Goal: Information Seeking & Learning: Learn about a topic

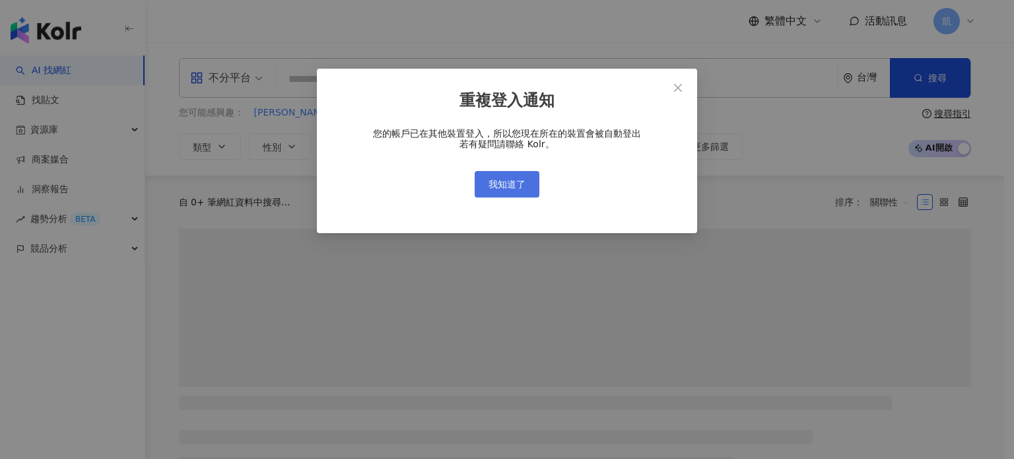
click at [520, 184] on span "我知道了" at bounding box center [506, 184] width 37 height 11
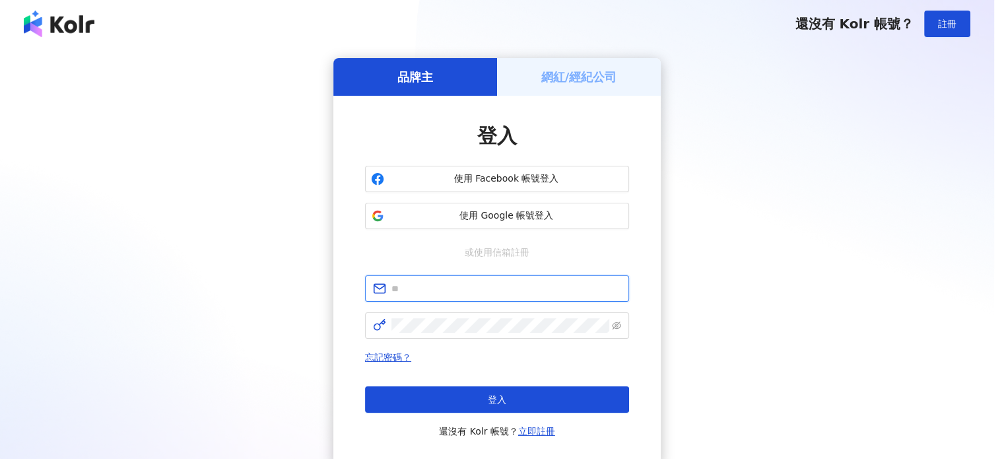
type input "**********"
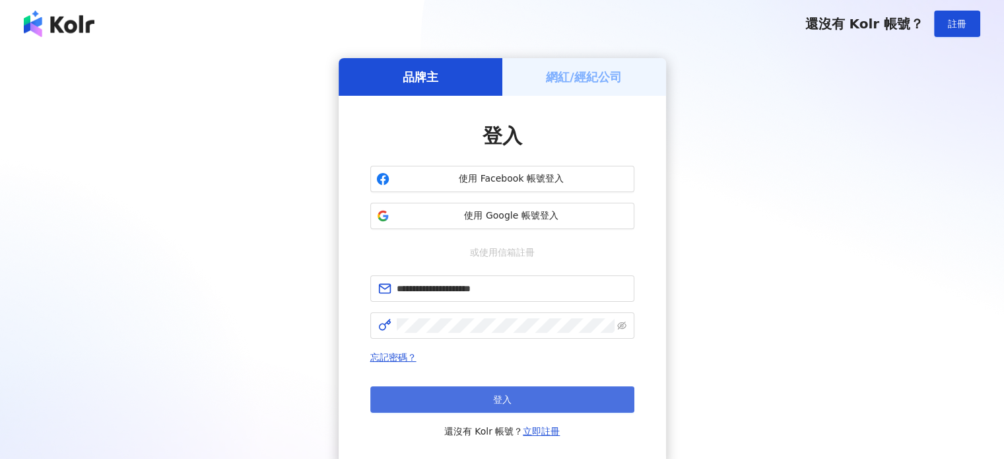
click at [501, 403] on span "登入" at bounding box center [502, 399] width 18 height 11
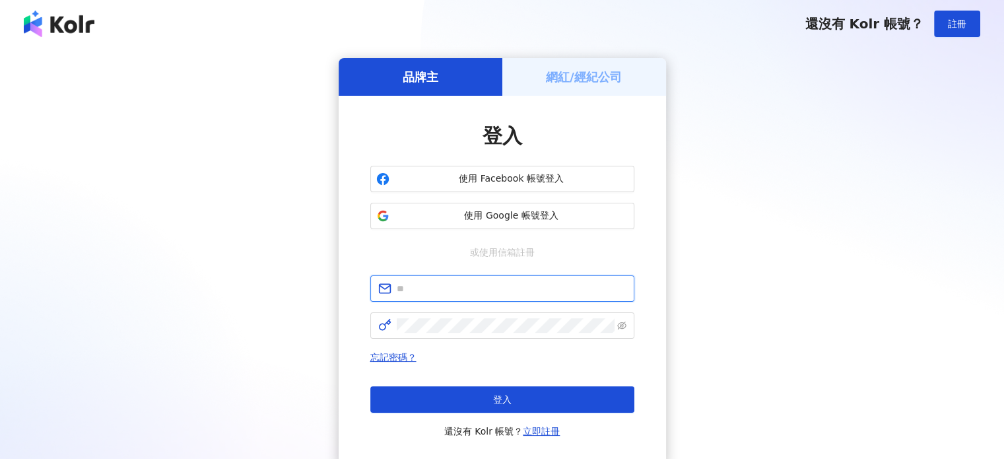
type input "**********"
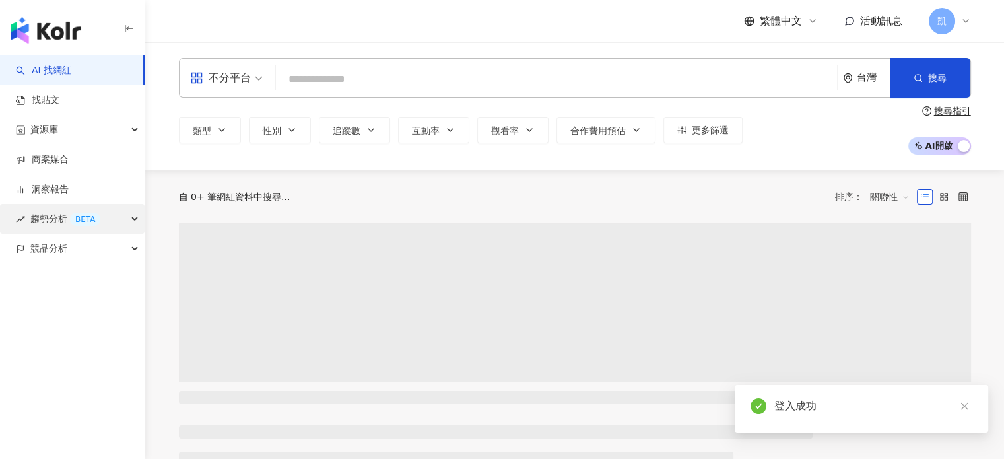
click at [131, 216] on div "趨勢分析 BETA" at bounding box center [72, 219] width 145 height 30
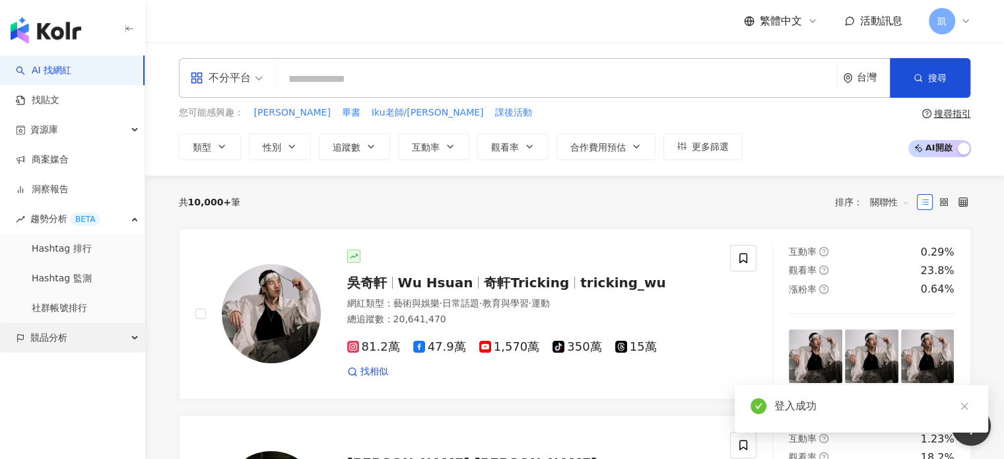
click at [131, 337] on div "競品分析" at bounding box center [72, 338] width 145 height 30
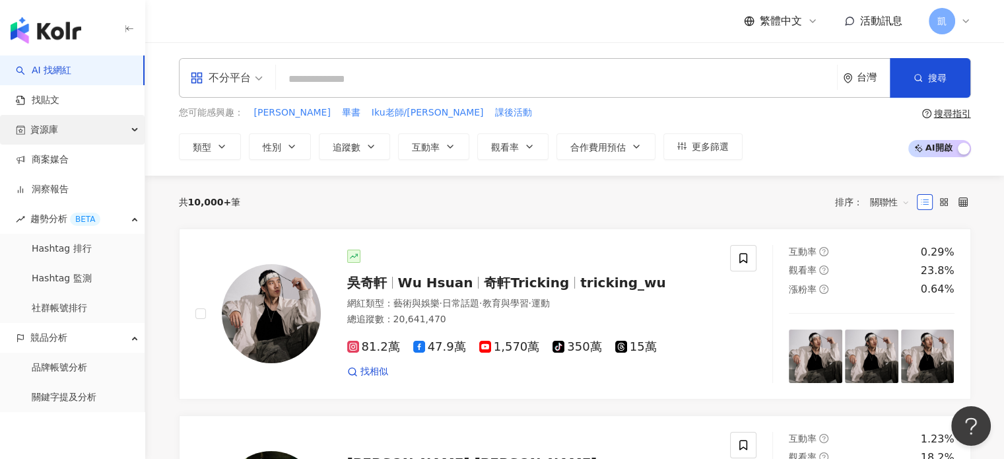
click at [106, 131] on div "資源庫" at bounding box center [72, 130] width 145 height 30
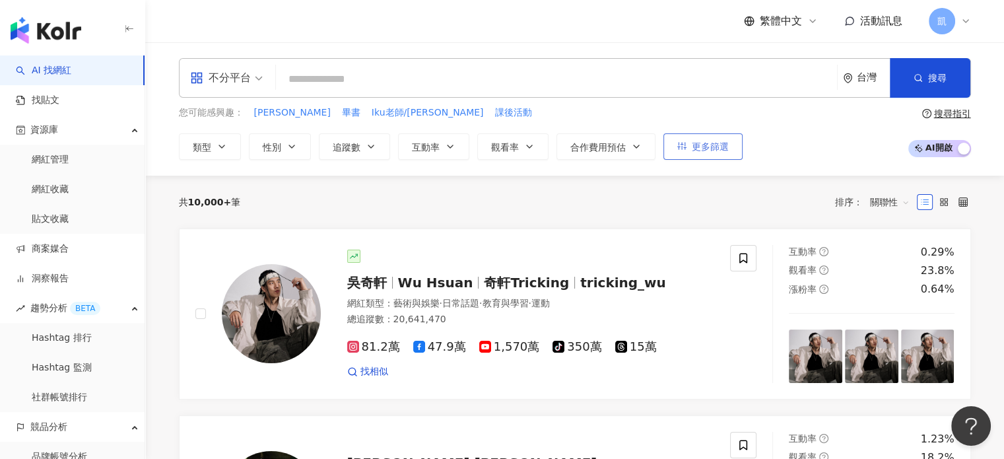
click at [684, 150] on button "更多篩選" at bounding box center [702, 146] width 79 height 26
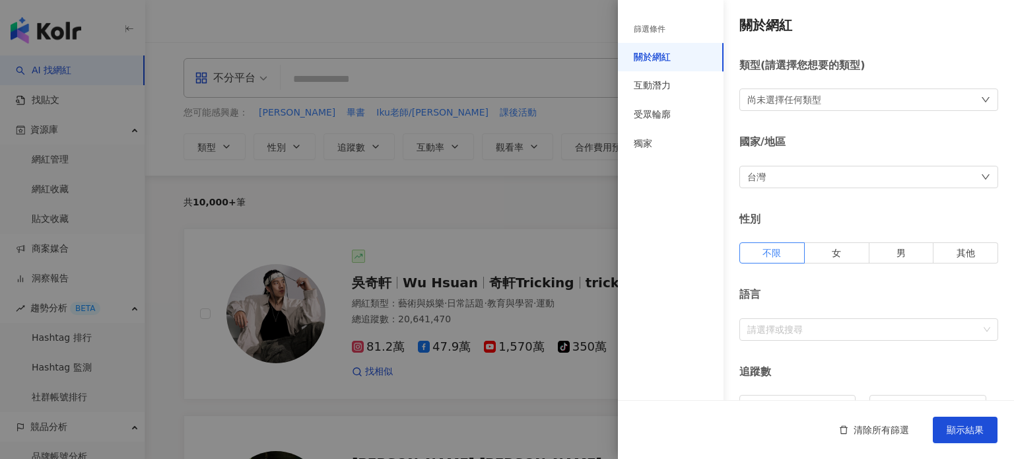
click at [766, 91] on div "尚未選擇任何類型" at bounding box center [868, 99] width 259 height 22
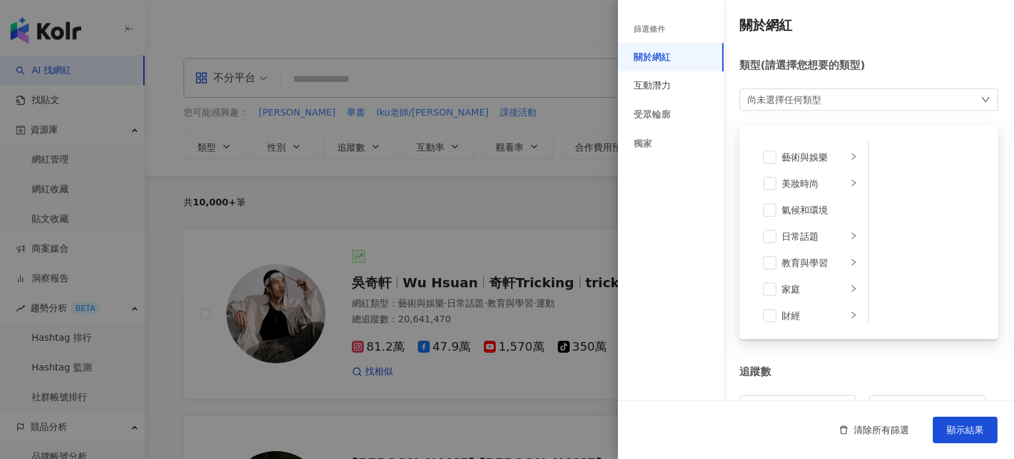
click at [948, 70] on div "類型 ( 請選擇您想要的類型 )" at bounding box center [868, 65] width 259 height 15
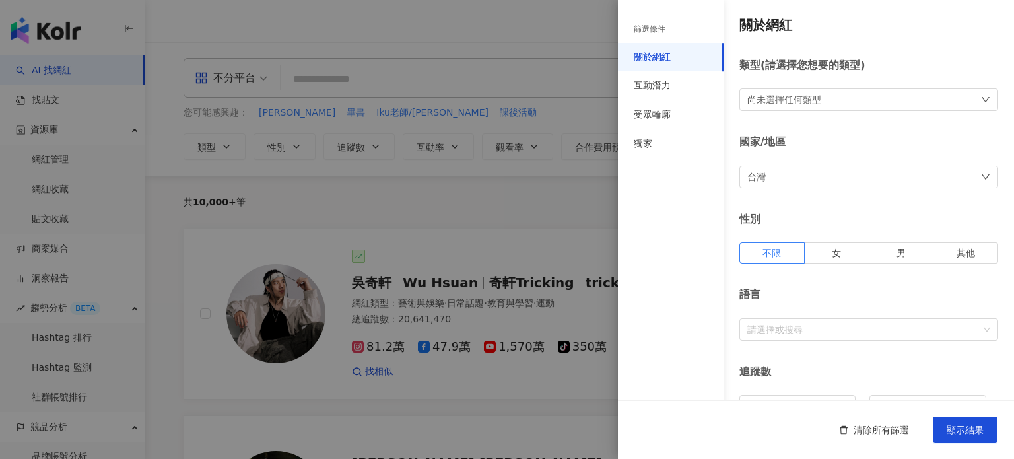
click at [647, 31] on div "篩選條件" at bounding box center [650, 29] width 32 height 11
click at [830, 101] on div "尚未選擇任何類型" at bounding box center [868, 99] width 259 height 22
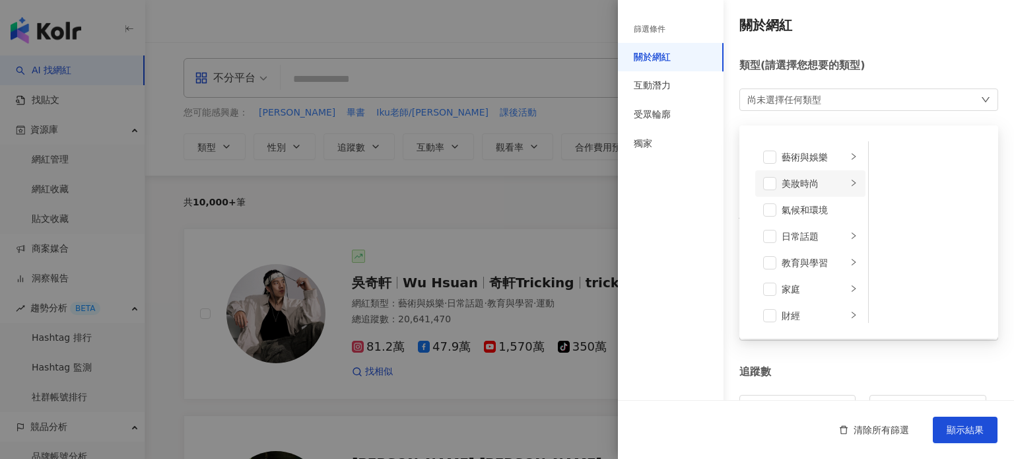
click at [849, 179] on icon "right" at bounding box center [853, 183] width 8 height 8
click at [886, 259] on span at bounding box center [885, 262] width 13 height 13
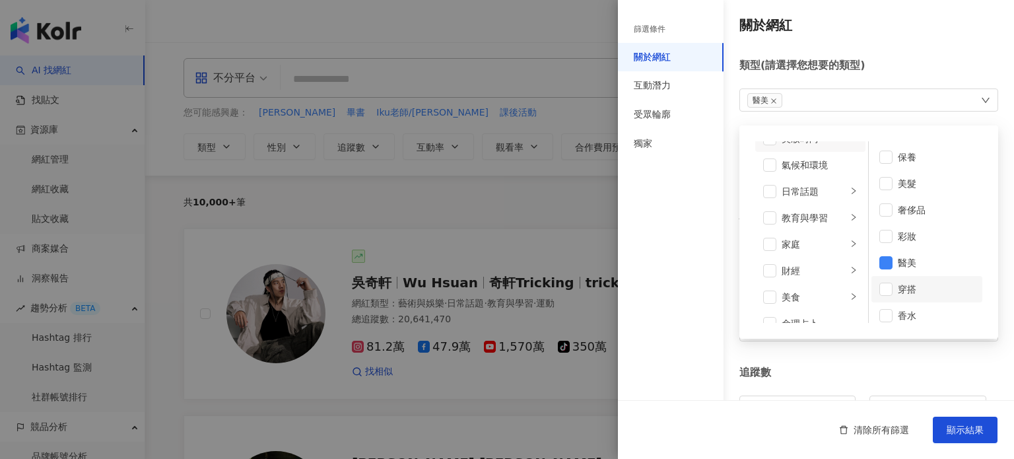
scroll to position [66, 0]
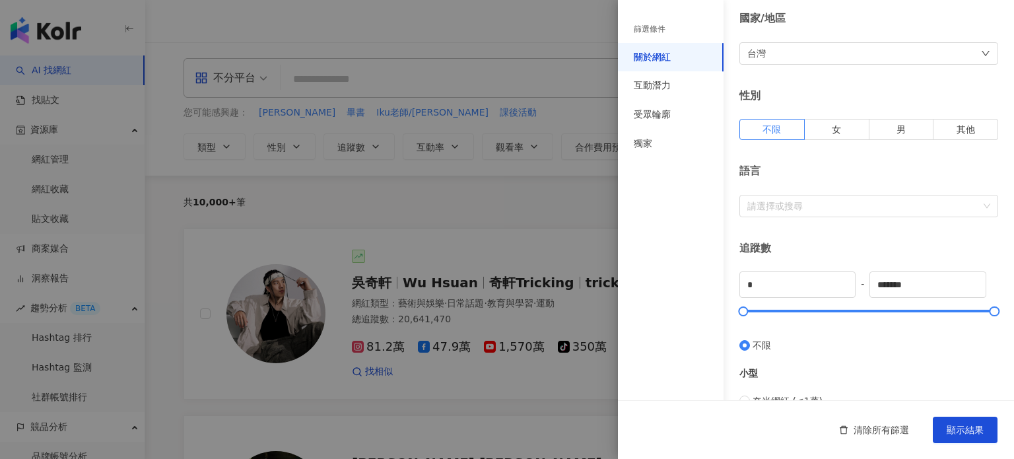
scroll to position [132, 0]
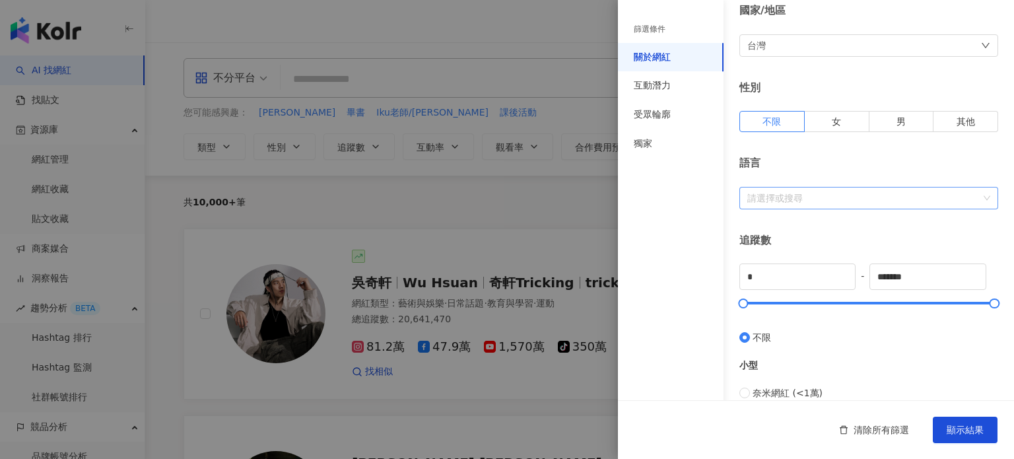
click at [838, 198] on div at bounding box center [862, 198] width 240 height 10
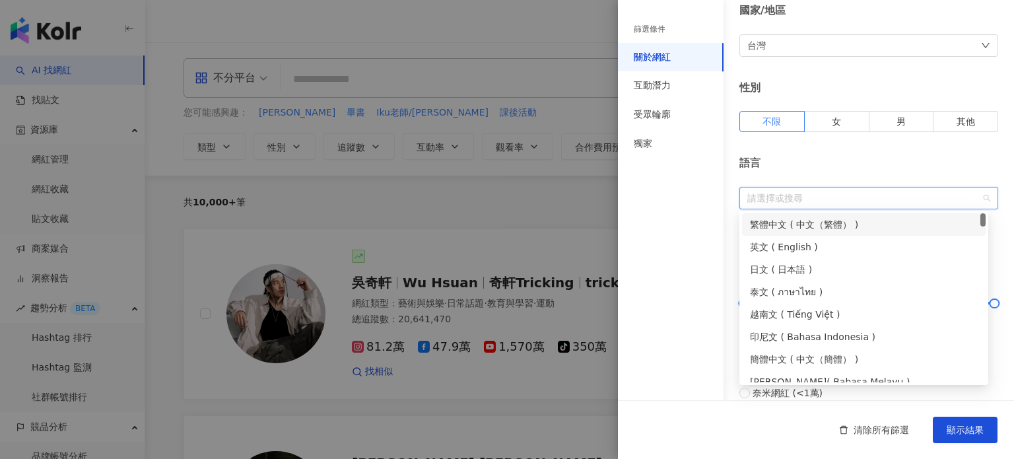
click at [850, 220] on div "繁體中文 ( 中文（繁體） )" at bounding box center [864, 224] width 228 height 15
click at [920, 174] on div "語言 繁體中文" at bounding box center [868, 182] width 259 height 53
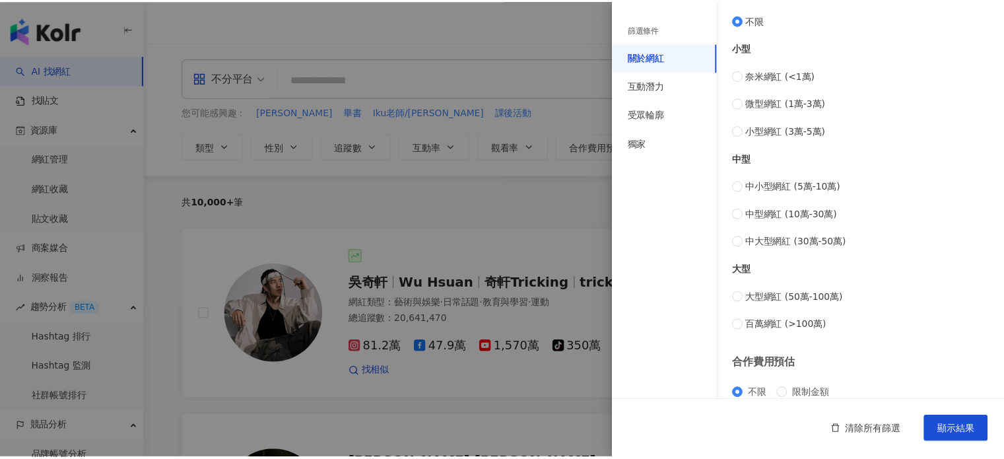
scroll to position [462, 0]
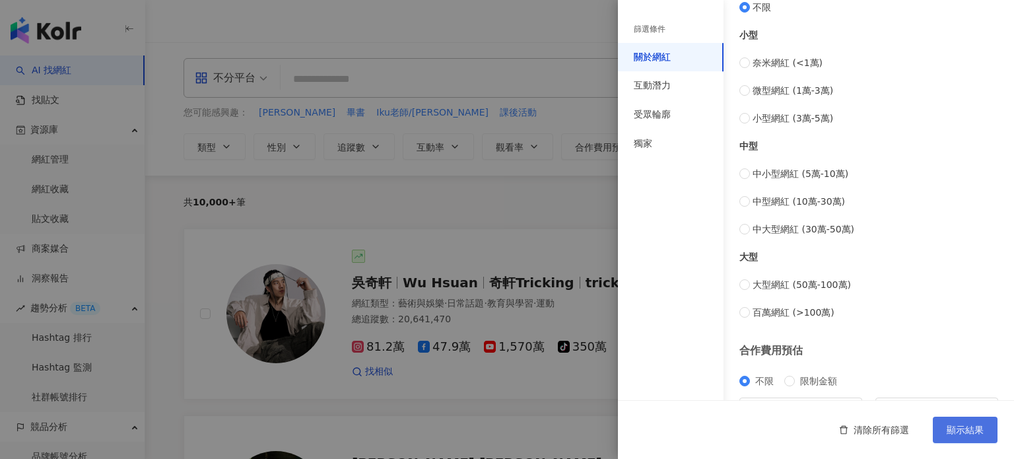
click at [955, 424] on span "顯示結果" at bounding box center [964, 429] width 37 height 11
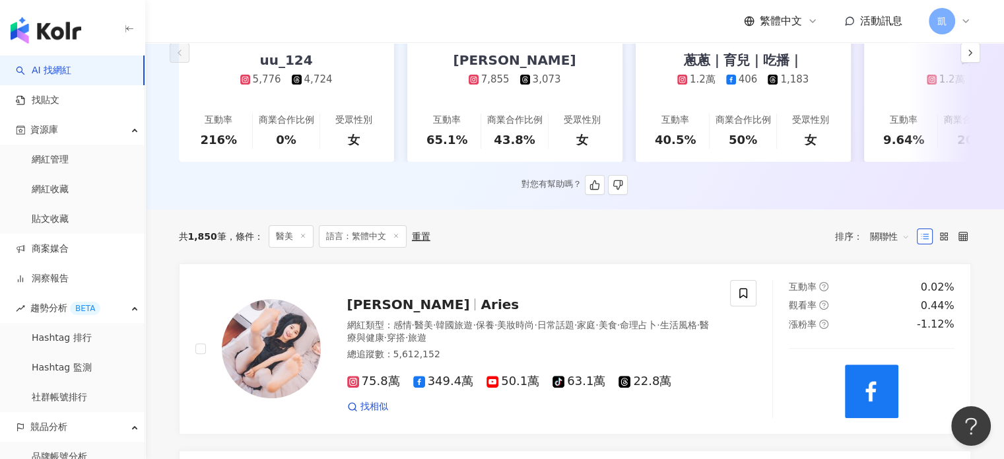
scroll to position [132, 0]
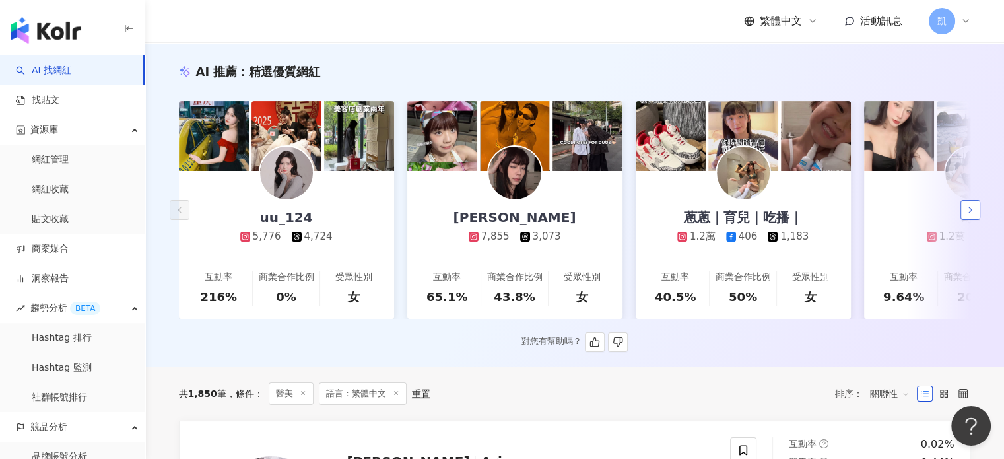
click at [969, 213] on polyline "button" at bounding box center [970, 209] width 3 height 5
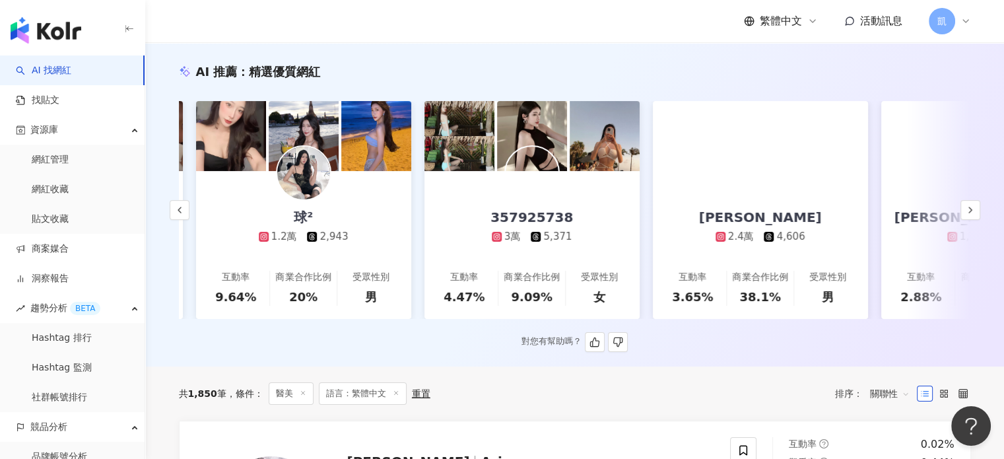
scroll to position [0, 685]
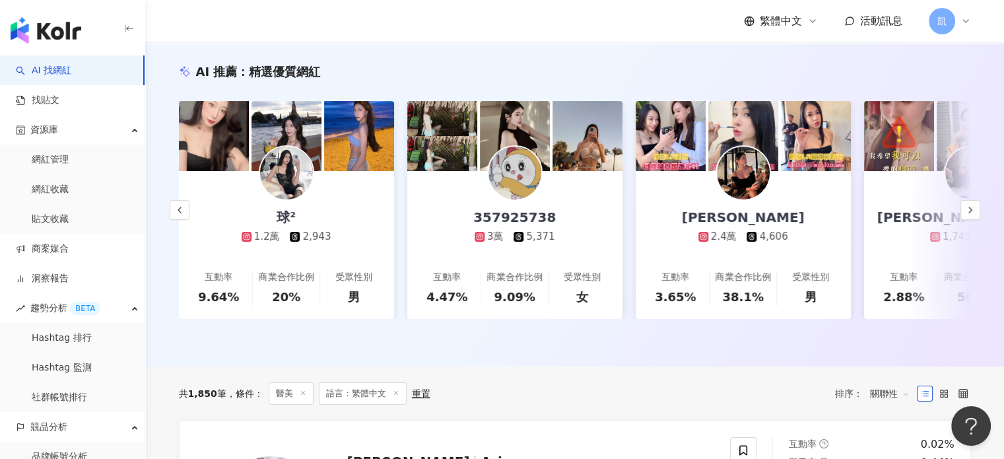
click at [967, 20] on icon at bounding box center [965, 21] width 11 height 11
click at [746, 73] on div "AI 推薦 ： 精選優質網紅" at bounding box center [575, 71] width 792 height 16
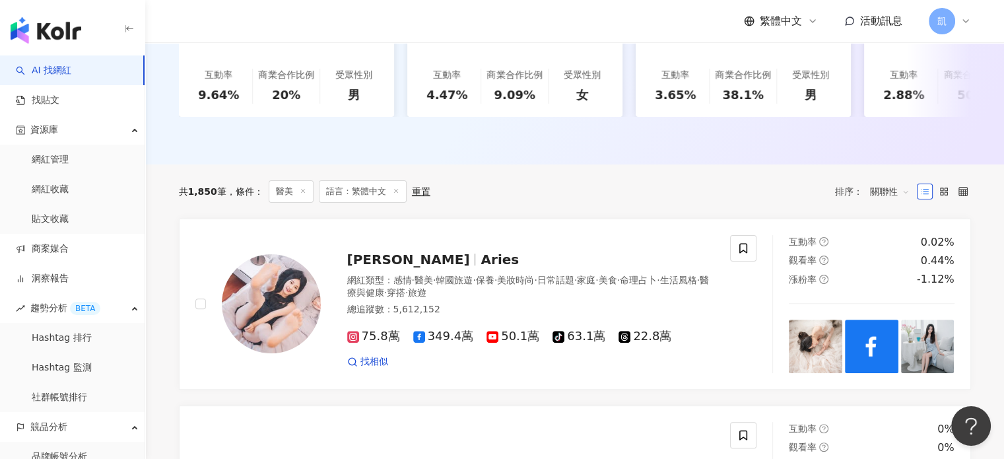
scroll to position [330, 0]
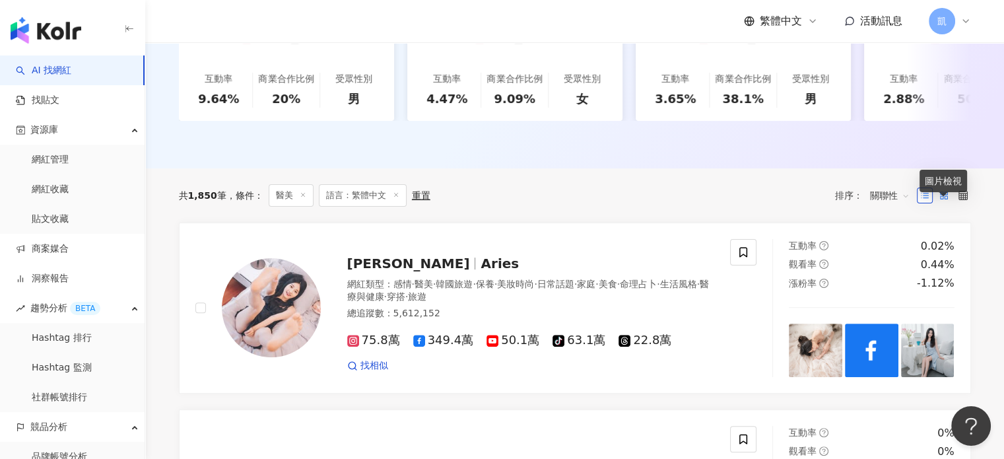
click at [943, 200] on icon at bounding box center [943, 195] width 9 height 9
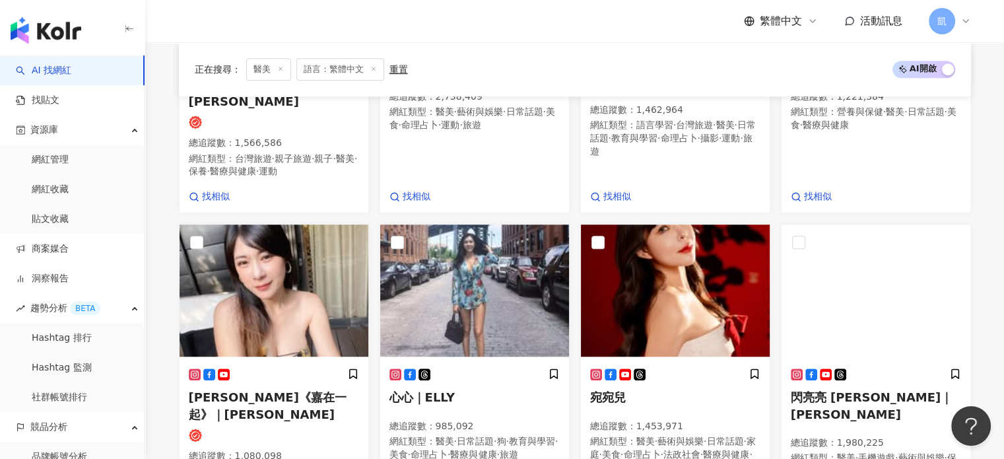
scroll to position [990, 0]
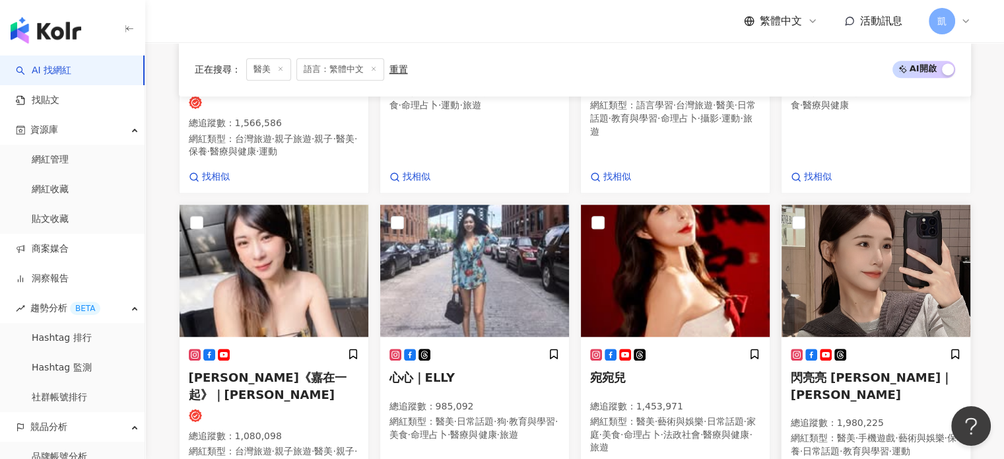
click at [882, 242] on img at bounding box center [875, 271] width 189 height 132
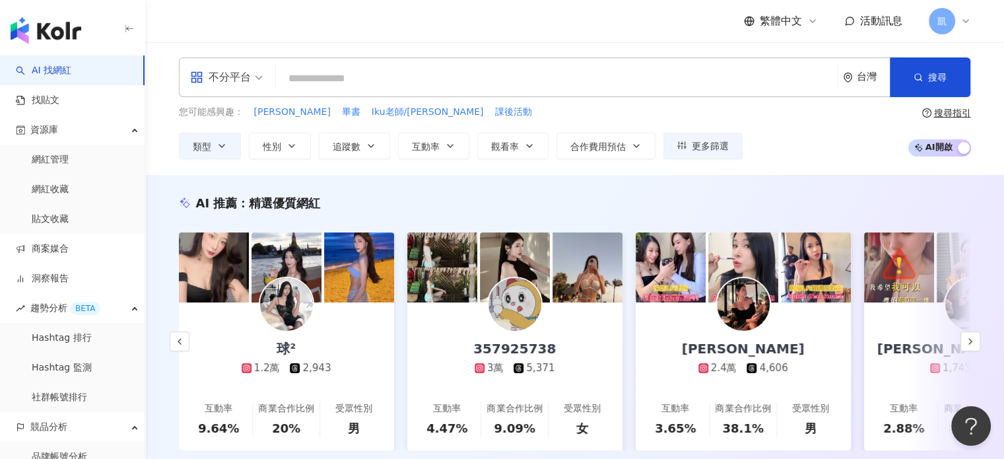
scroll to position [264, 0]
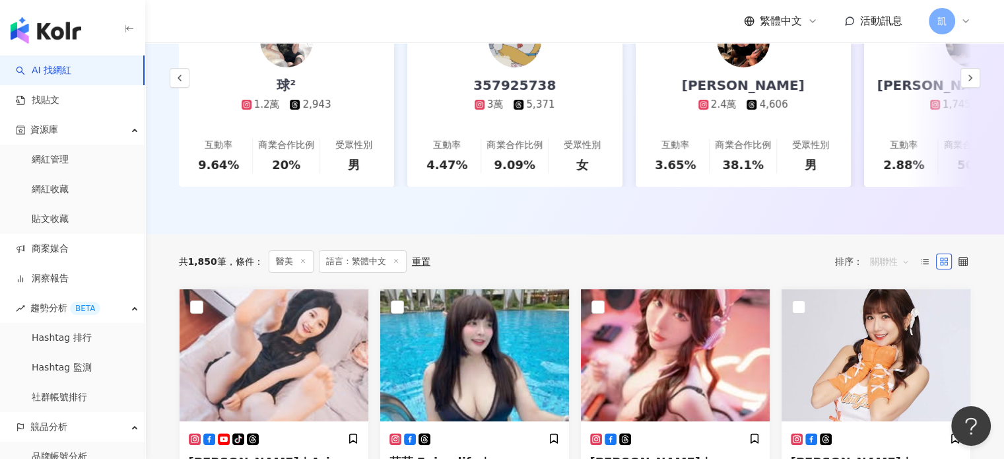
click at [907, 272] on span "關聯性" at bounding box center [890, 261] width 40 height 21
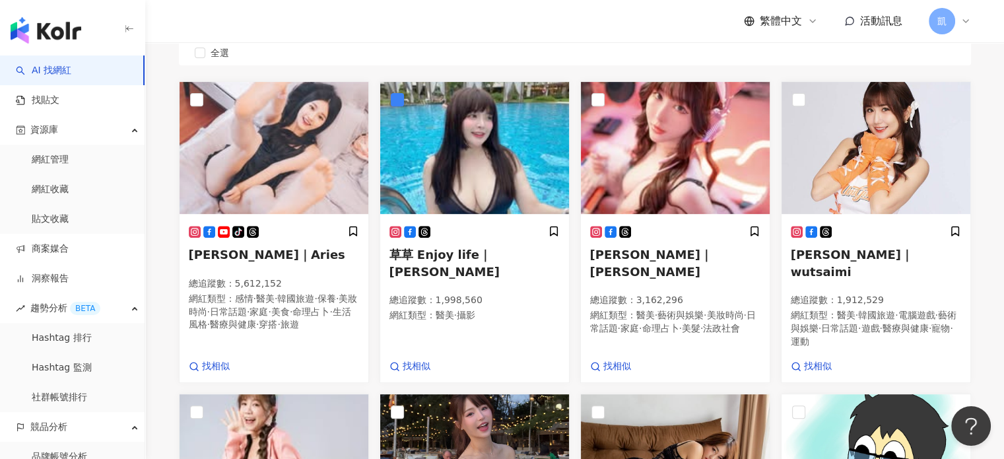
scroll to position [377, 0]
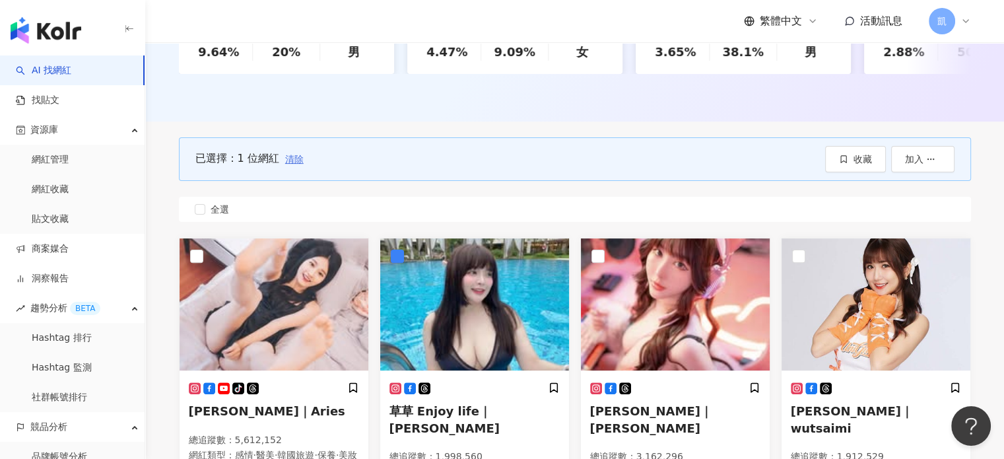
click at [296, 164] on span "清除" at bounding box center [294, 159] width 18 height 11
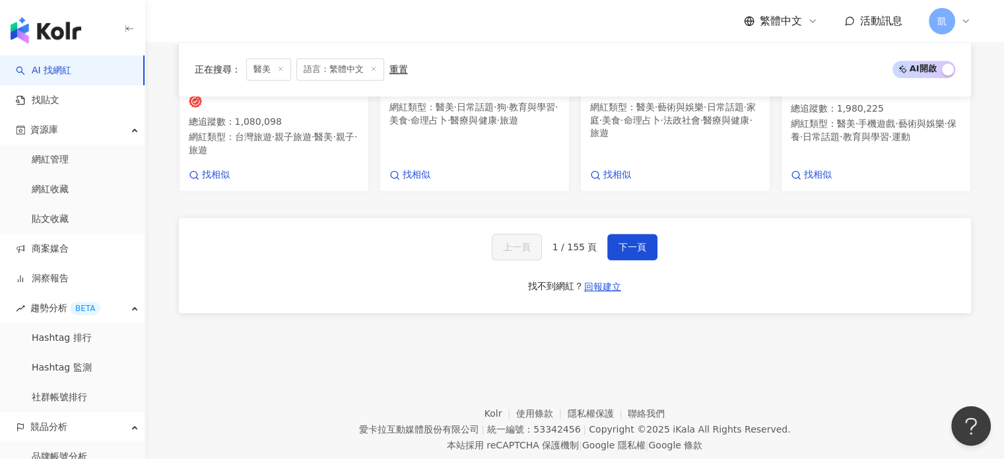
scroll to position [1172, 0]
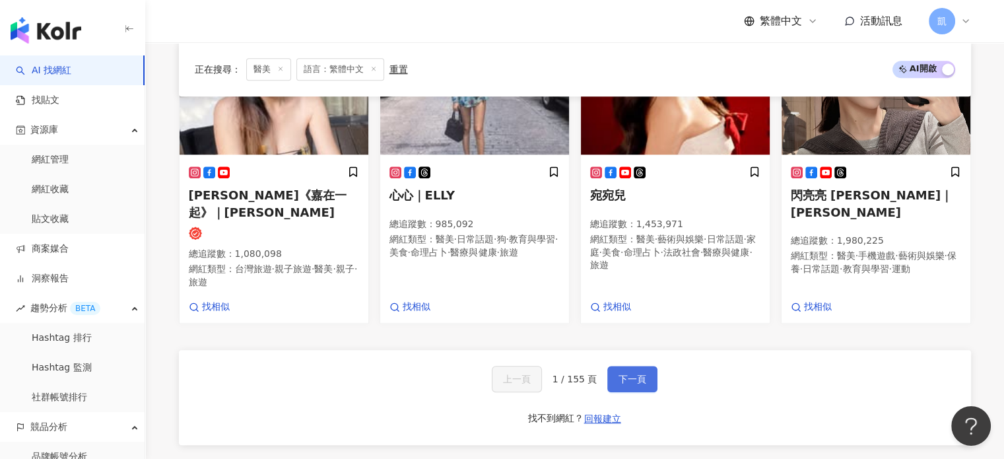
click at [630, 374] on span "下一頁" at bounding box center [632, 379] width 28 height 11
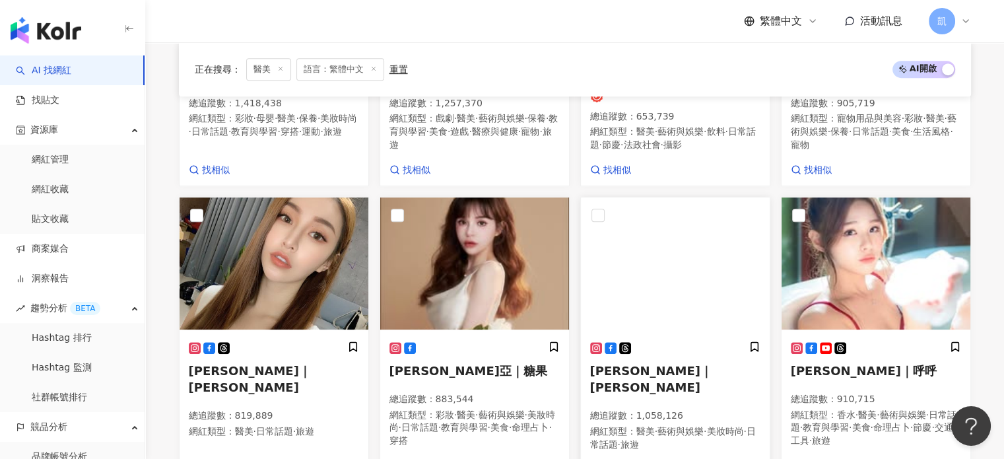
scroll to position [697, 0]
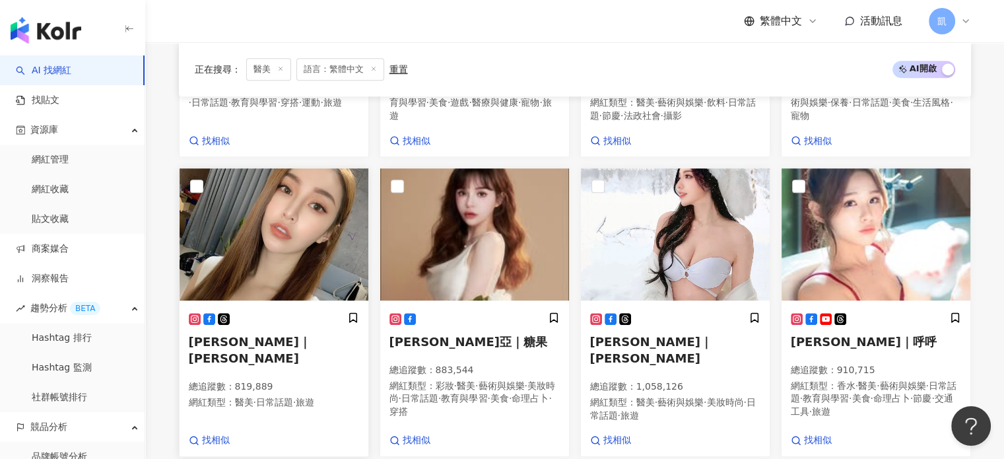
click at [310, 258] on img at bounding box center [274, 234] width 189 height 132
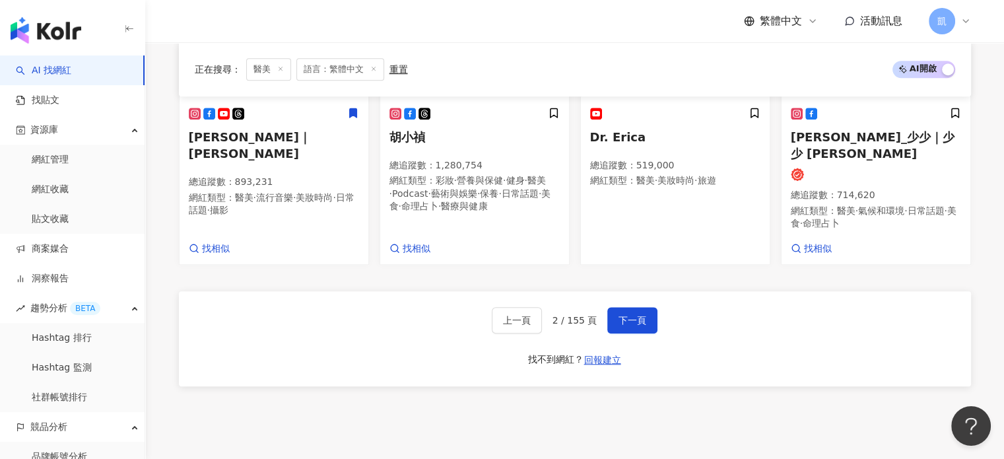
scroll to position [1291, 0]
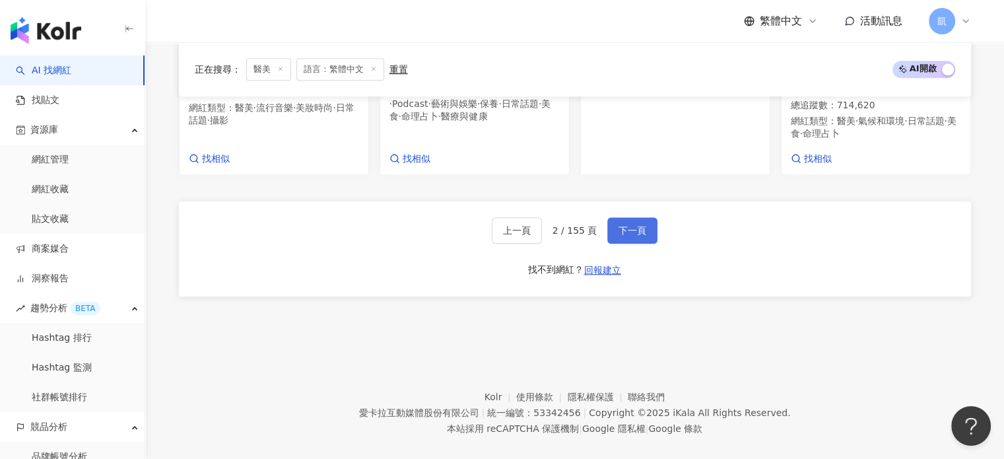
click at [632, 217] on button "下一頁" at bounding box center [632, 230] width 50 height 26
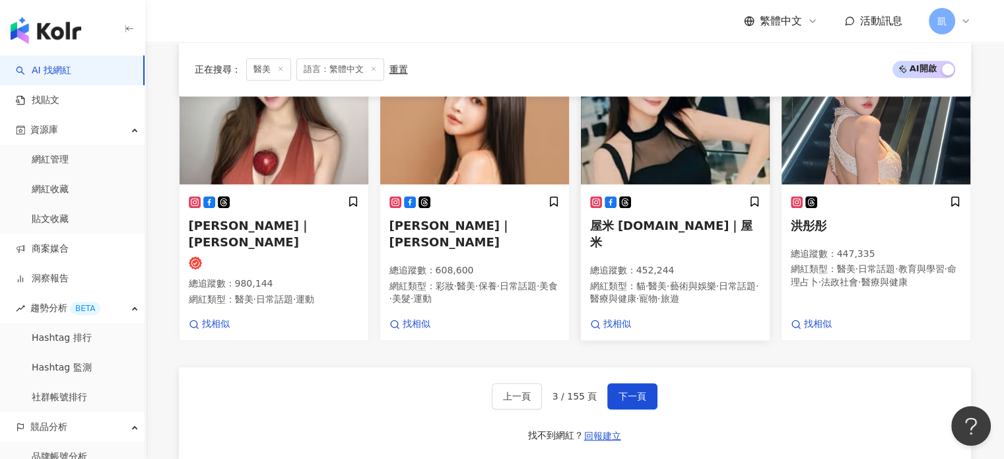
scroll to position [1278, 0]
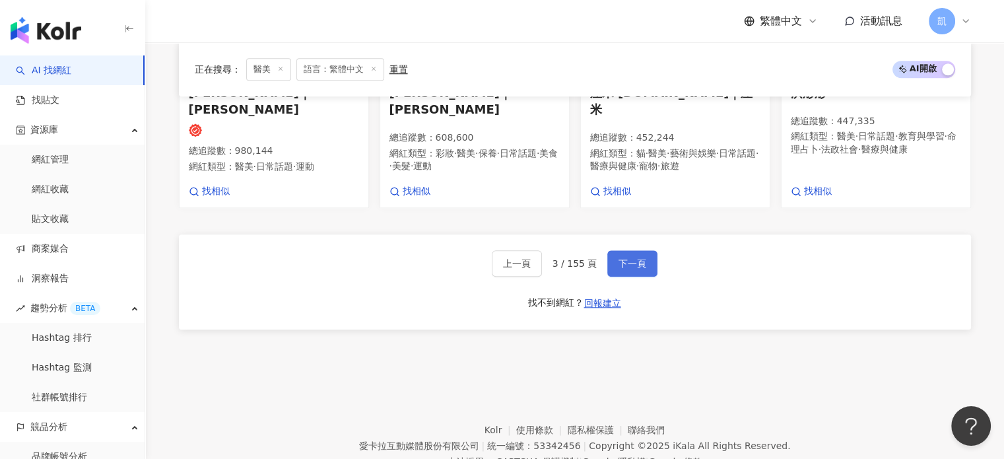
click at [628, 258] on span "下一頁" at bounding box center [632, 263] width 28 height 11
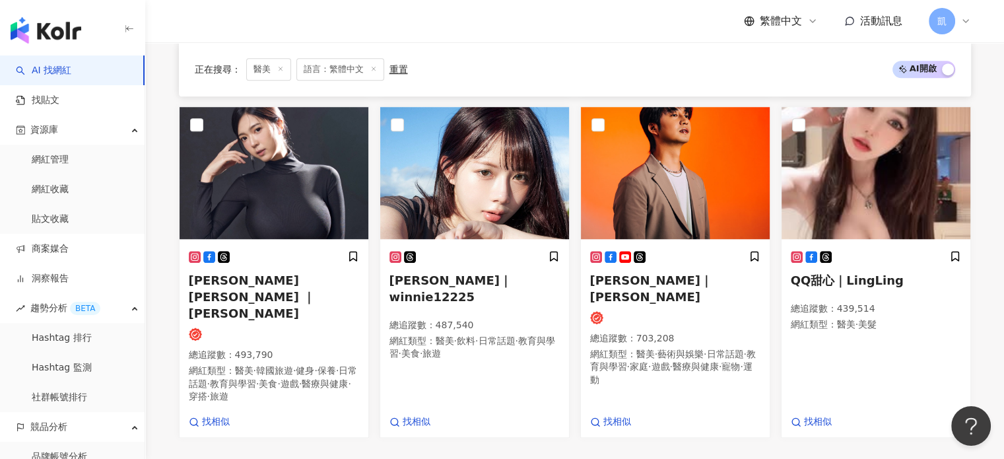
scroll to position [1110, 0]
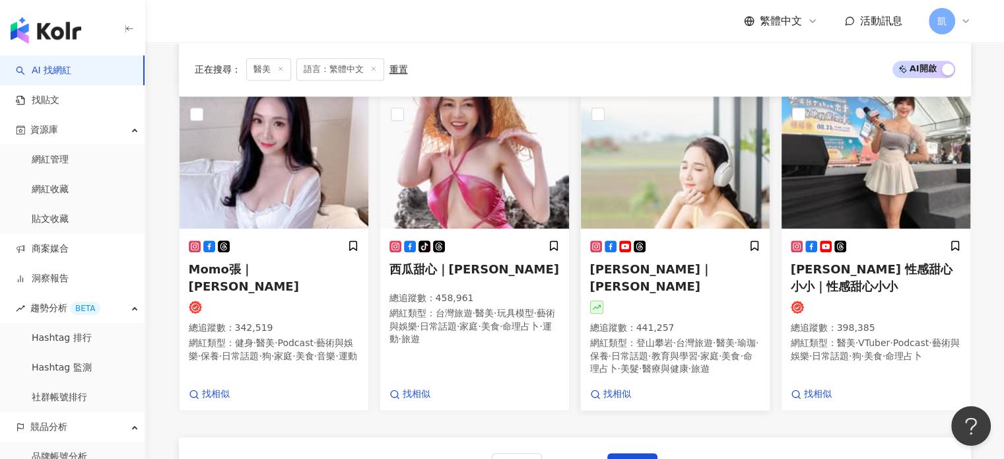
scroll to position [1087, 0]
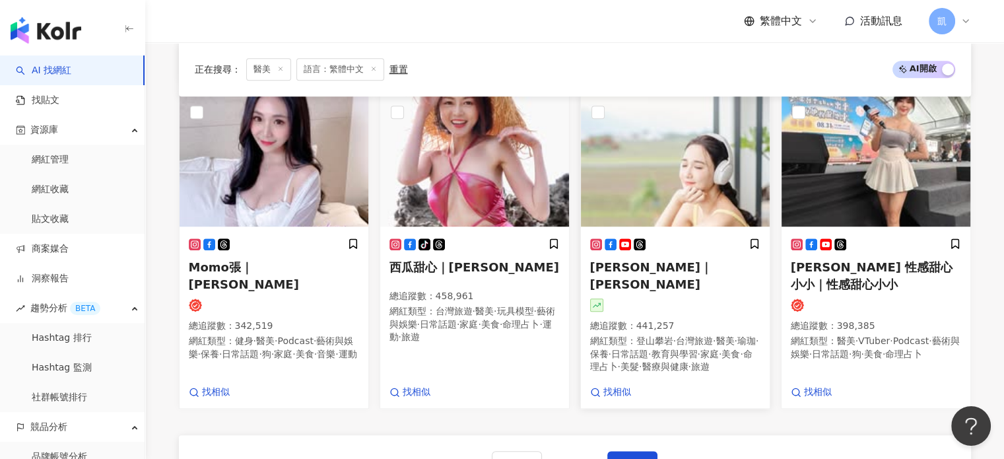
click at [628, 201] on img at bounding box center [675, 160] width 189 height 132
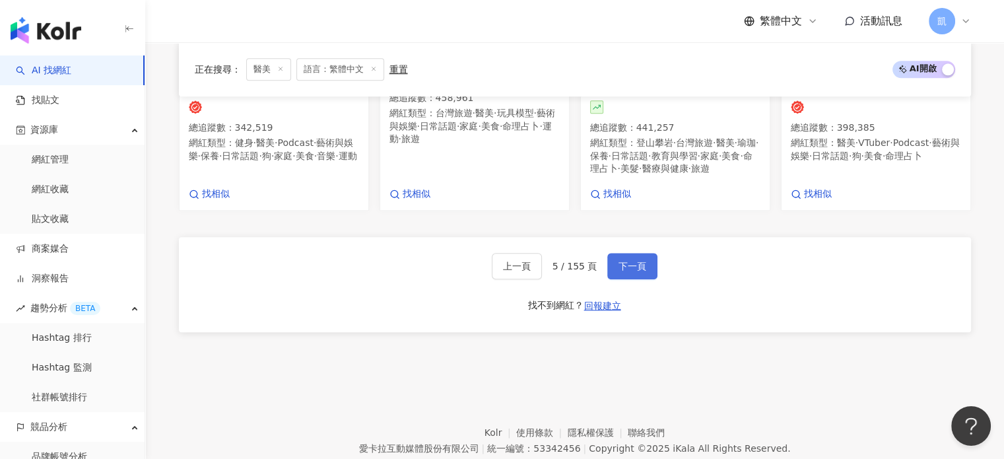
click at [639, 271] on span "下一頁" at bounding box center [632, 266] width 28 height 11
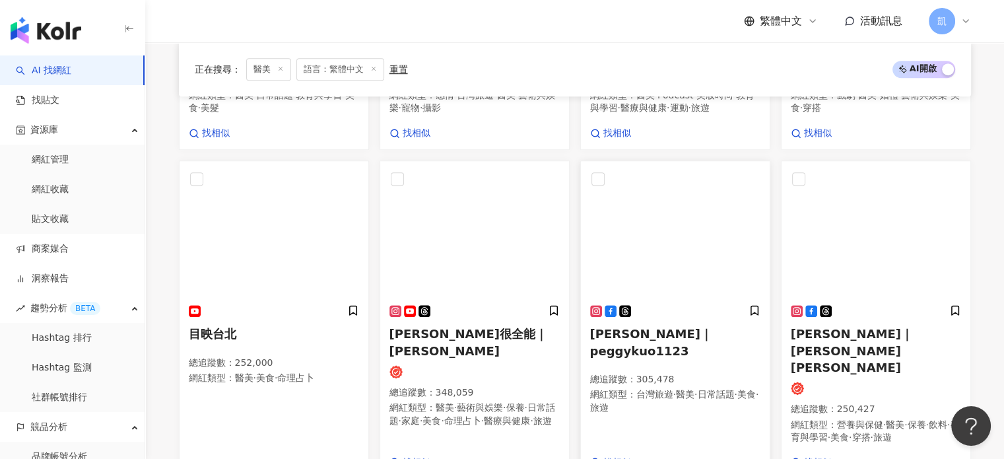
scroll to position [1093, 0]
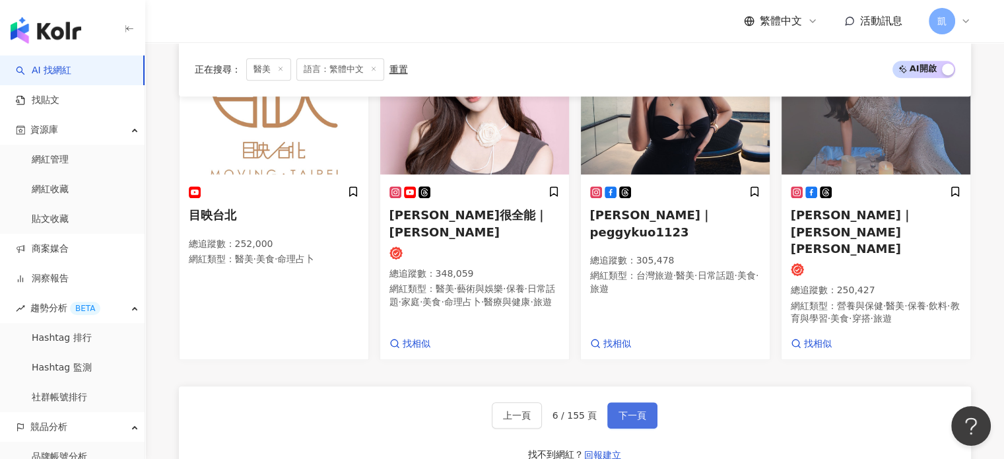
drag, startPoint x: 623, startPoint y: 405, endPoint x: 628, endPoint y: 398, distance: 8.5
click at [623, 410] on span "下一頁" at bounding box center [632, 415] width 28 height 11
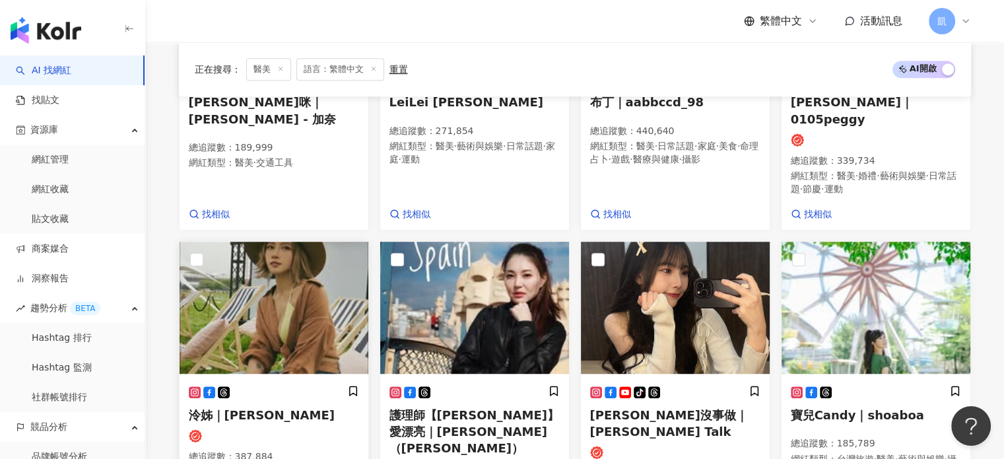
scroll to position [1032, 0]
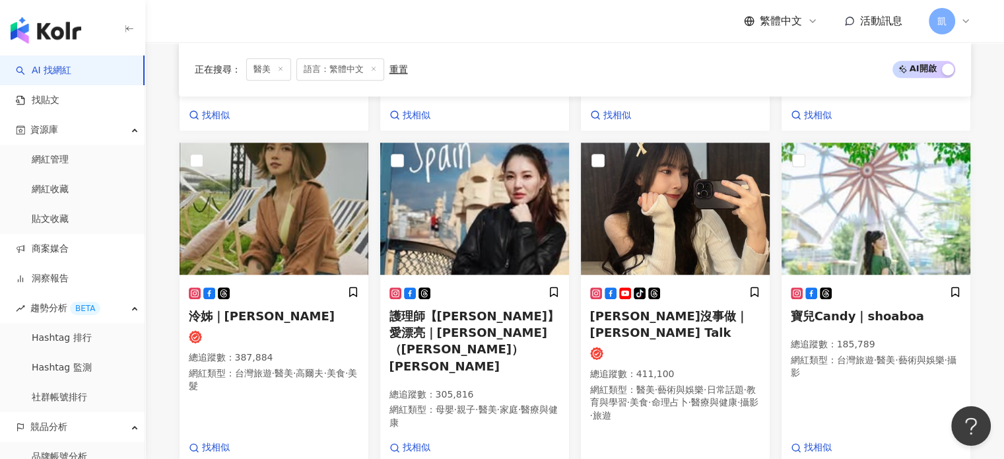
click at [593, 54] on div "正在搜尋 ： 醫美 語言：繁體中文 重置 AI 開啟 AI 關閉" at bounding box center [575, 69] width 792 height 54
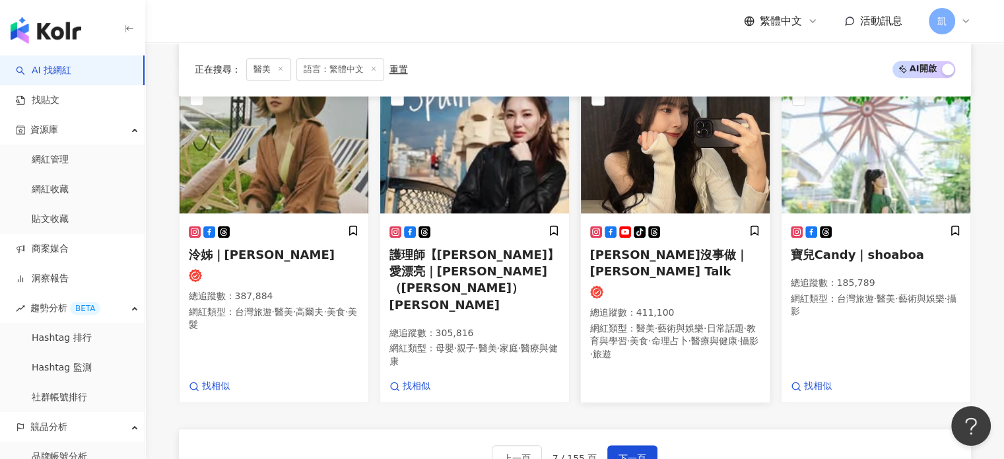
scroll to position [1164, 0]
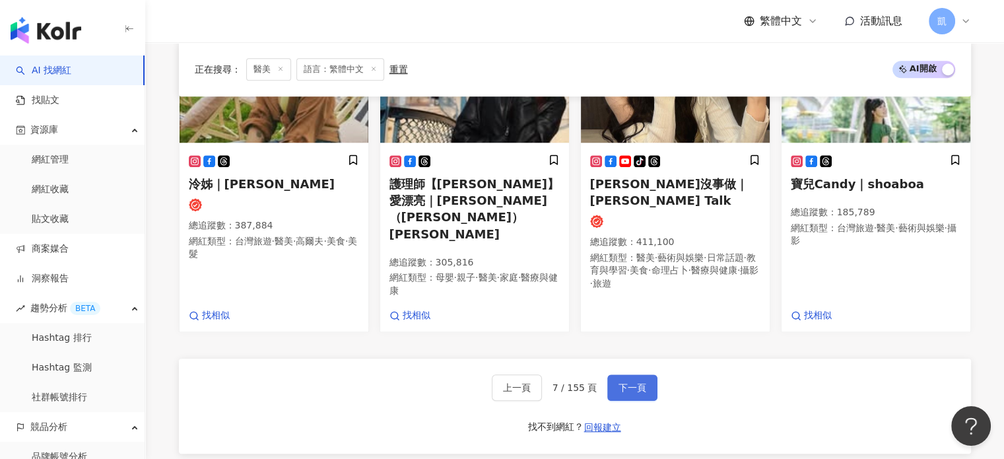
click at [636, 382] on span "下一頁" at bounding box center [632, 387] width 28 height 11
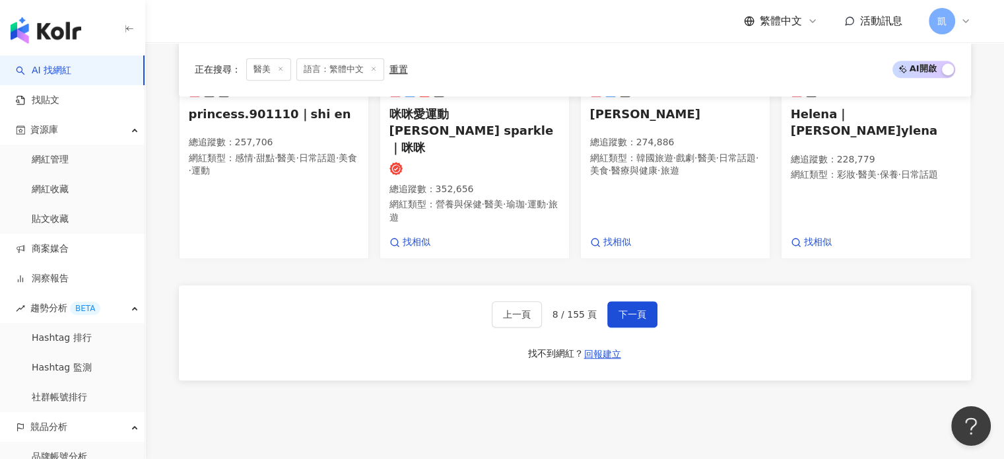
scroll to position [1259, 0]
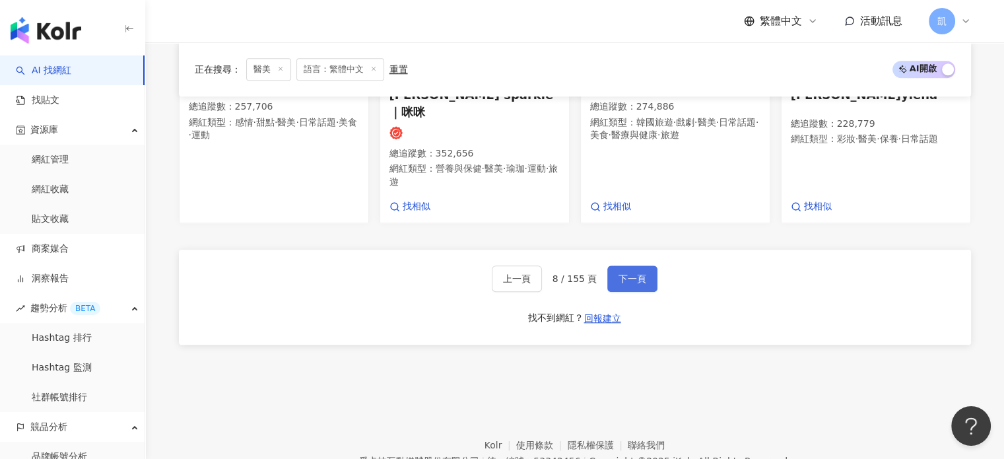
click at [620, 273] on span "下一頁" at bounding box center [632, 278] width 28 height 11
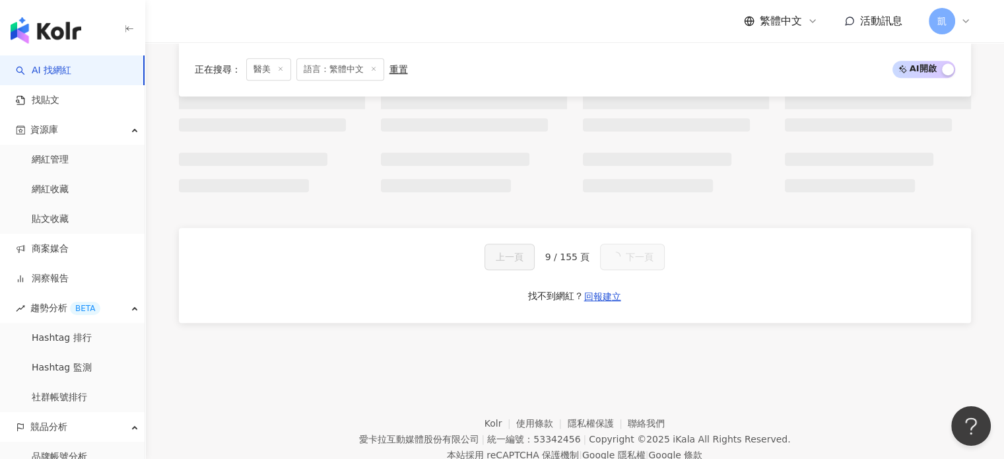
scroll to position [1242, 0]
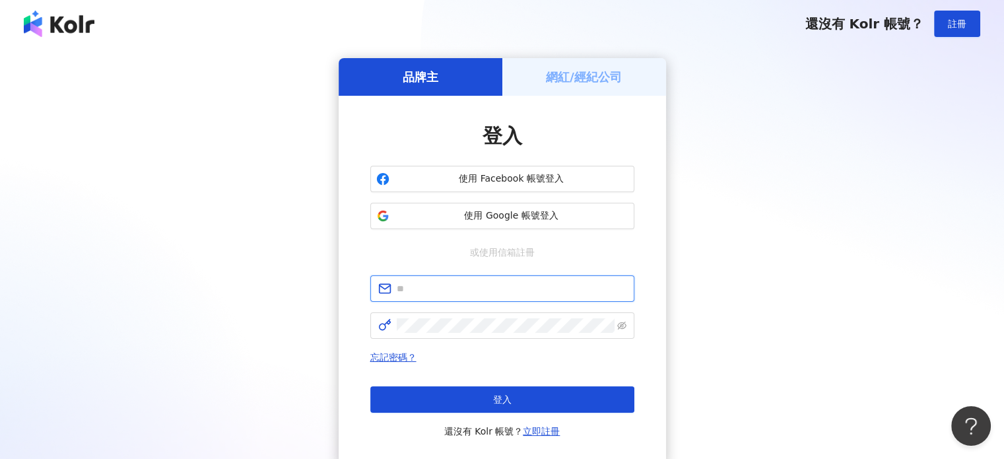
type input "**********"
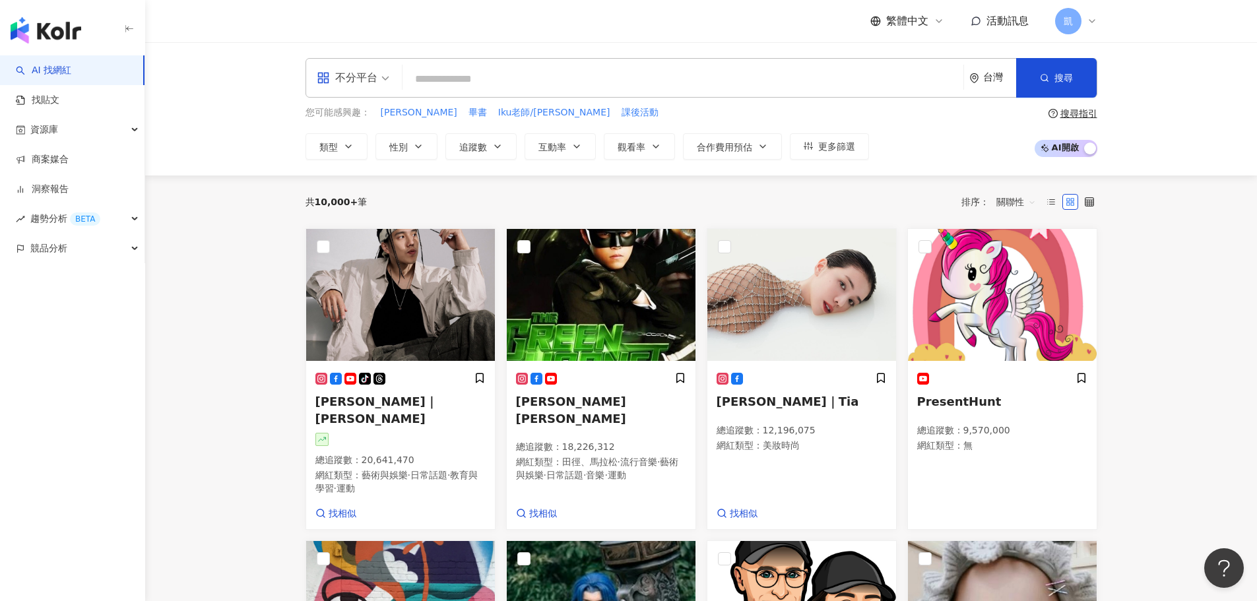
click at [1003, 115] on div "搜尋指引" at bounding box center [1079, 113] width 37 height 11
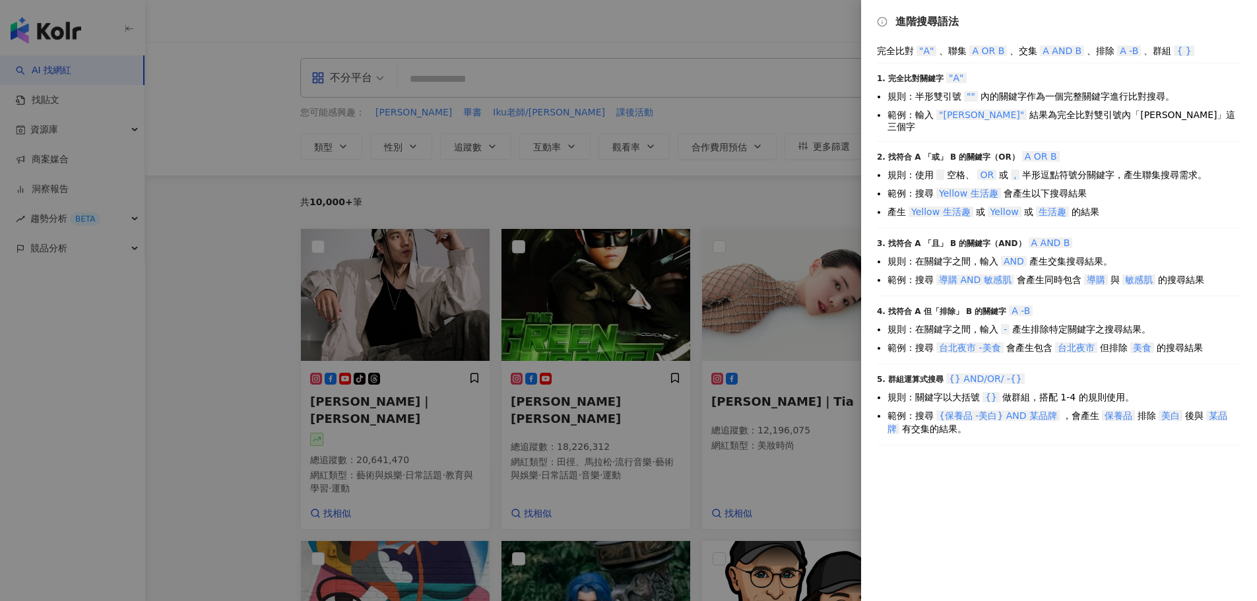
click at [757, 100] on div at bounding box center [628, 300] width 1257 height 601
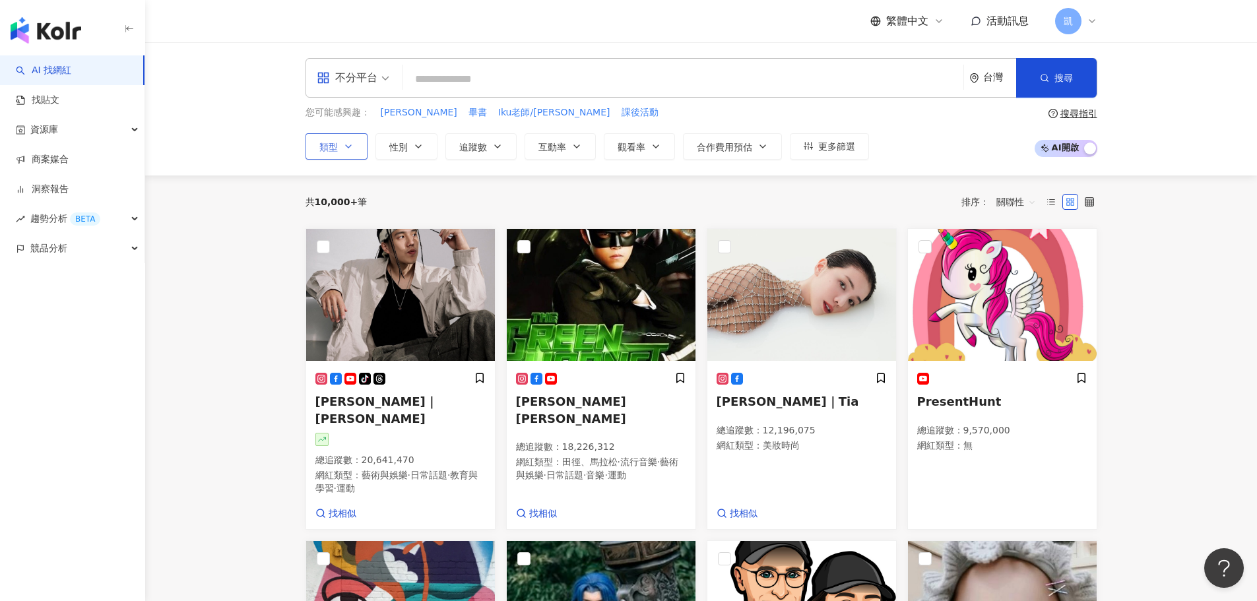
click at [331, 150] on span "類型" at bounding box center [328, 147] width 18 height 11
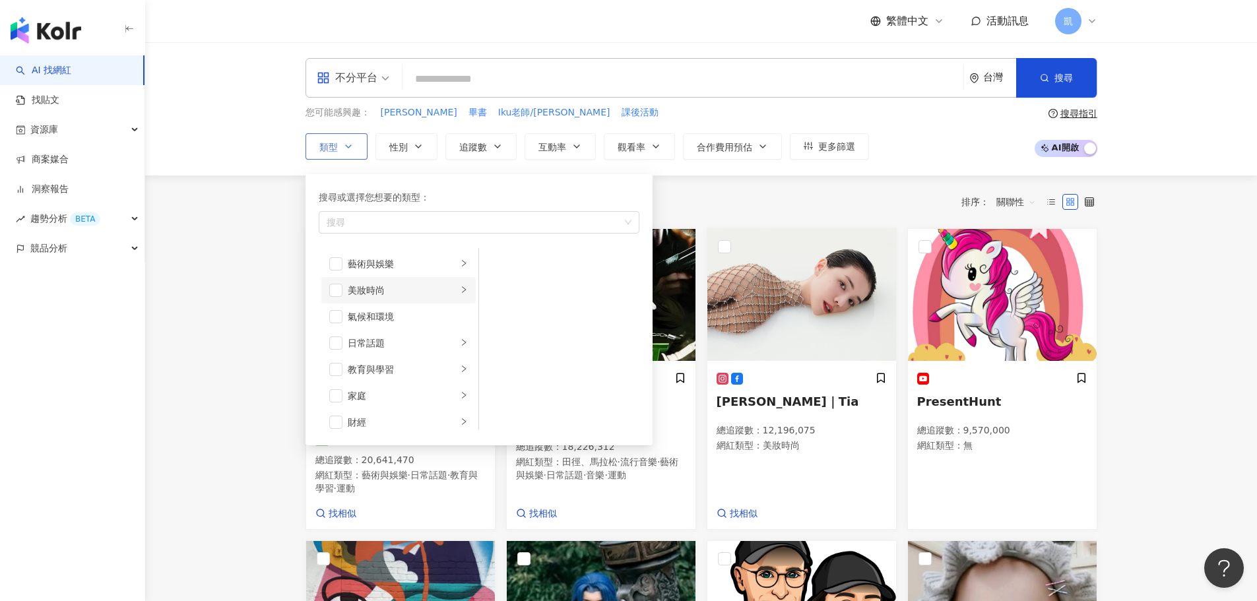
click at [460, 291] on icon "right" at bounding box center [464, 290] width 8 height 8
click at [508, 369] on div "醫美" at bounding box center [568, 369] width 121 height 15
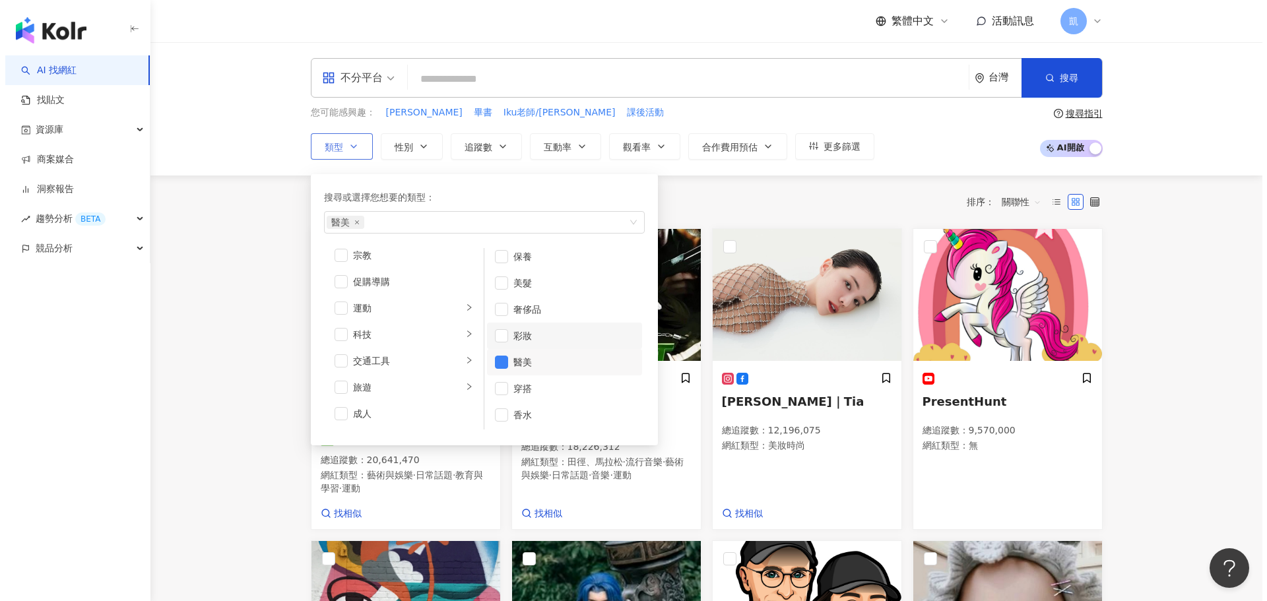
scroll to position [9, 0]
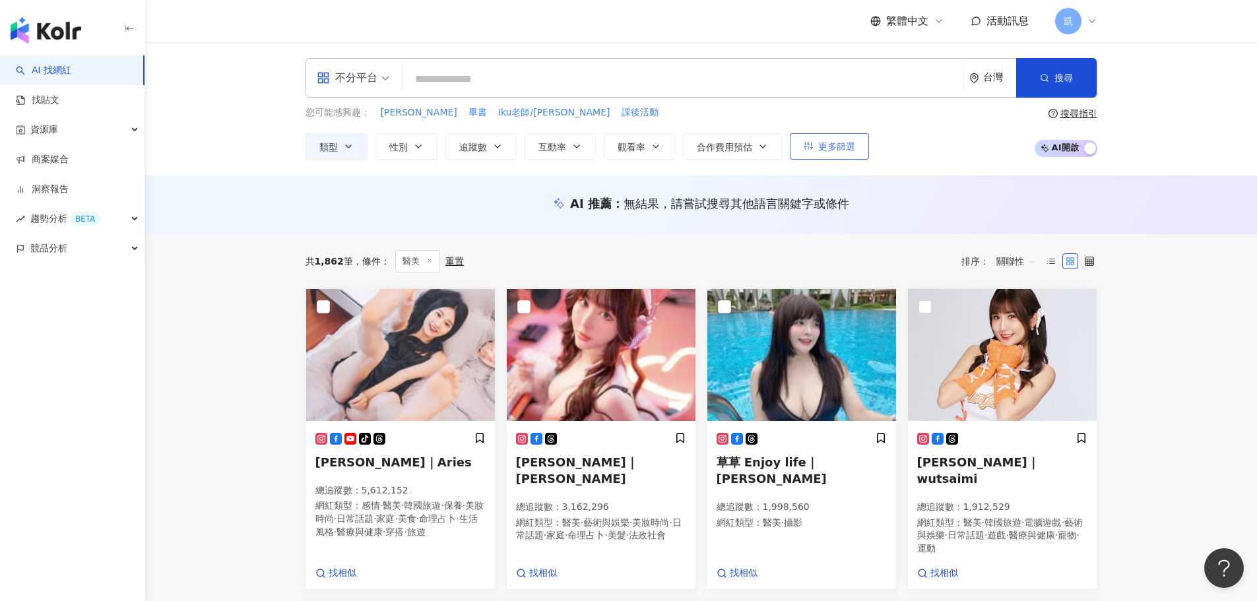
click at [853, 145] on span "更多篩選" at bounding box center [836, 146] width 37 height 11
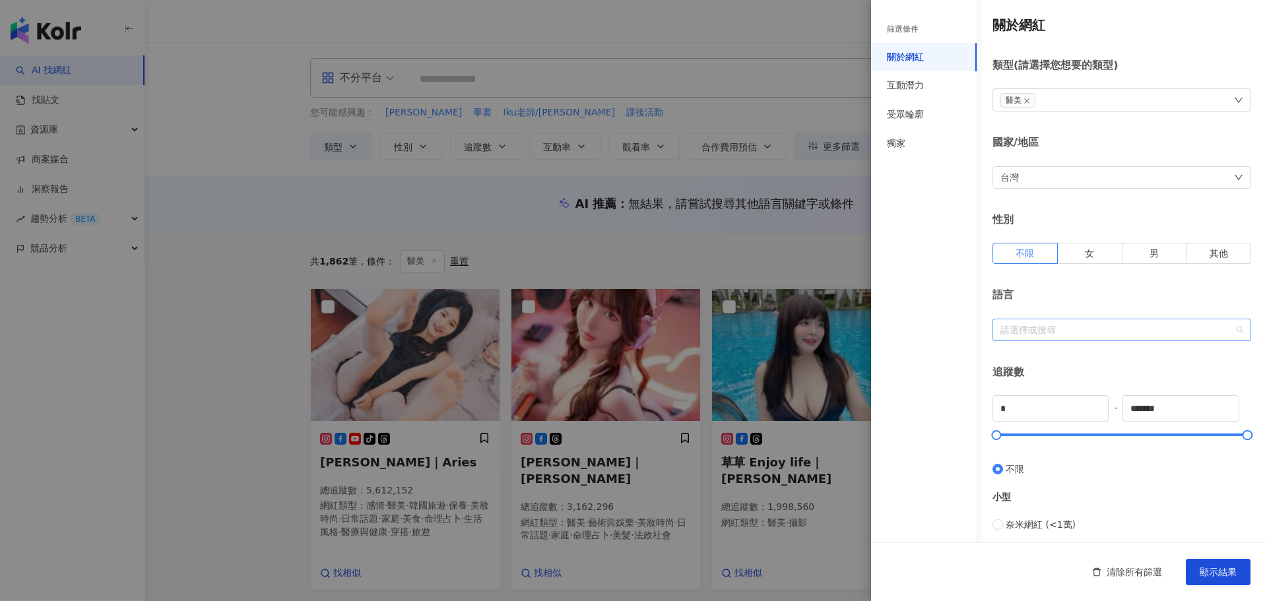
click at [1003, 328] on div at bounding box center [1115, 330] width 240 height 10
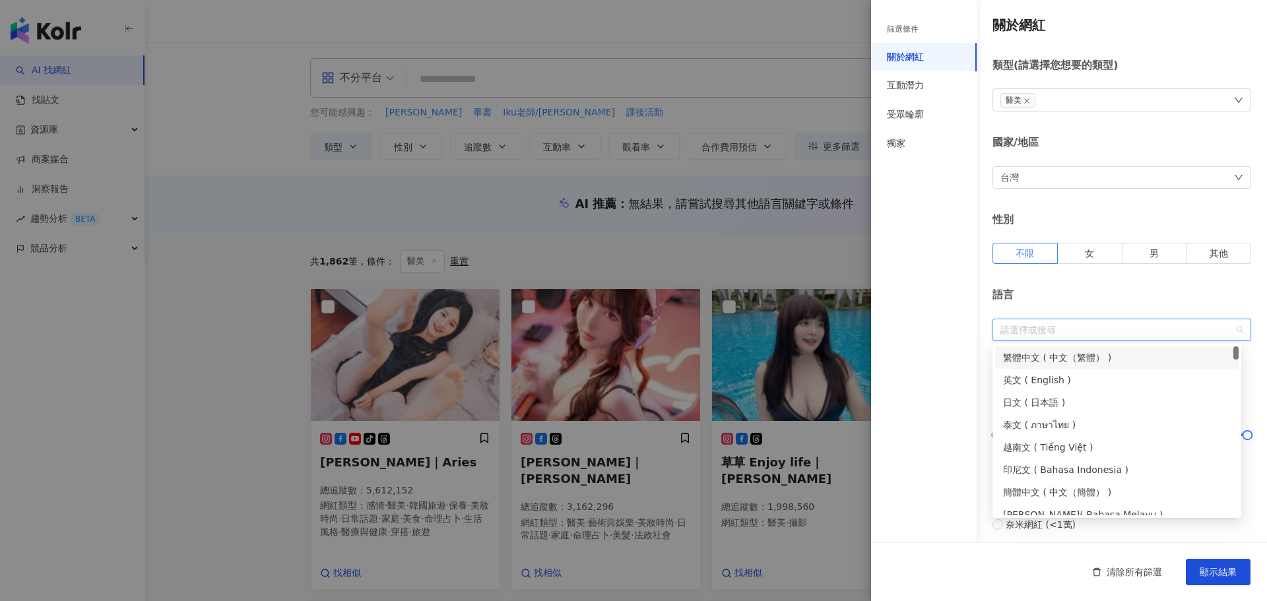
click at [1003, 362] on div "繁體中文 ( 中文（繁體） )" at bounding box center [1117, 357] width 228 height 15
click at [1003, 294] on div "語言" at bounding box center [1122, 295] width 259 height 15
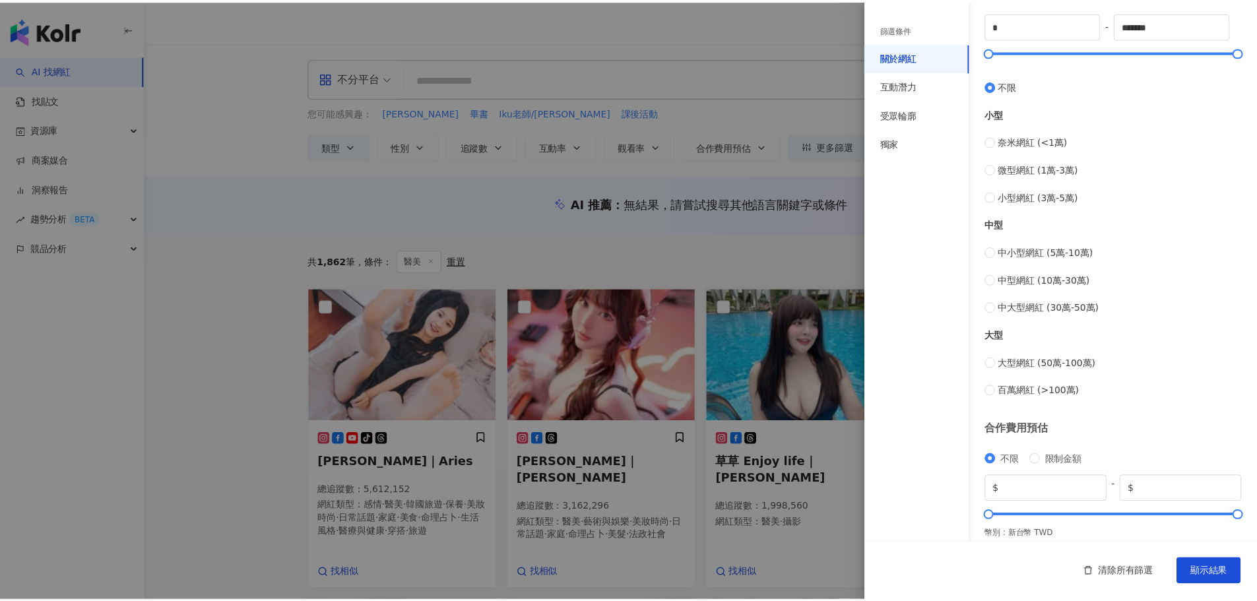
scroll to position [396, 0]
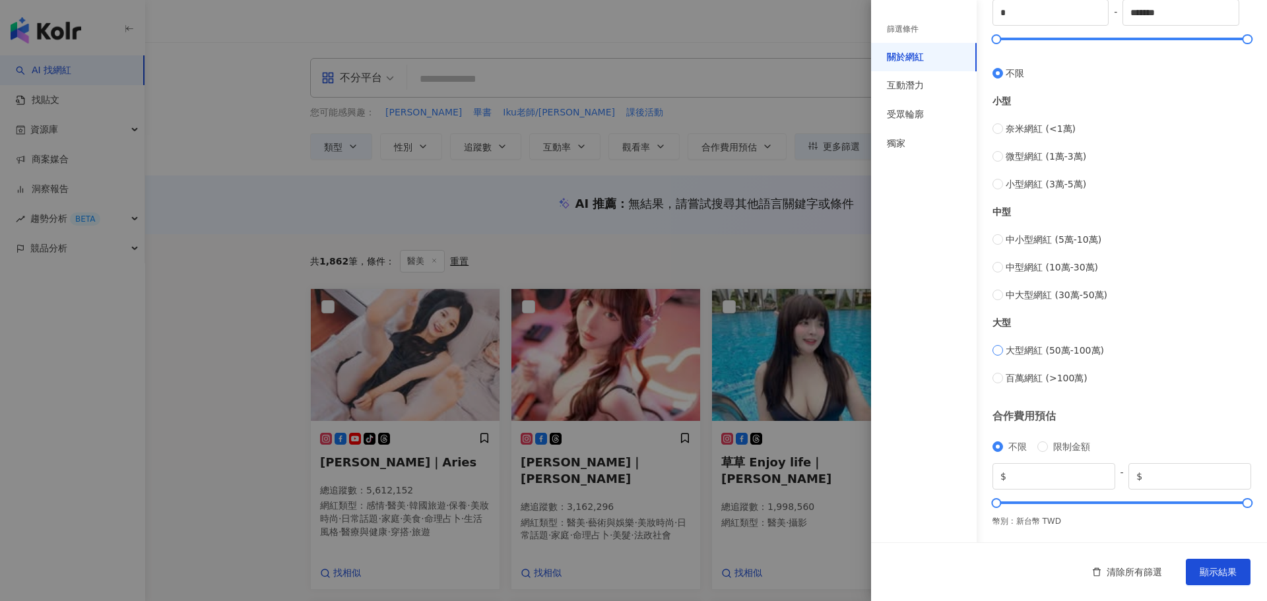
click at [1003, 349] on label "大型網紅 (50萬-100萬)" at bounding box center [1122, 350] width 259 height 15
type input "******"
click at [1003, 376] on label "百萬網紅 (>100萬)" at bounding box center [1122, 378] width 259 height 15
type input "*******"
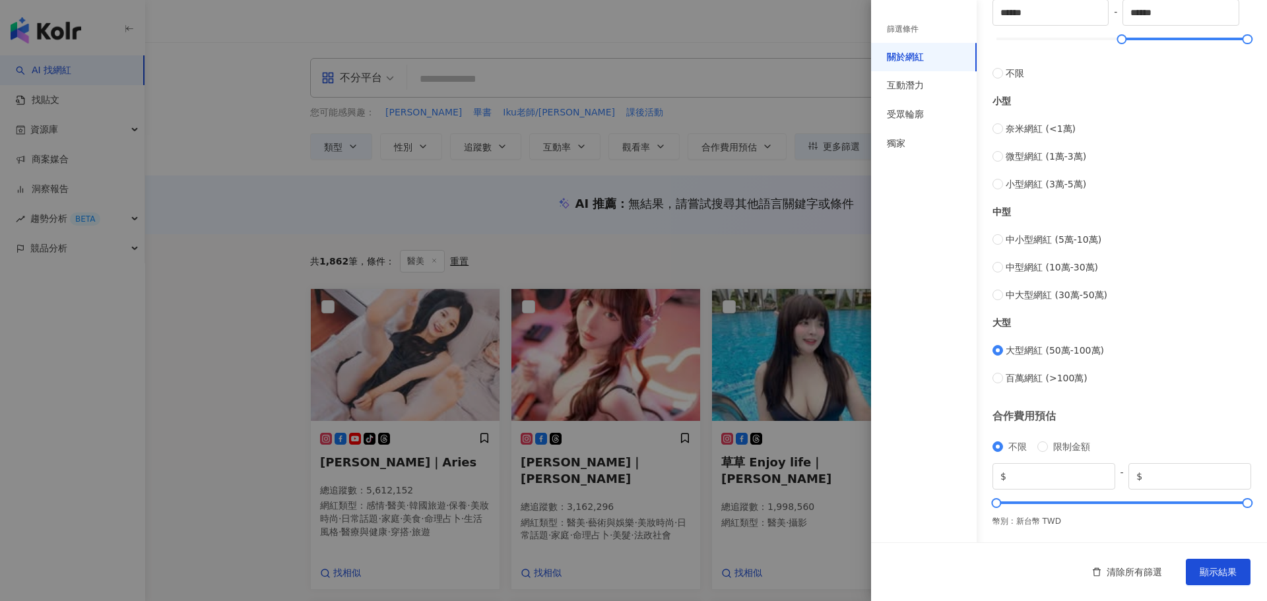
type input "*********"
click at [991, 350] on div "關於網紅 類型 ( 請選擇您想要的類型 ) 醫美 國家/地區 台灣 性別 不限 女 男 其他 語言 繁體中文 追蹤數 ******* - ********* …" at bounding box center [1069, 73] width 396 height 939
type input "******"
click at [1003, 458] on span "顯示結果" at bounding box center [1218, 572] width 37 height 11
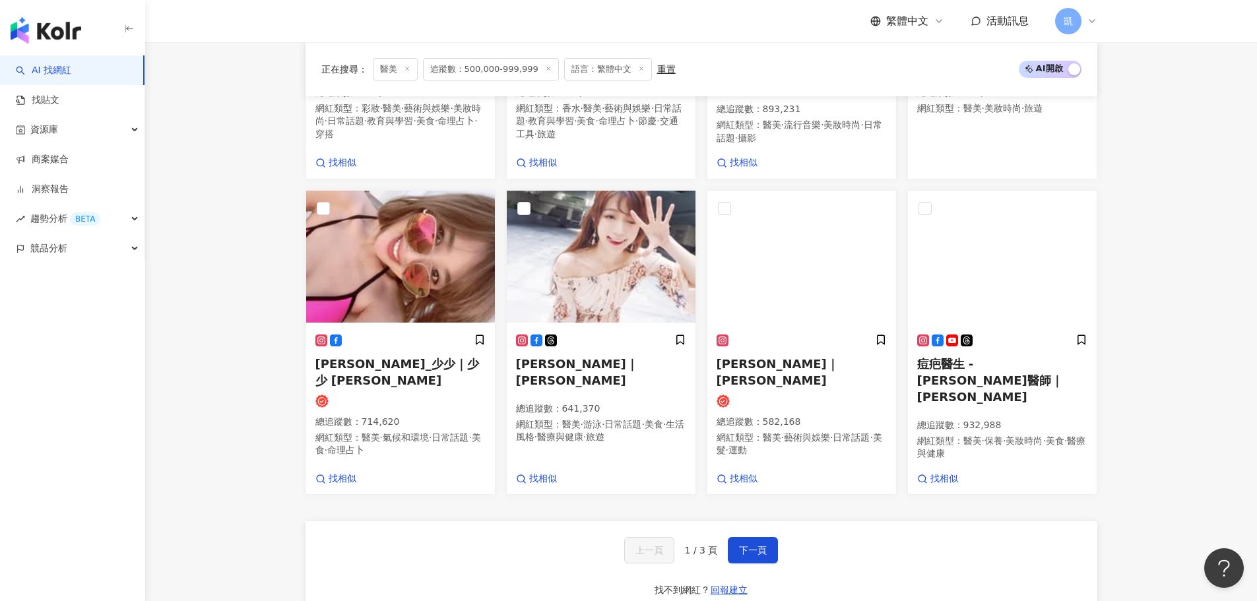
scroll to position [990, 0]
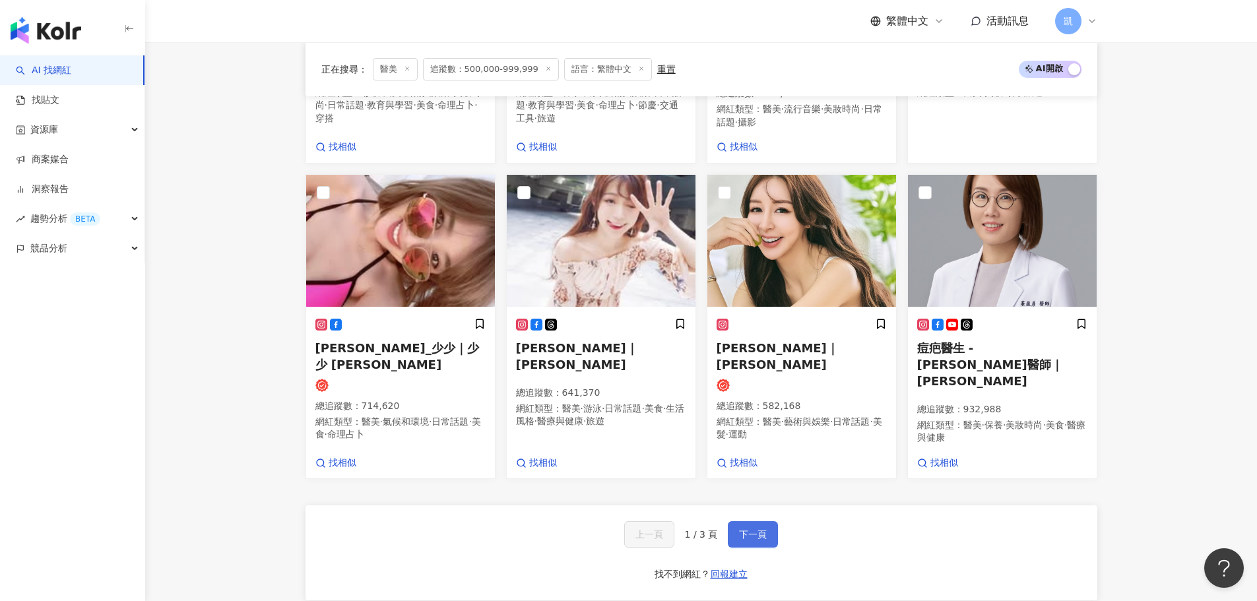
click at [758, 458] on span "下一頁" at bounding box center [753, 534] width 28 height 11
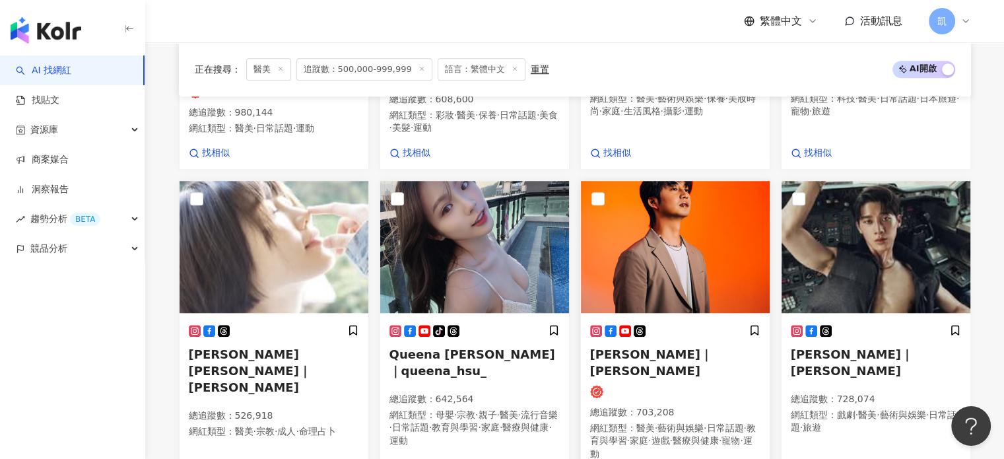
scroll to position [1148, 0]
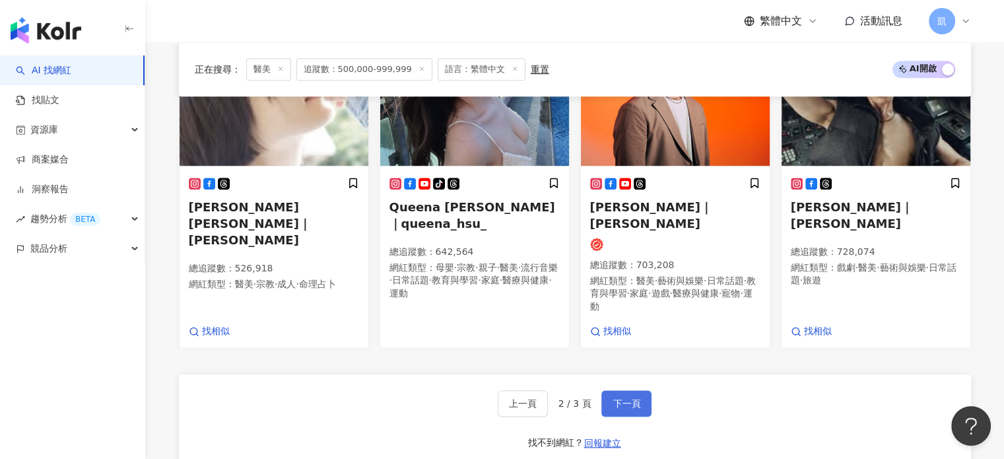
click at [627, 398] on span "下一頁" at bounding box center [626, 403] width 28 height 11
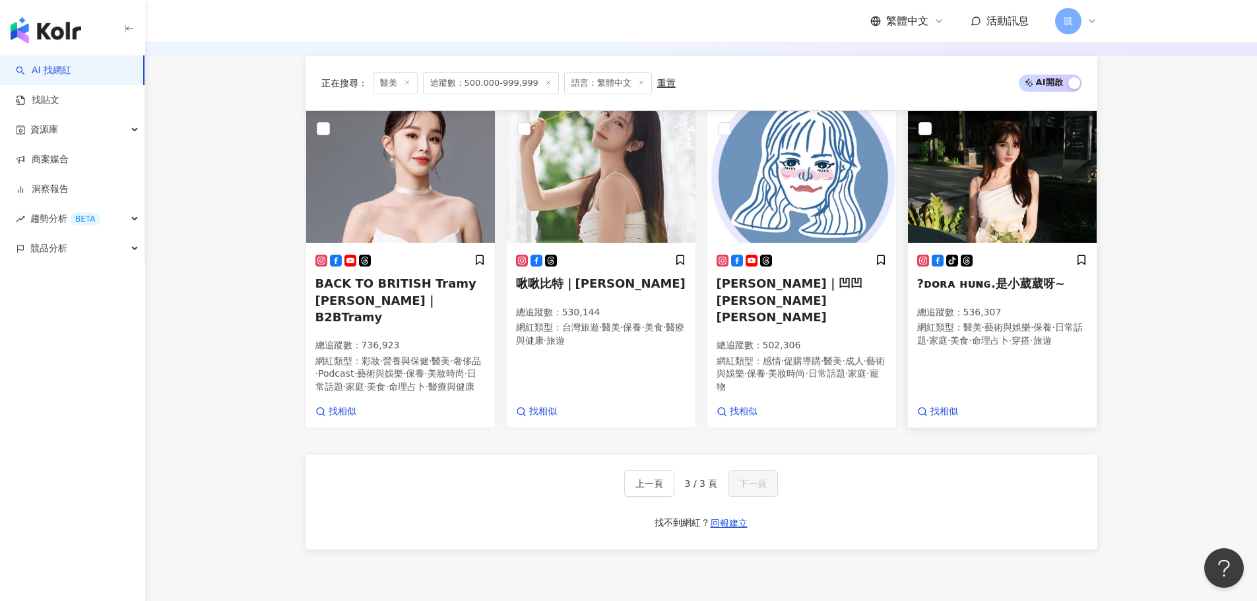
scroll to position [428, 0]
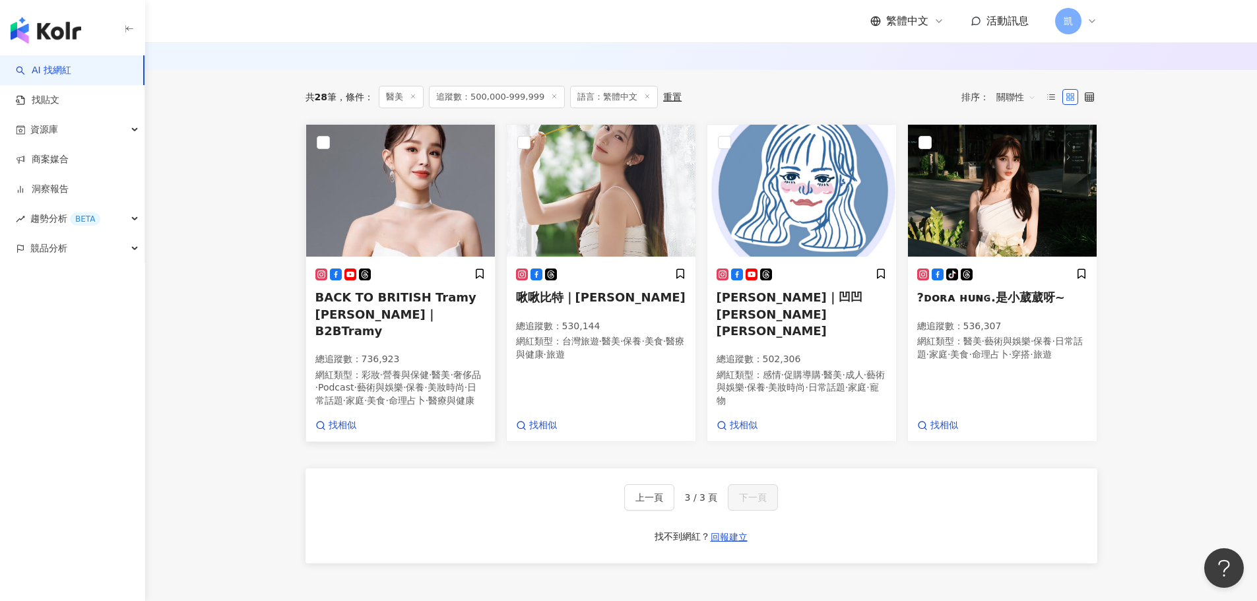
click at [397, 206] on img at bounding box center [400, 191] width 189 height 132
click at [681, 104] on div "共 28 筆 條件 ： 醫美 追蹤數：500,000-999,999 語言：繁體中文 重置 排序： 關聯性" at bounding box center [702, 97] width 792 height 22
click at [671, 102] on div "重置" at bounding box center [672, 97] width 18 height 11
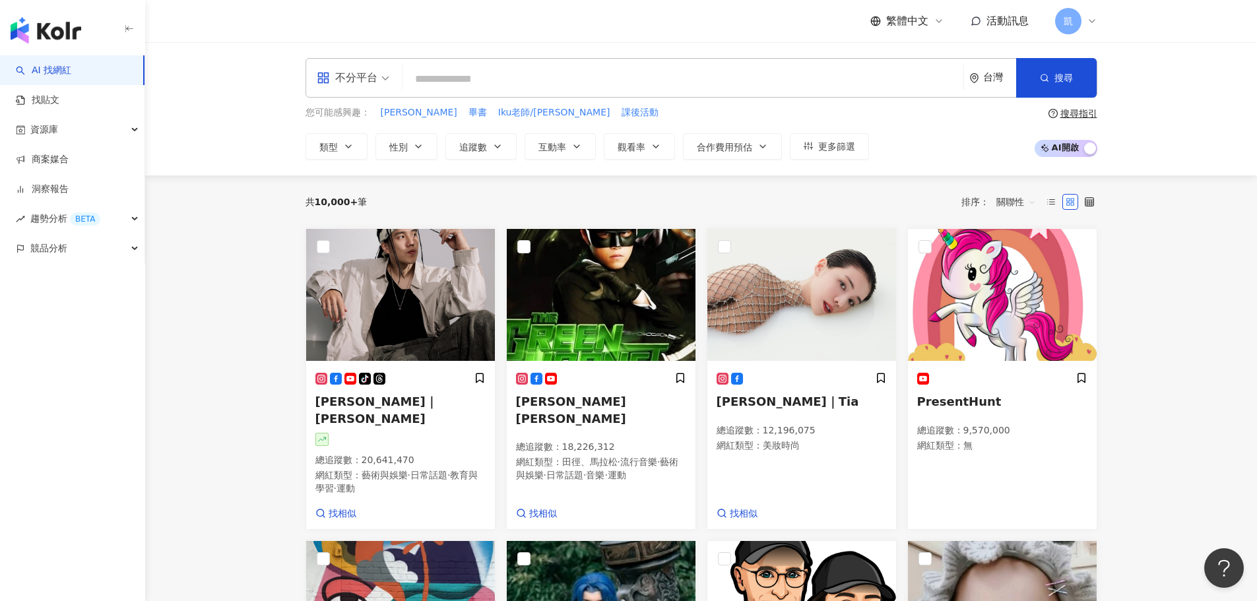
click at [861, 79] on input "search" at bounding box center [683, 79] width 550 height 25
click at [1003, 78] on span "搜尋" at bounding box center [1064, 78] width 18 height 11
click at [840, 151] on span "更多篩選" at bounding box center [836, 146] width 37 height 11
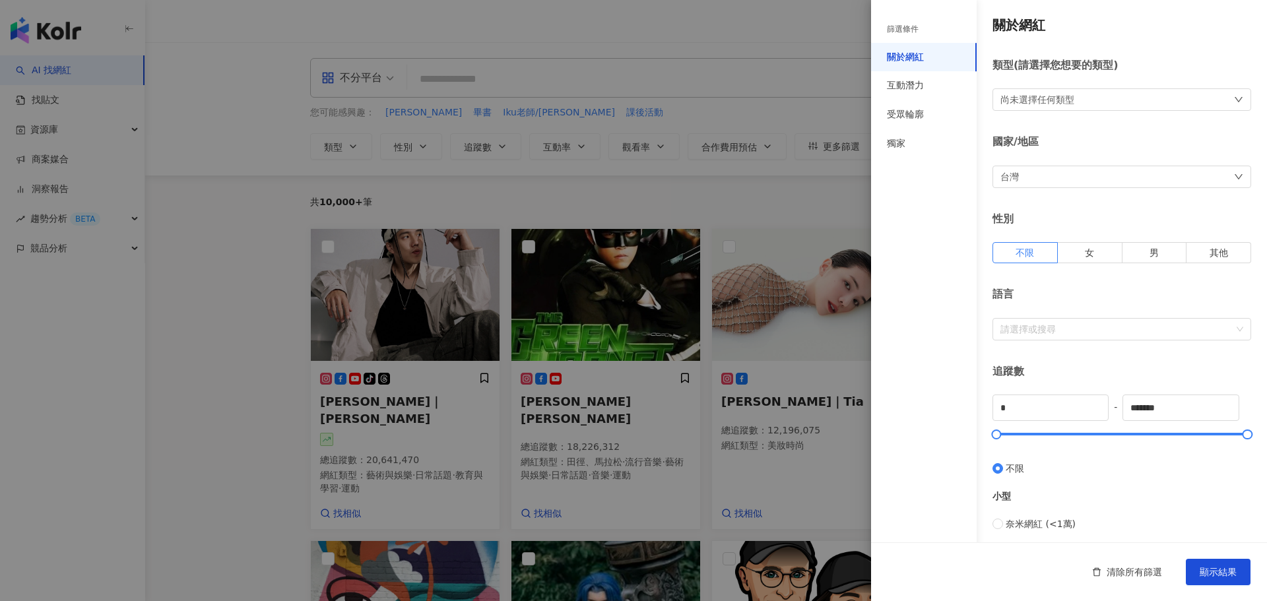
click at [1003, 106] on div "尚未選擇任何類型" at bounding box center [1038, 99] width 74 height 15
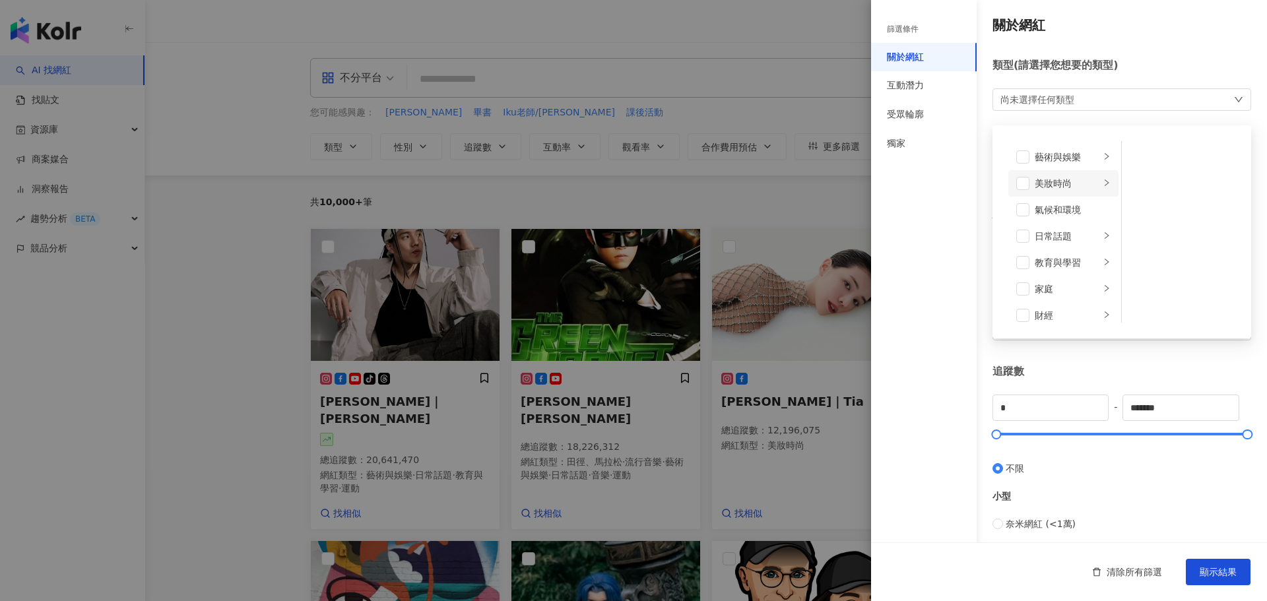
click at [1003, 187] on div "美妝時尚" at bounding box center [1067, 183] width 65 height 15
click at [1003, 257] on span at bounding box center [1139, 253] width 13 height 13
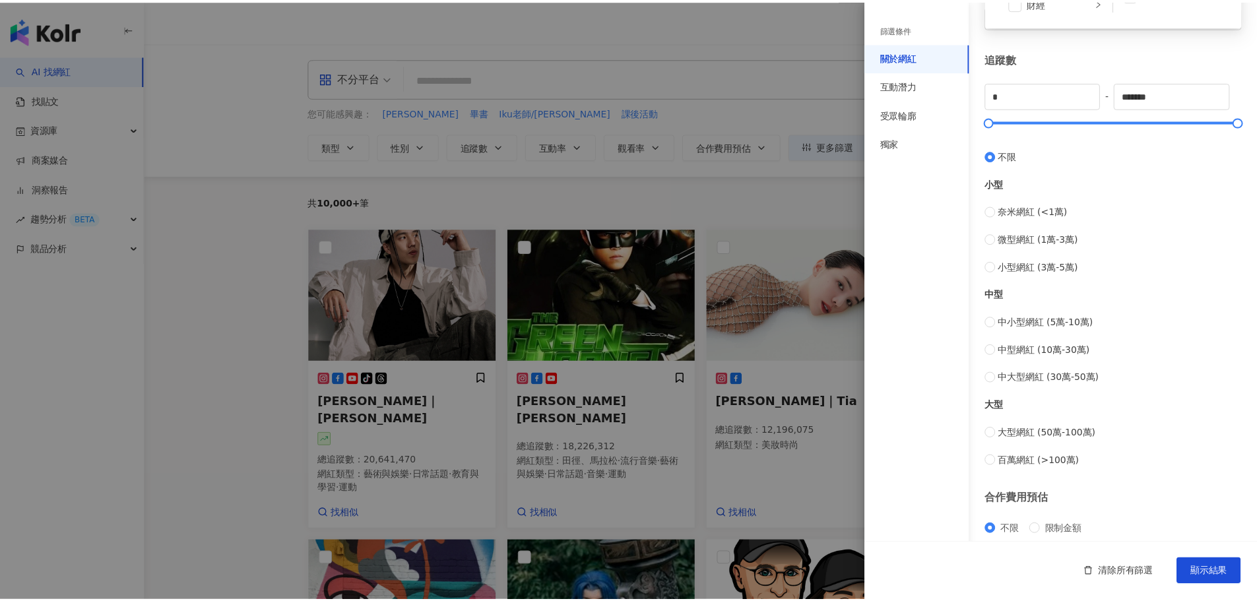
scroll to position [396, 0]
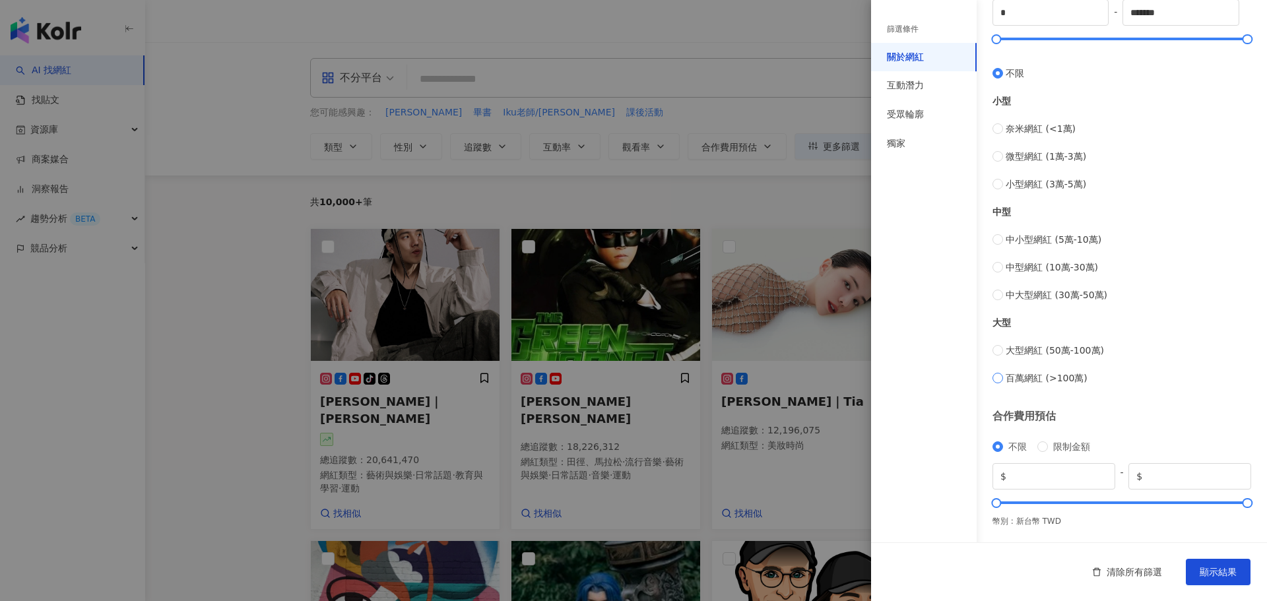
type input "*******"
type input "*********"
click at [1003, 458] on span "顯示結果" at bounding box center [1218, 572] width 37 height 11
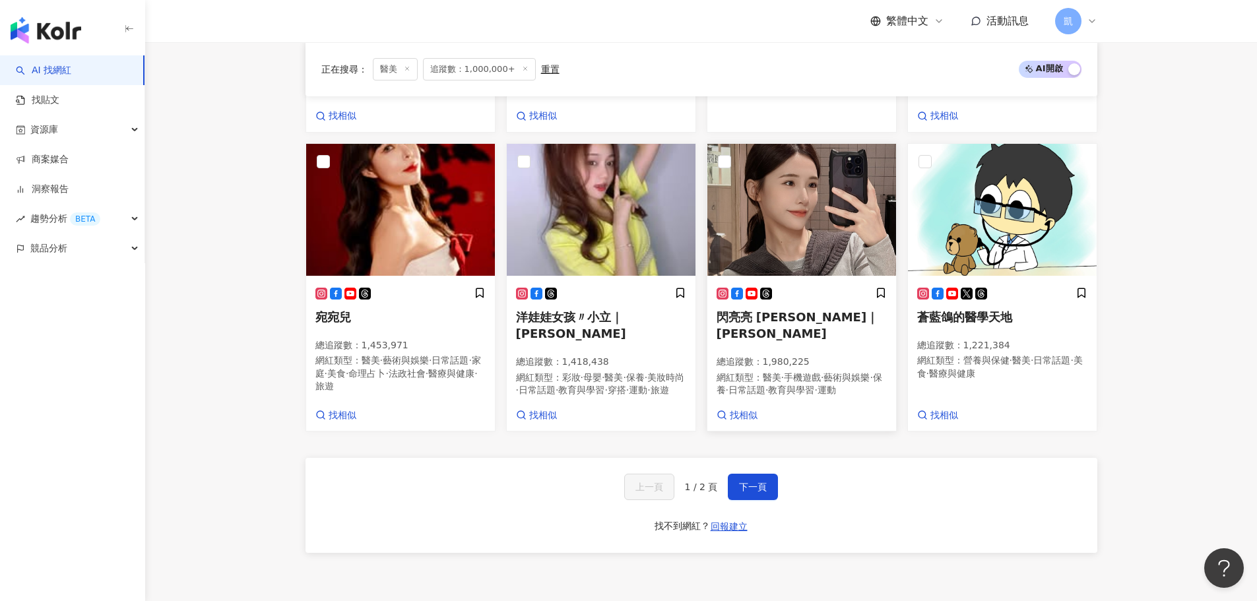
scroll to position [792, 0]
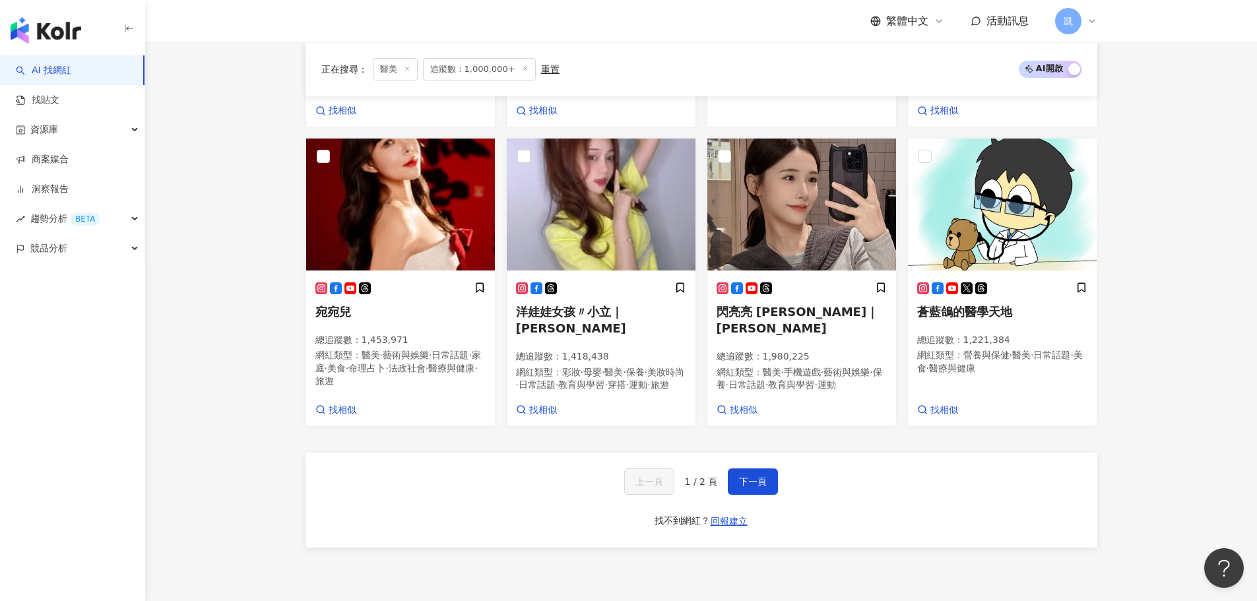
drag, startPoint x: 758, startPoint y: 457, endPoint x: 767, endPoint y: 438, distance: 21.3
click at [758, 458] on span "下一頁" at bounding box center [753, 482] width 28 height 11
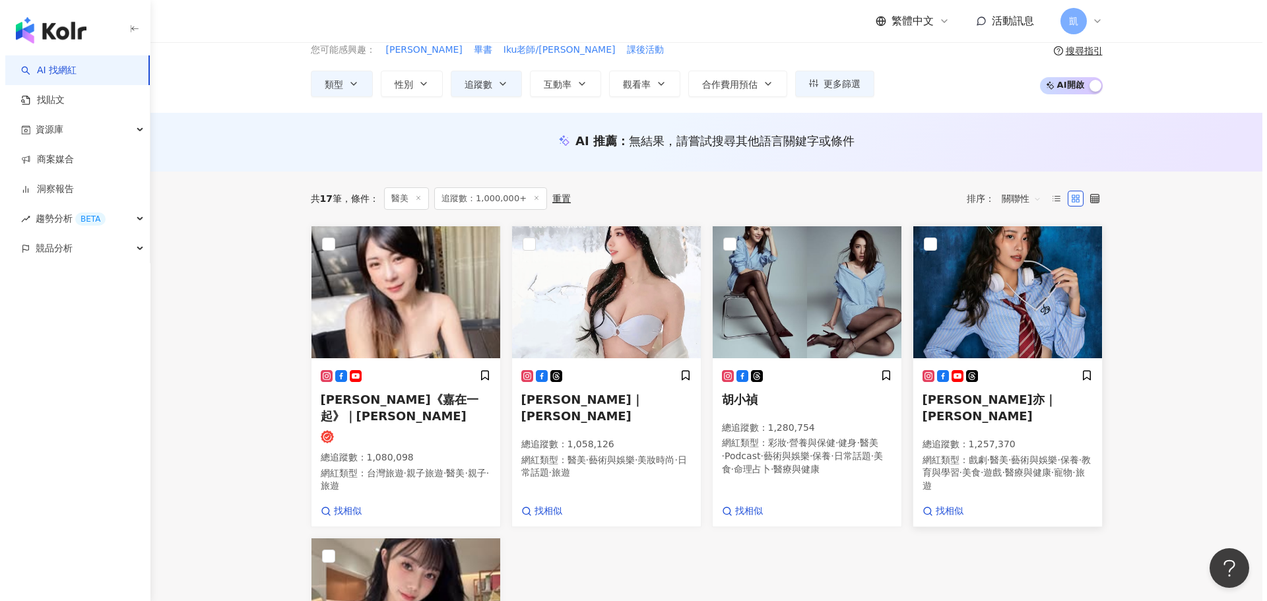
scroll to position [0, 0]
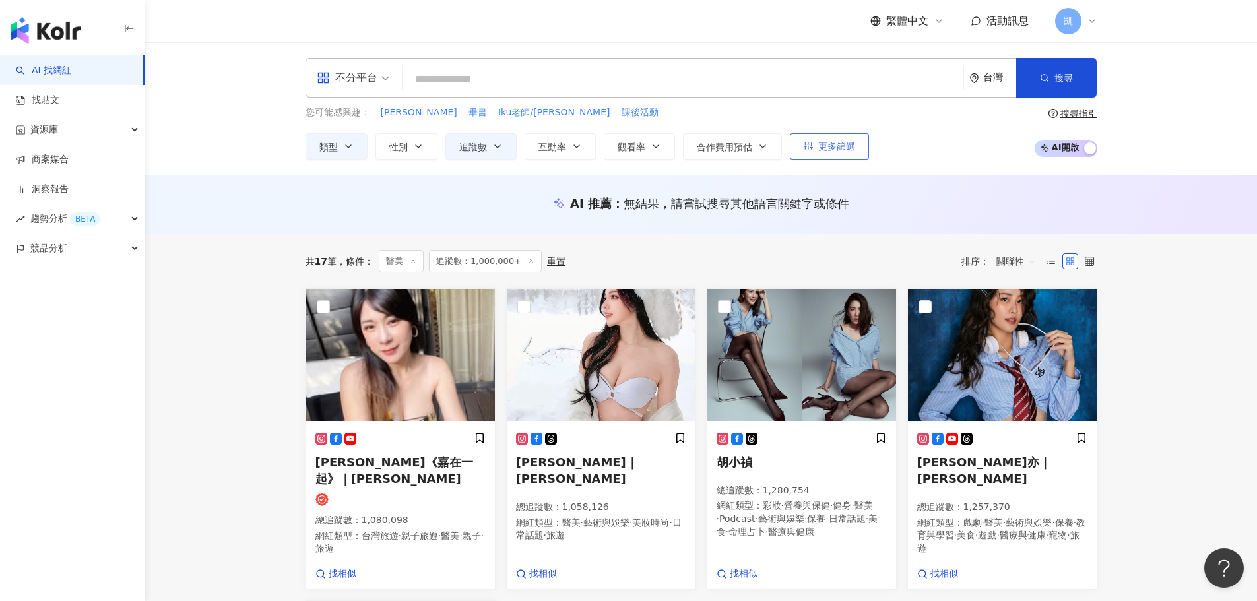
click at [834, 153] on button "更多篩選" at bounding box center [829, 146] width 79 height 26
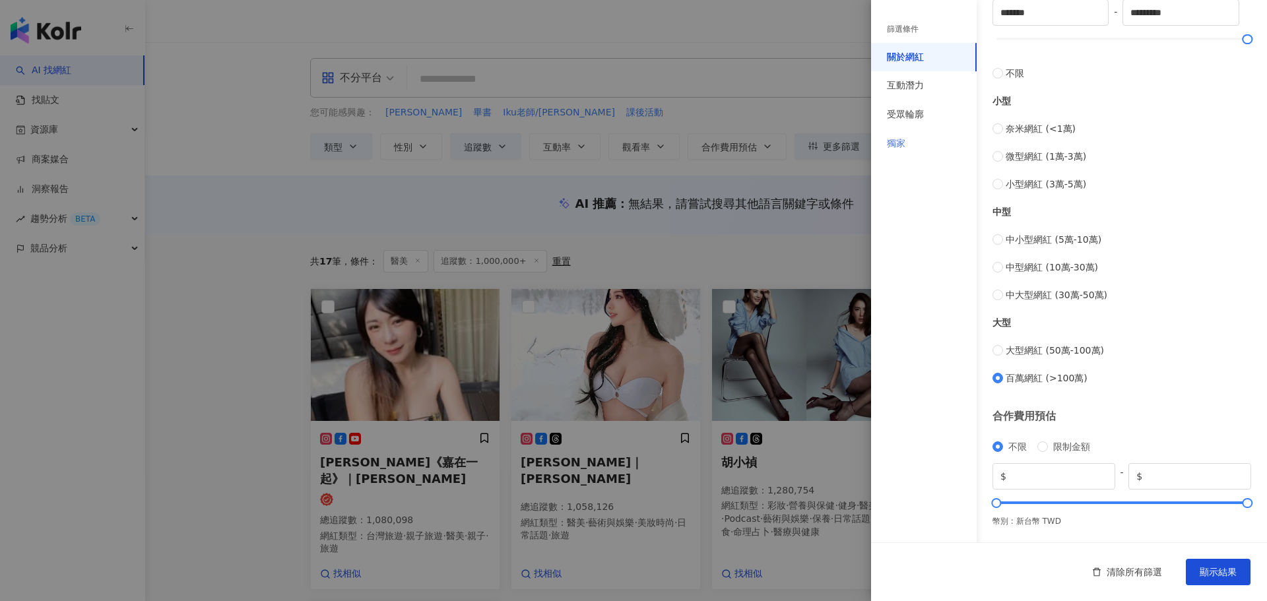
click at [913, 152] on div "獨家" at bounding box center [924, 143] width 106 height 29
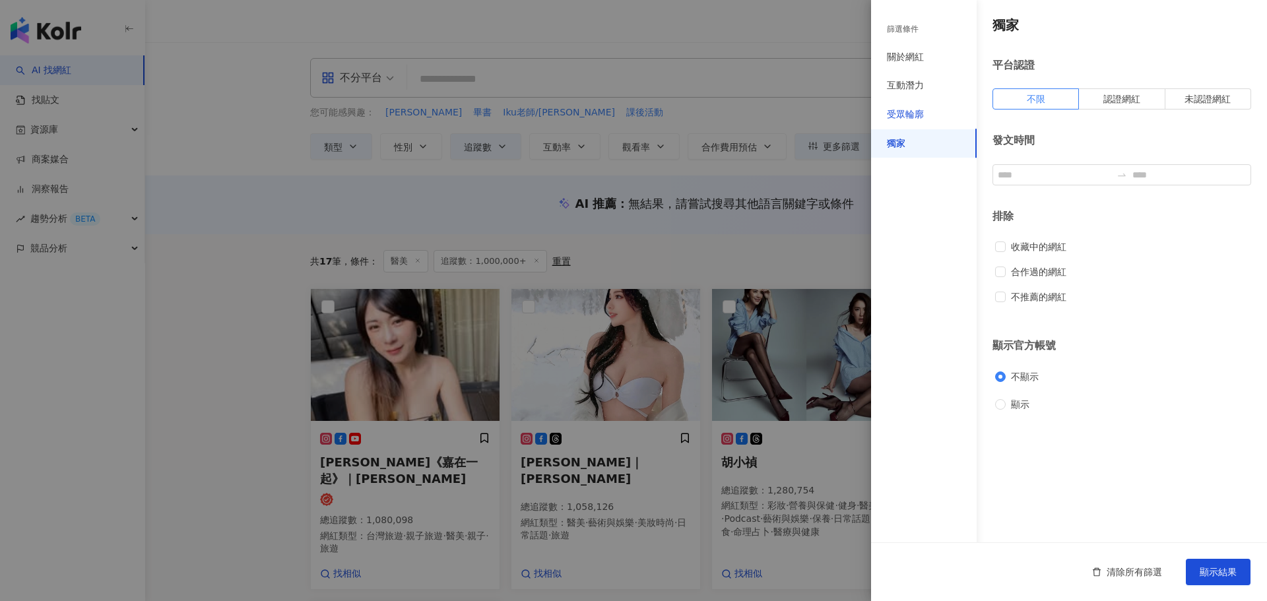
click at [913, 119] on div "受眾輪廓" at bounding box center [905, 114] width 37 height 13
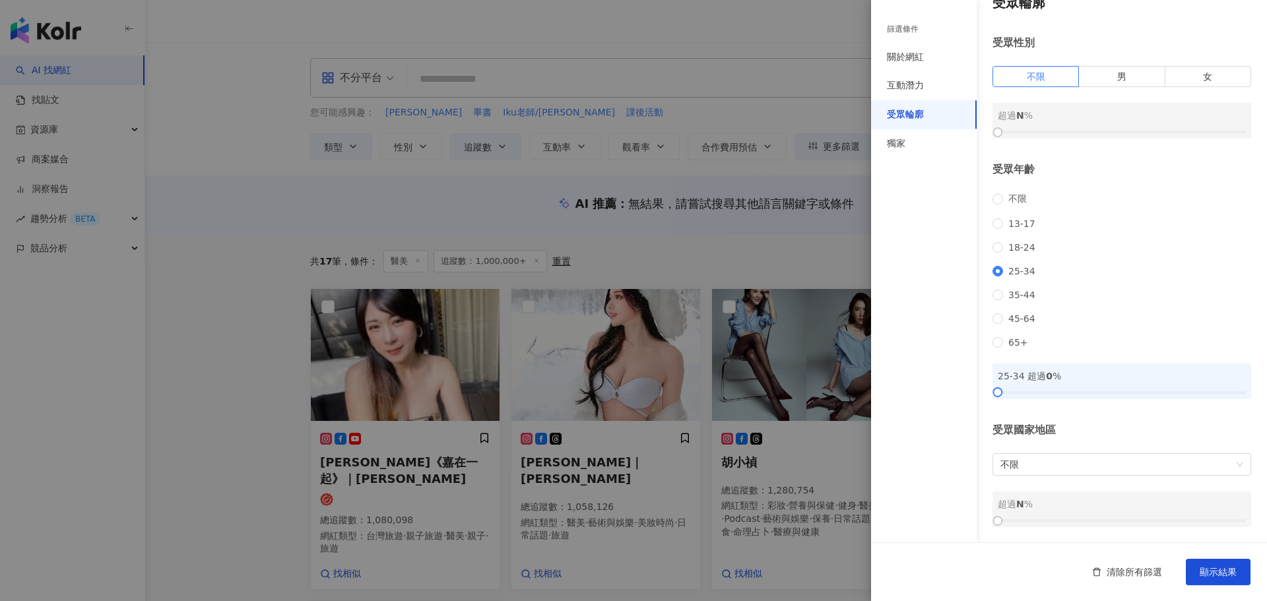
scroll to position [40, 0]
click at [1003, 458] on span "不限" at bounding box center [1122, 464] width 243 height 21
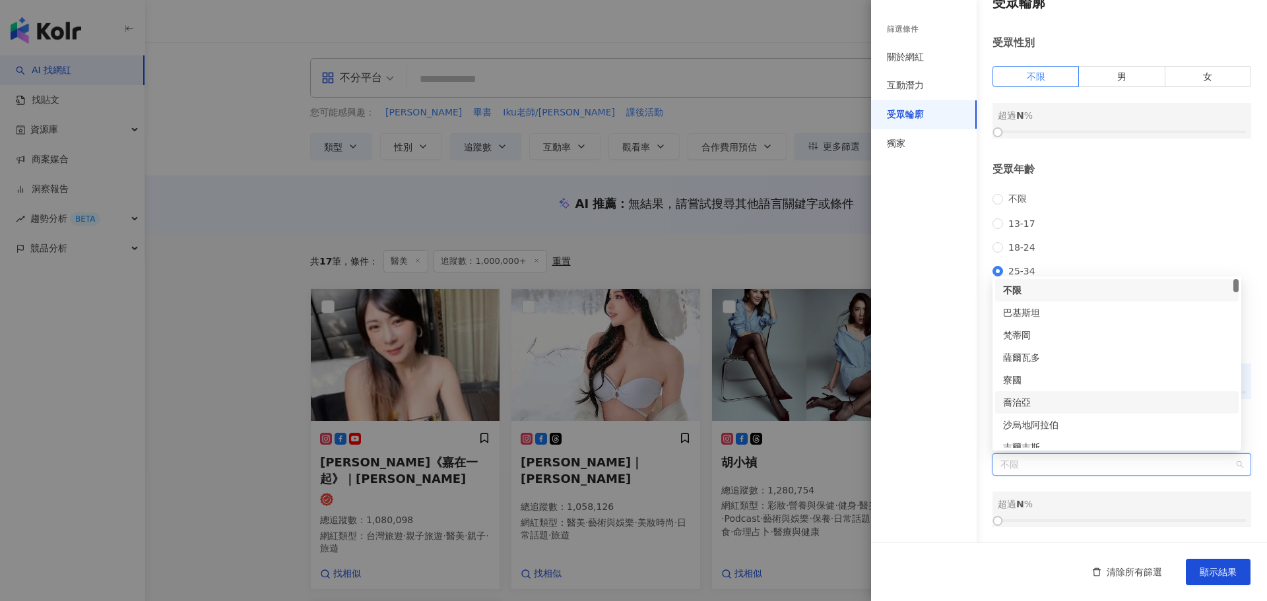
click at [953, 385] on div "篩選條件 關於網紅 互動潛力 受眾輪廓 獨家" at bounding box center [924, 308] width 106 height 585
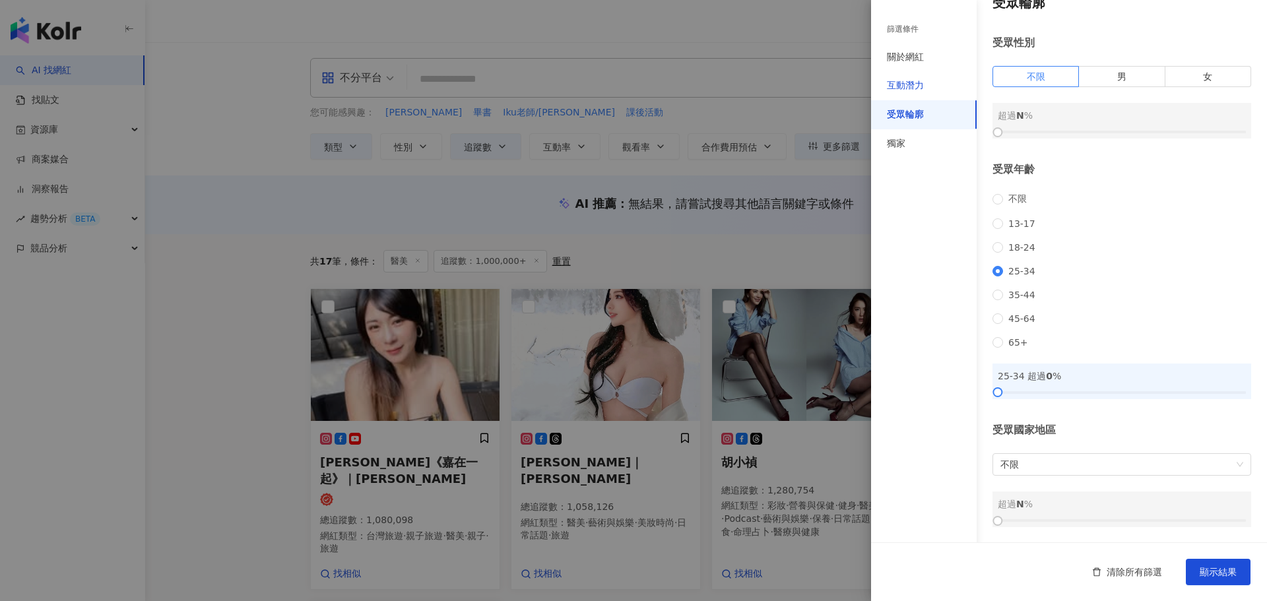
click at [897, 86] on div "互動潛力" at bounding box center [905, 85] width 37 height 13
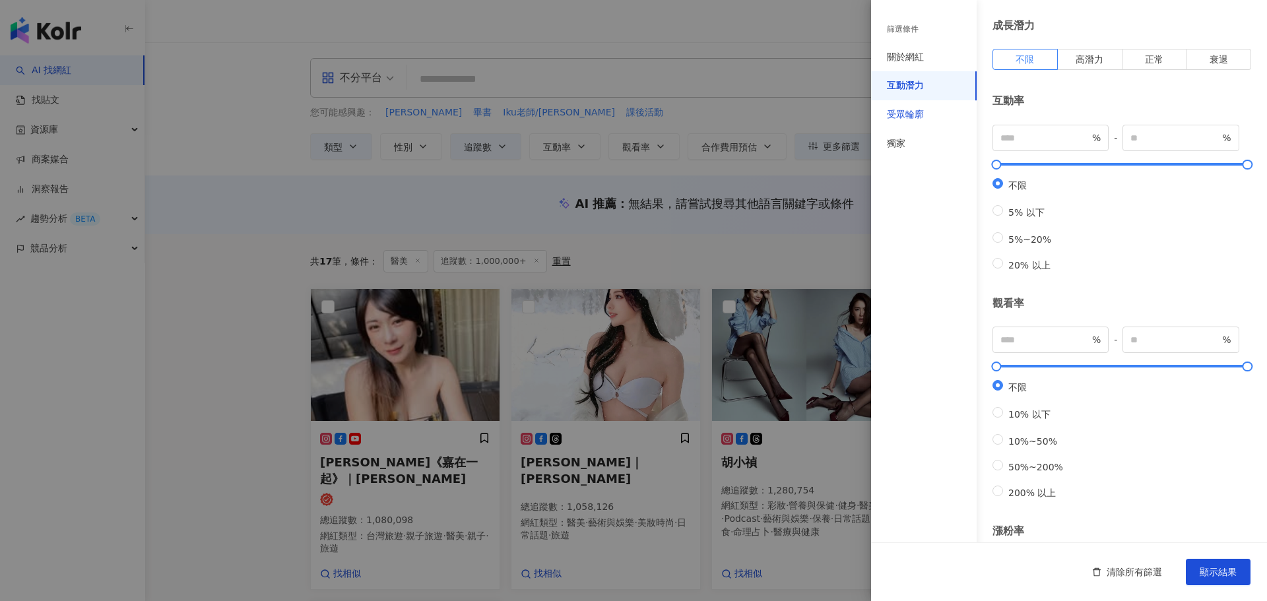
click at [921, 115] on div "受眾輪廓" at bounding box center [905, 114] width 37 height 13
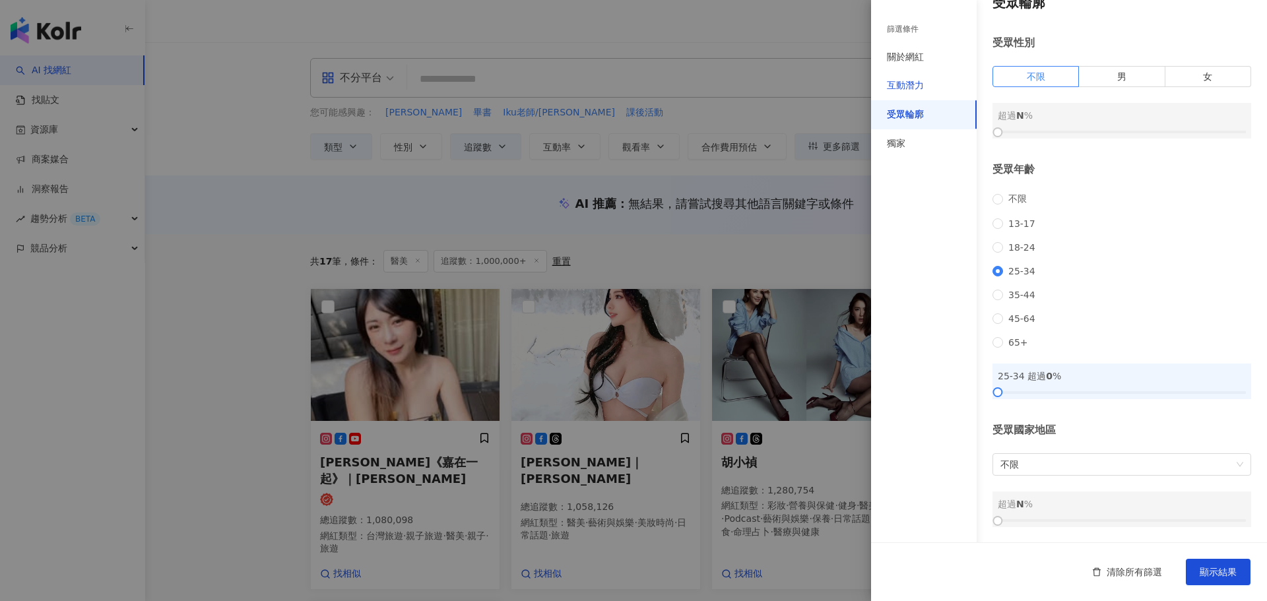
click at [921, 91] on div "互動潛力" at bounding box center [905, 85] width 37 height 13
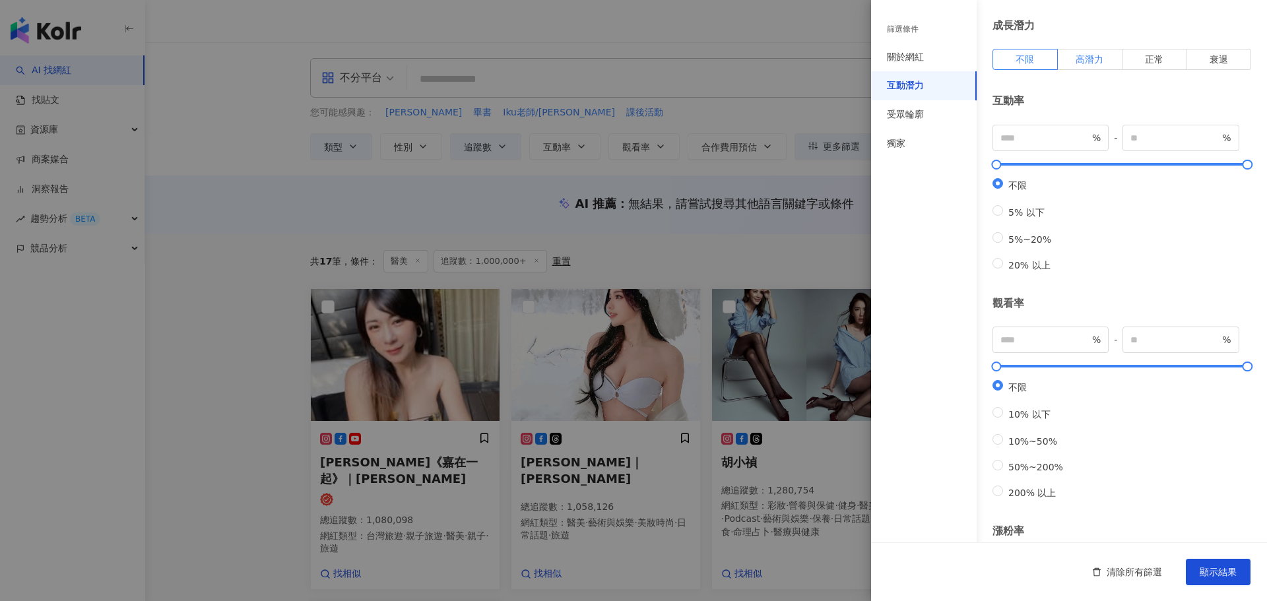
click at [1003, 59] on span "高潛力" at bounding box center [1090, 59] width 28 height 11
click at [937, 60] on div "關於網紅" at bounding box center [924, 57] width 106 height 29
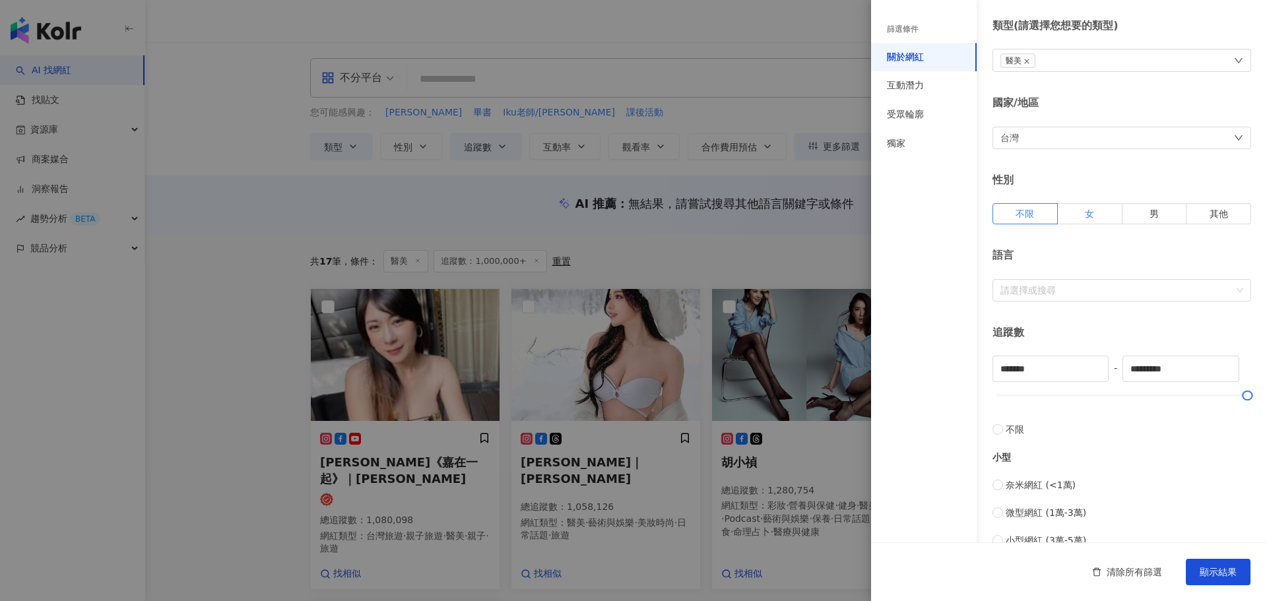
click at [1003, 217] on label "女" at bounding box center [1090, 213] width 65 height 21
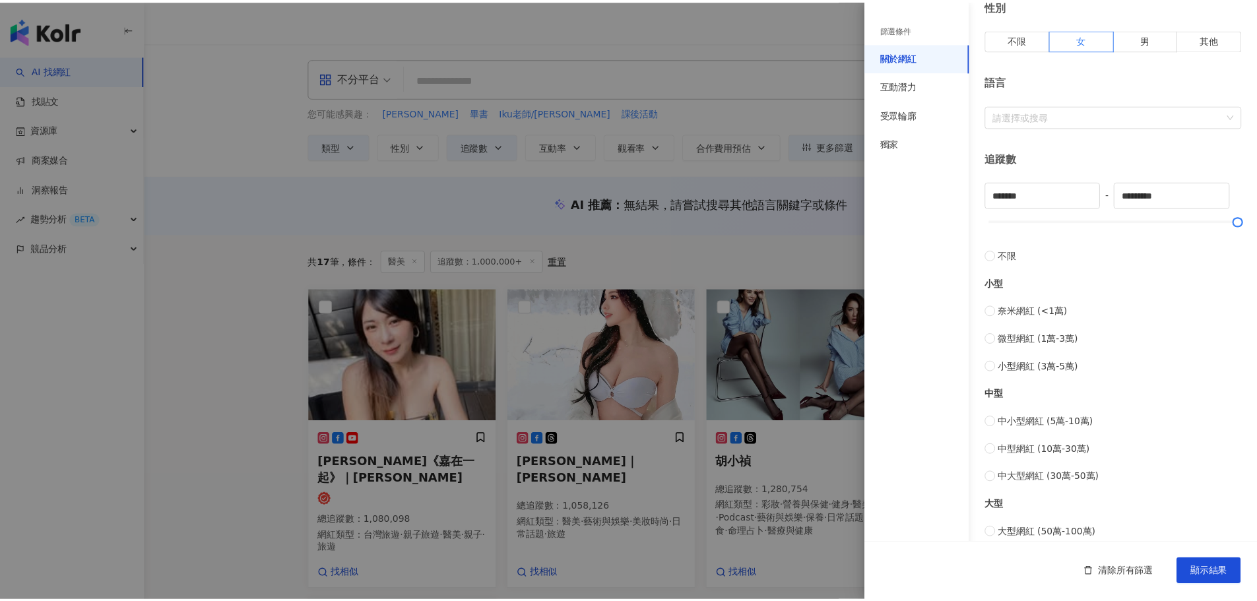
scroll to position [238, 0]
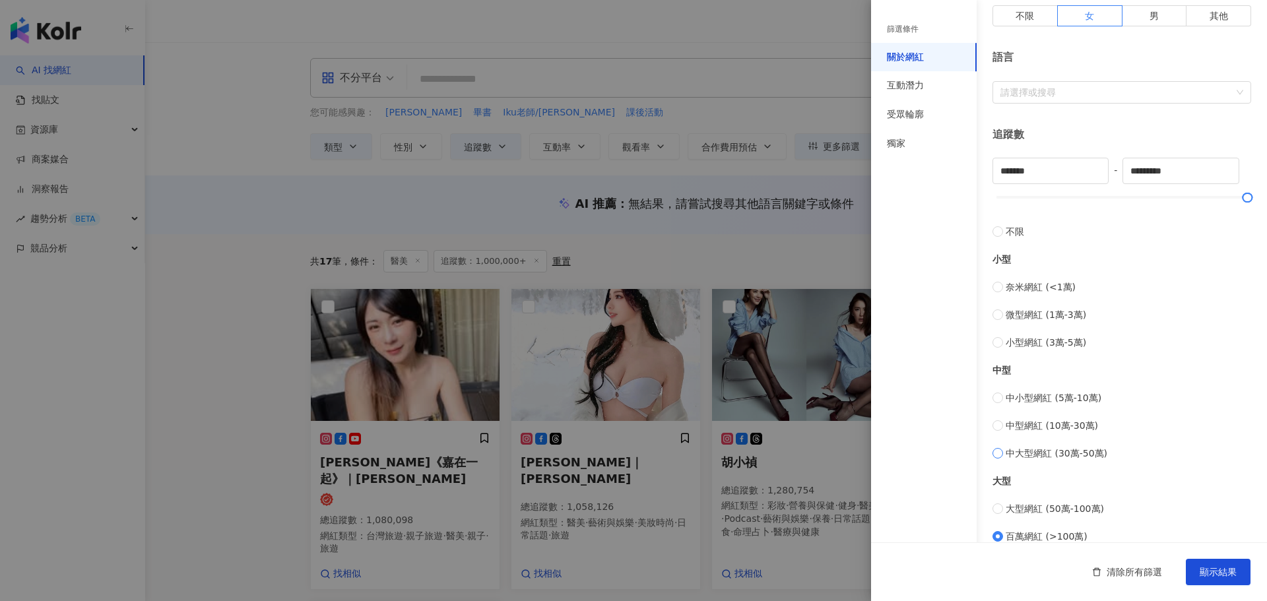
type input "******"
click at [1003, 458] on span "顯示結果" at bounding box center [1218, 572] width 37 height 11
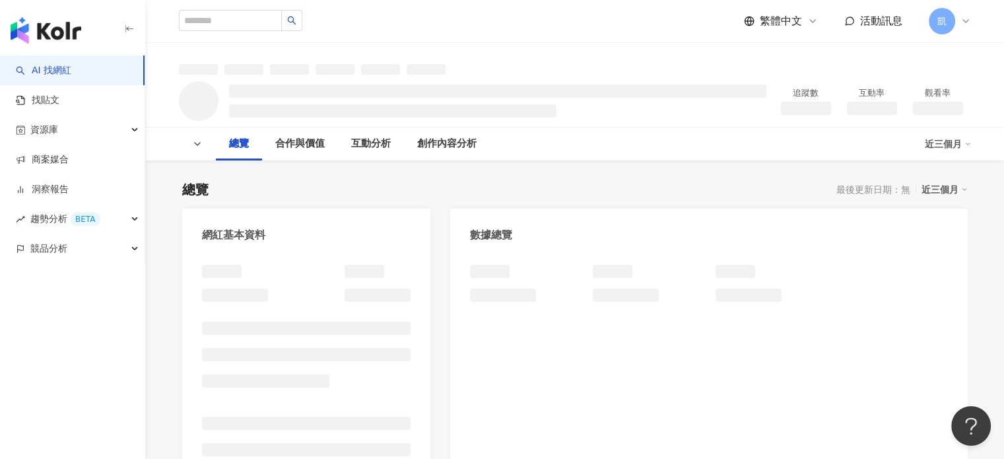
scroll to position [132, 0]
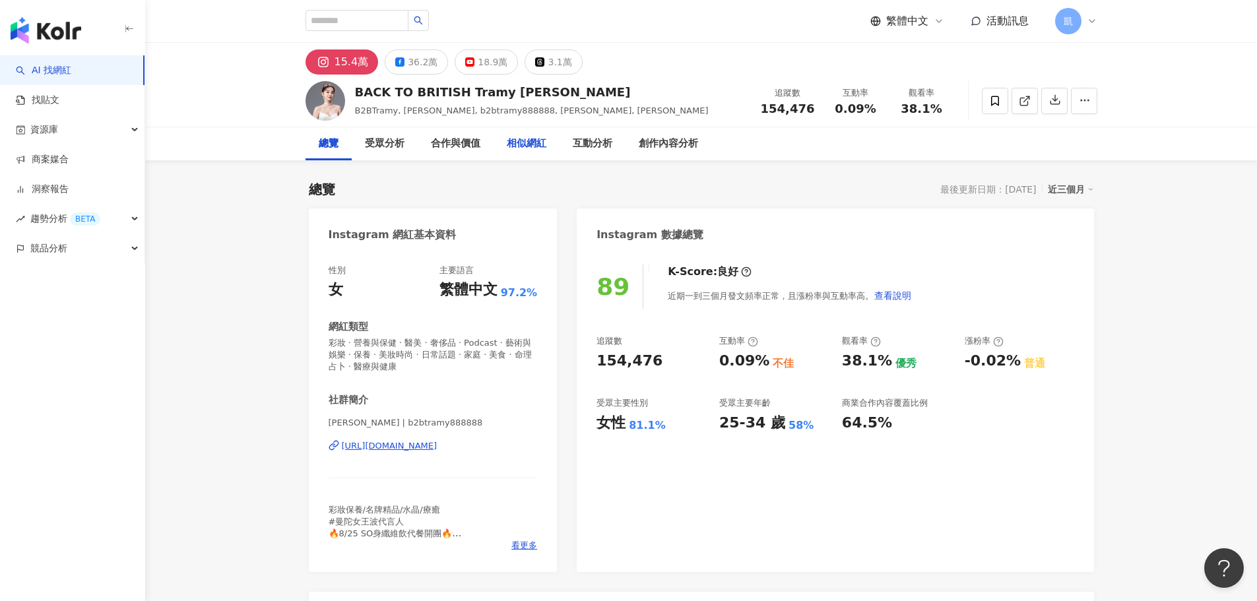
drag, startPoint x: 480, startPoint y: 64, endPoint x: 511, endPoint y: 131, distance: 73.5
click at [480, 64] on div "18.9萬" at bounding box center [493, 62] width 30 height 18
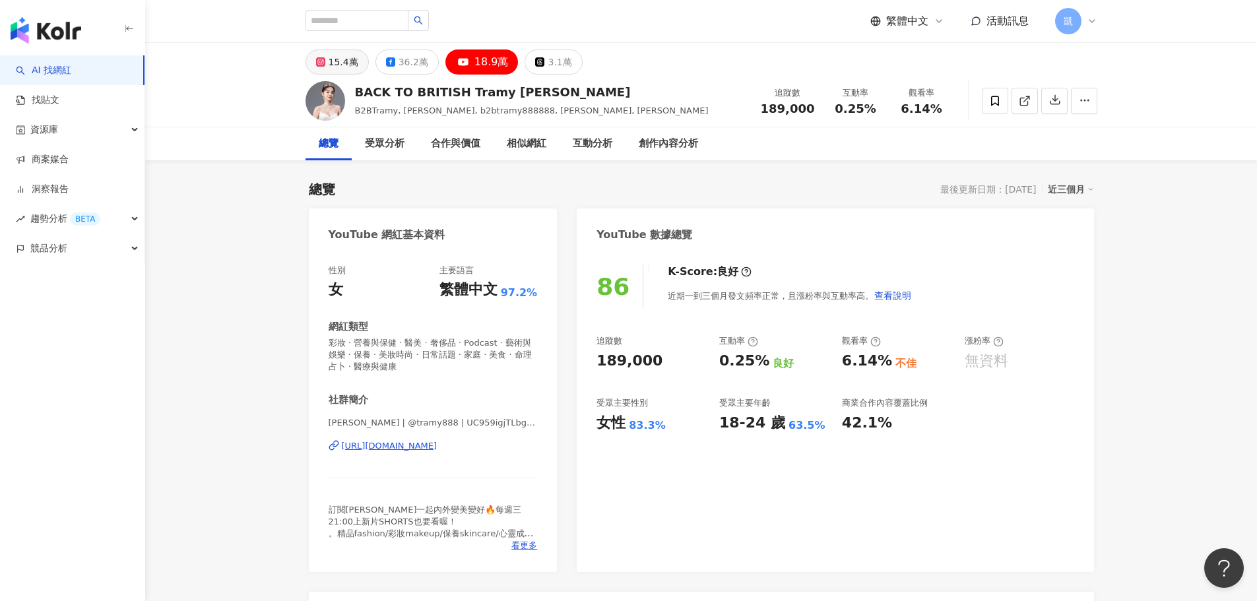
click at [338, 65] on div "15.4萬" at bounding box center [344, 62] width 30 height 18
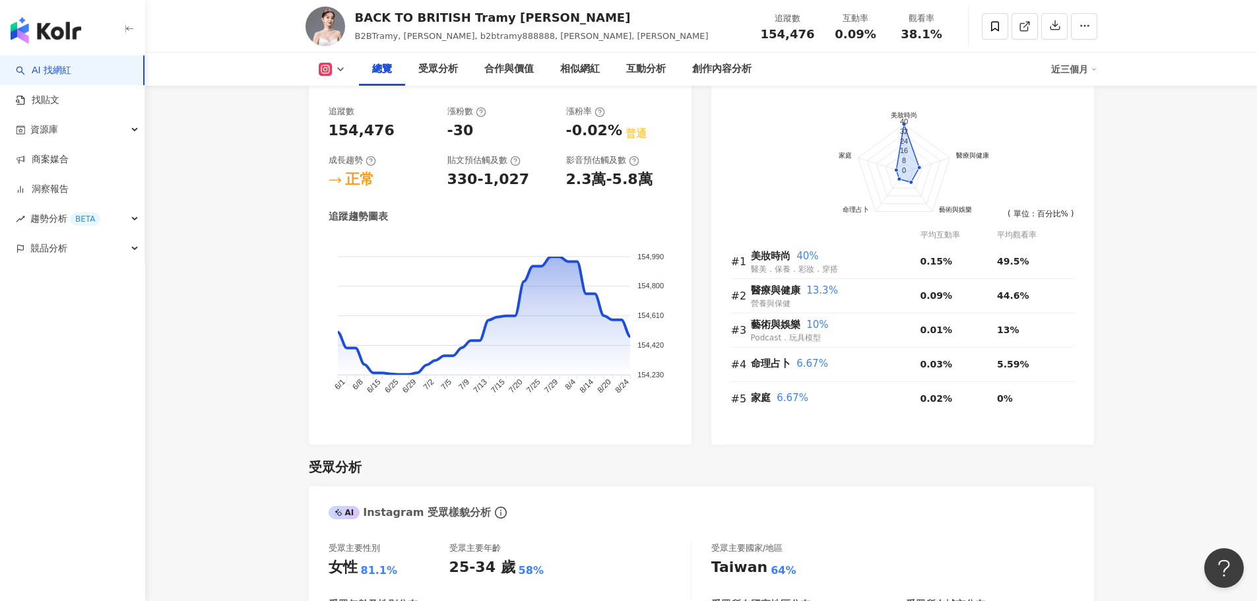
scroll to position [396, 0]
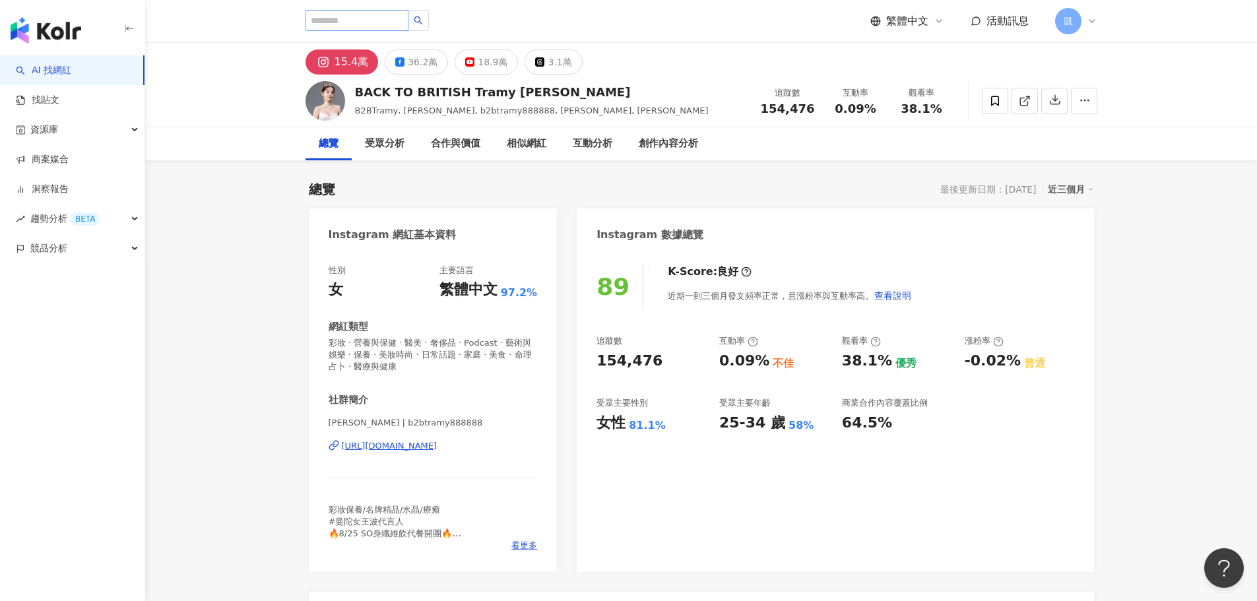
click at [373, 20] on input "search" at bounding box center [357, 20] width 103 height 21
type input "**"
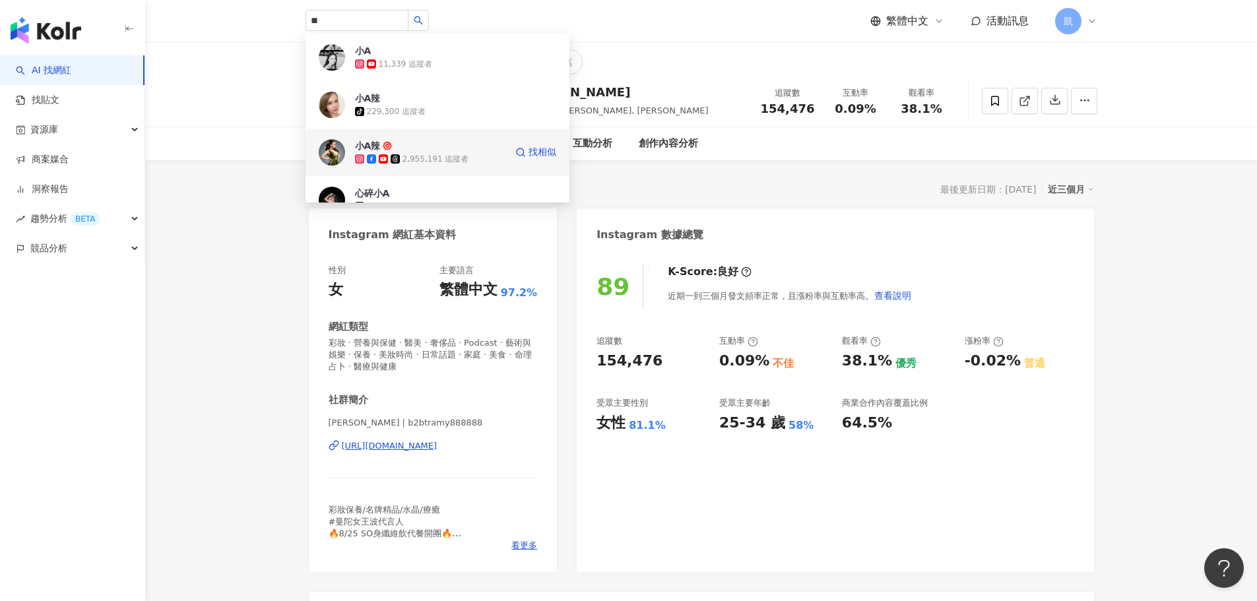
click at [445, 135] on div "小A辣 2,955,191 追蹤者 找相似" at bounding box center [438, 153] width 264 height 48
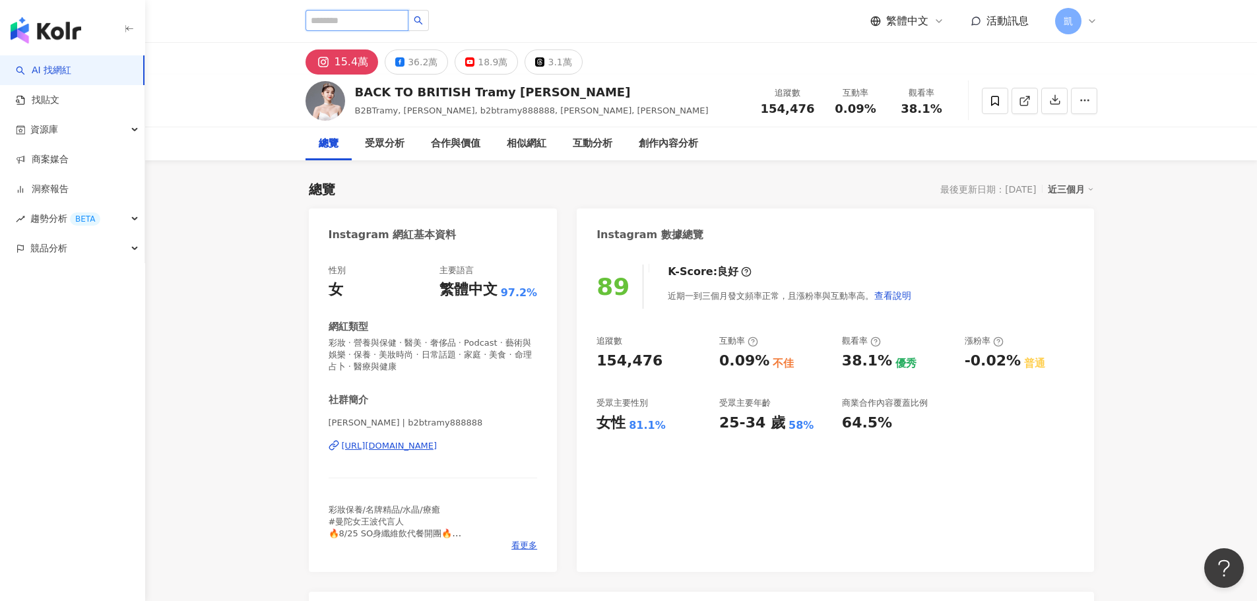
click at [382, 15] on input "search" at bounding box center [357, 20] width 103 height 21
paste input "*****"
type input "*****"
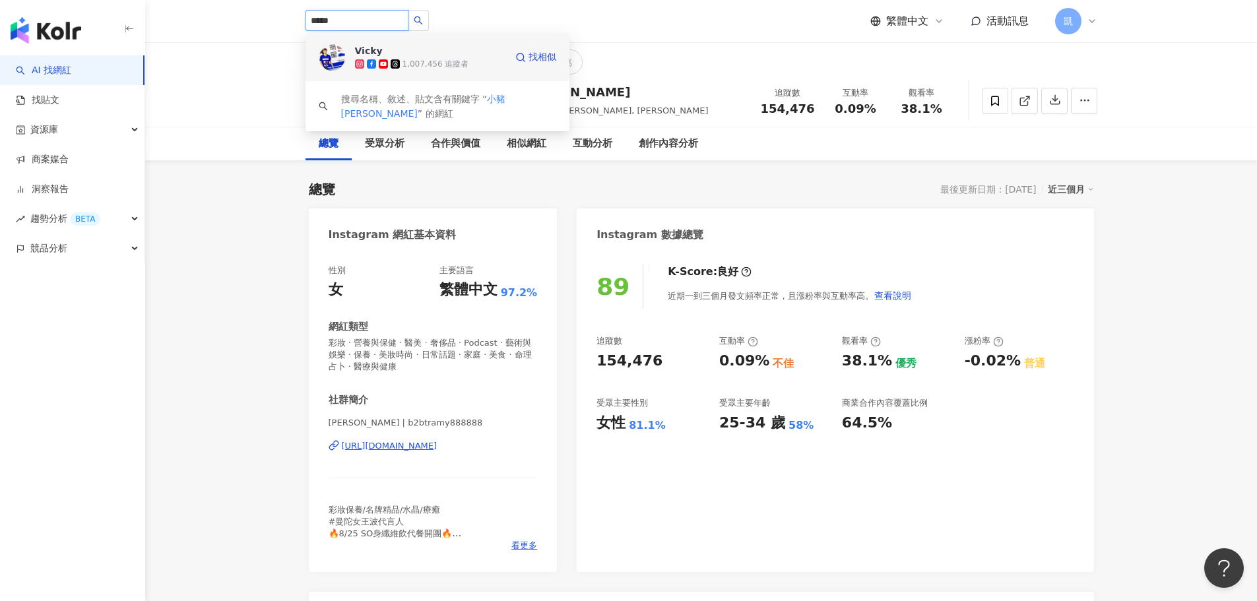
click at [486, 49] on div "Vicky 1,007,456 追蹤者" at bounding box center [430, 57] width 150 height 26
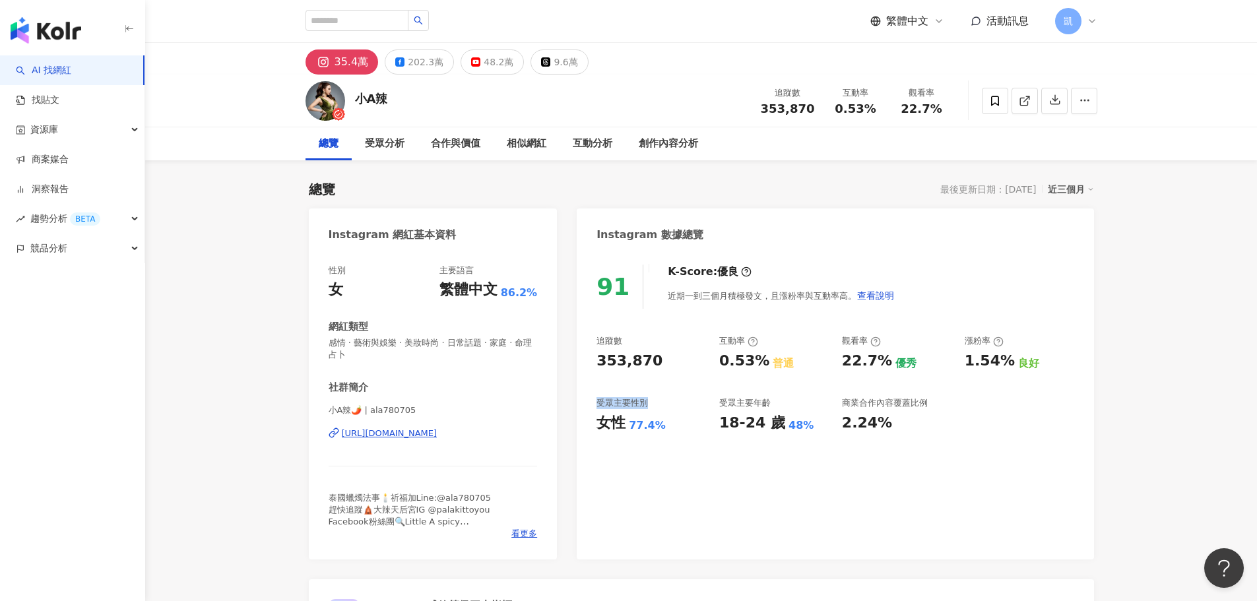
drag, startPoint x: 653, startPoint y: 406, endPoint x: 599, endPoint y: 405, distance: 54.1
click at [599, 405] on div "受眾主要性別" at bounding box center [652, 403] width 110 height 12
copy div "受眾主要性別"
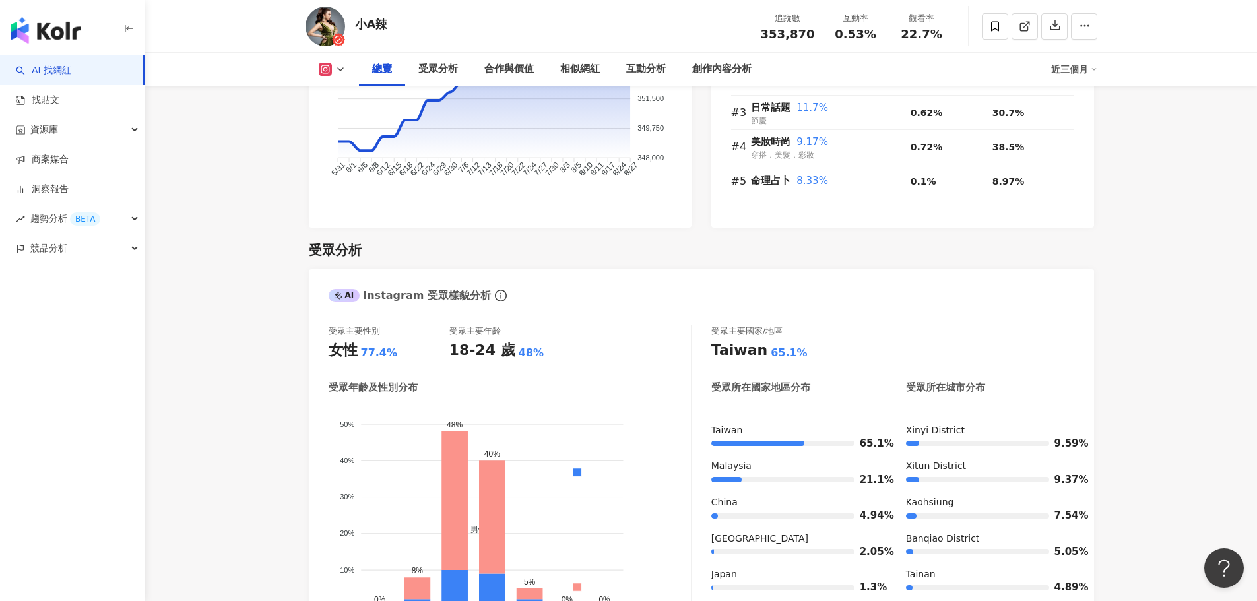
scroll to position [1122, 0]
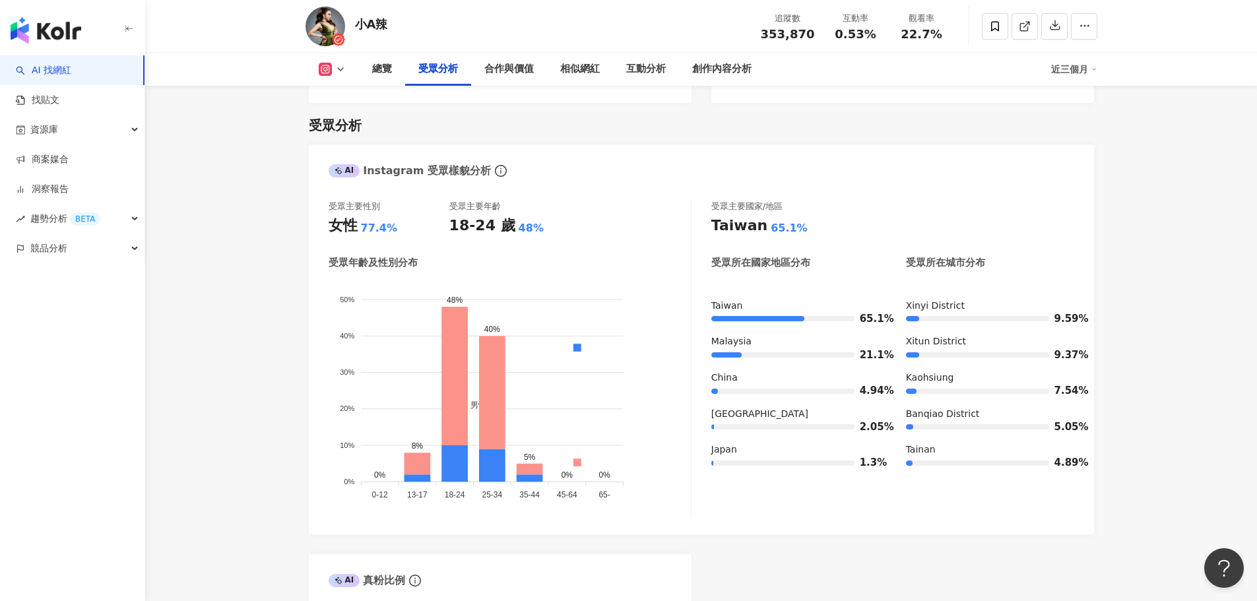
click at [771, 546] on div "AI Instagram 受眾樣貌分析 受眾主要性別 女性 77.4% 受眾主要年齡 18-24 歲 48% 受眾年齡及性別分布 男性 女性 50% 50% …" at bounding box center [701, 454] width 785 height 618
drag, startPoint x: 427, startPoint y: 268, endPoint x: 379, endPoint y: 264, distance: 47.7
click at [379, 264] on div "受眾年齡及性別分布" at bounding box center [510, 263] width 362 height 14
copy div "性別分布"
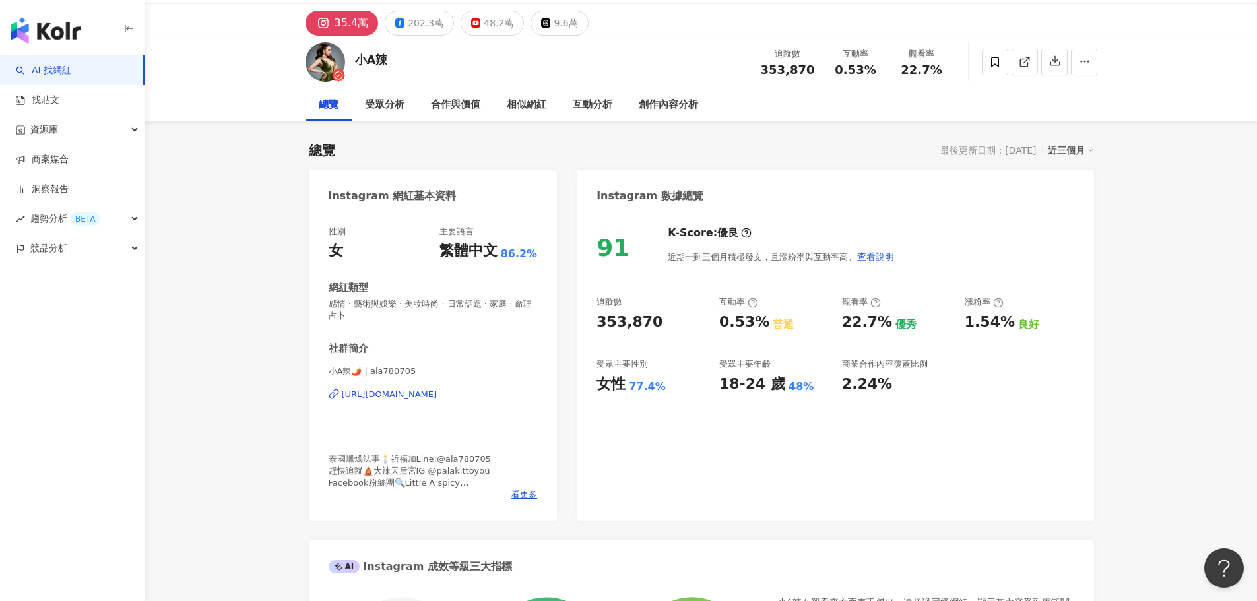
scroll to position [0, 0]
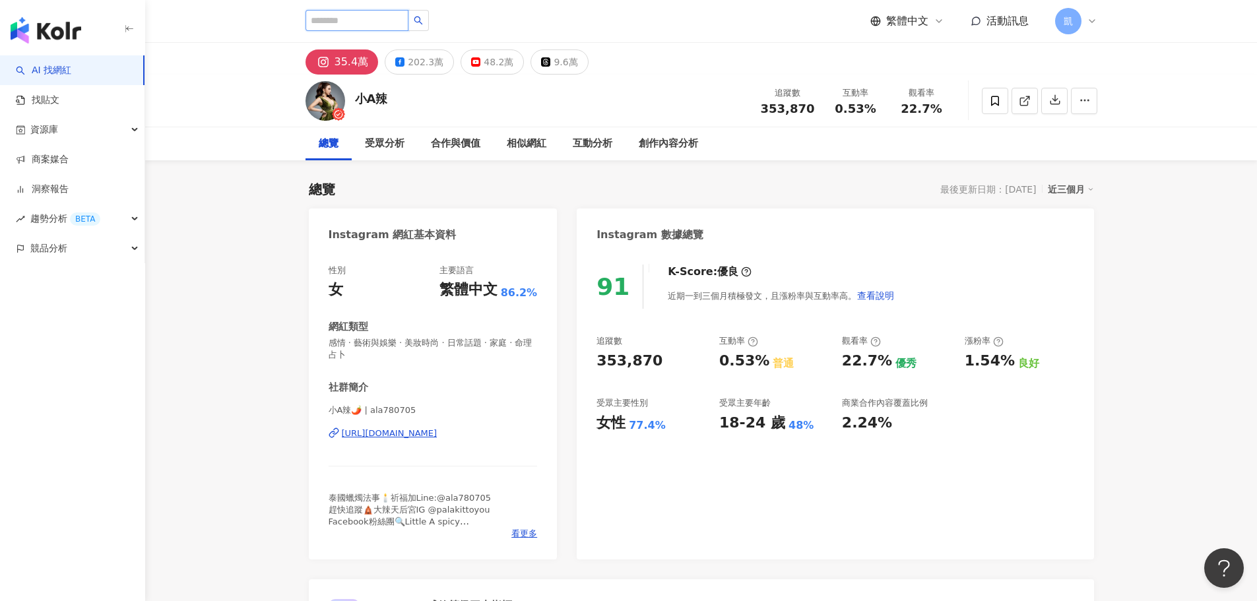
click at [376, 12] on input "search" at bounding box center [357, 20] width 103 height 21
paste input "****"
type input "****"
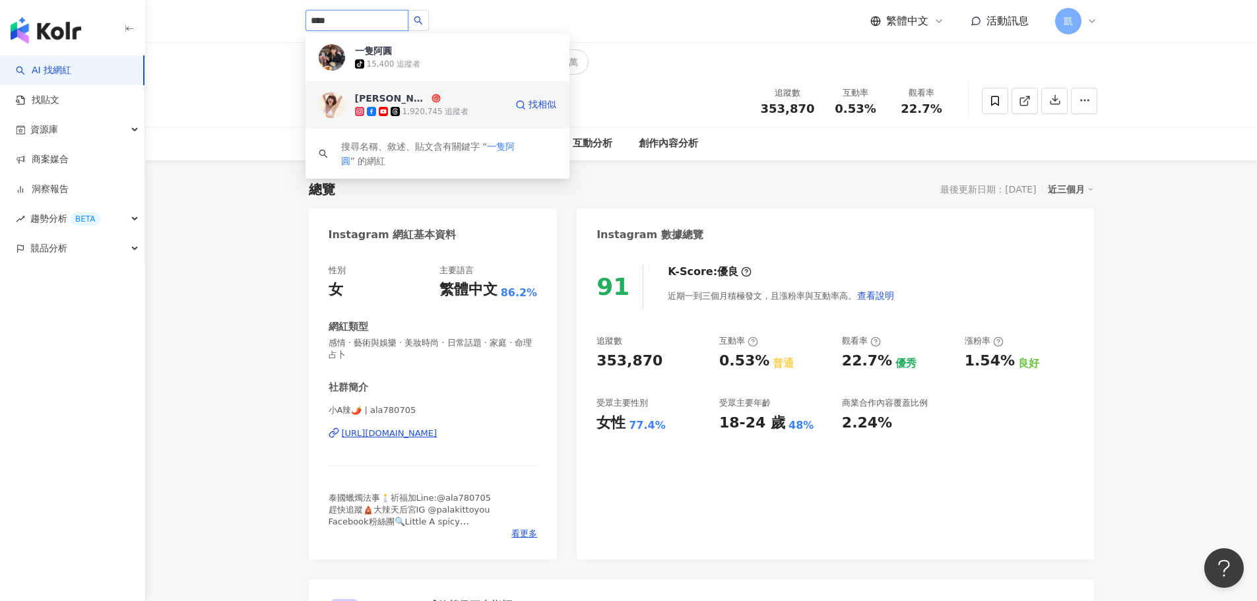
click at [456, 98] on div "阿圓 1,920,745 追蹤者" at bounding box center [430, 105] width 150 height 26
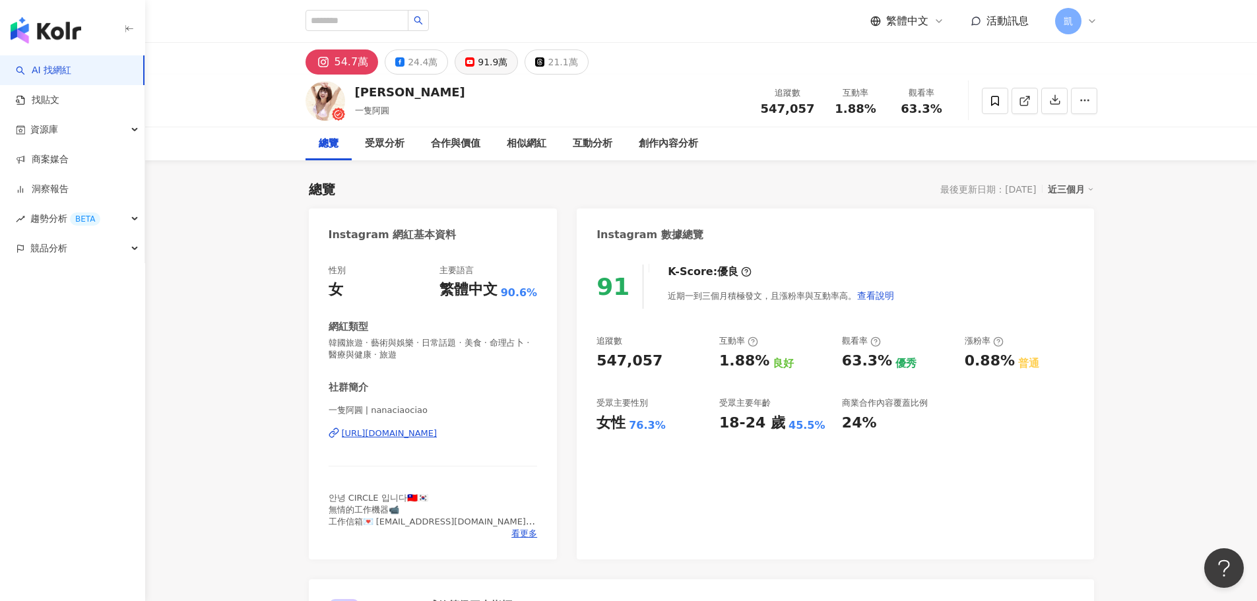
click at [465, 63] on icon at bounding box center [469, 61] width 9 height 9
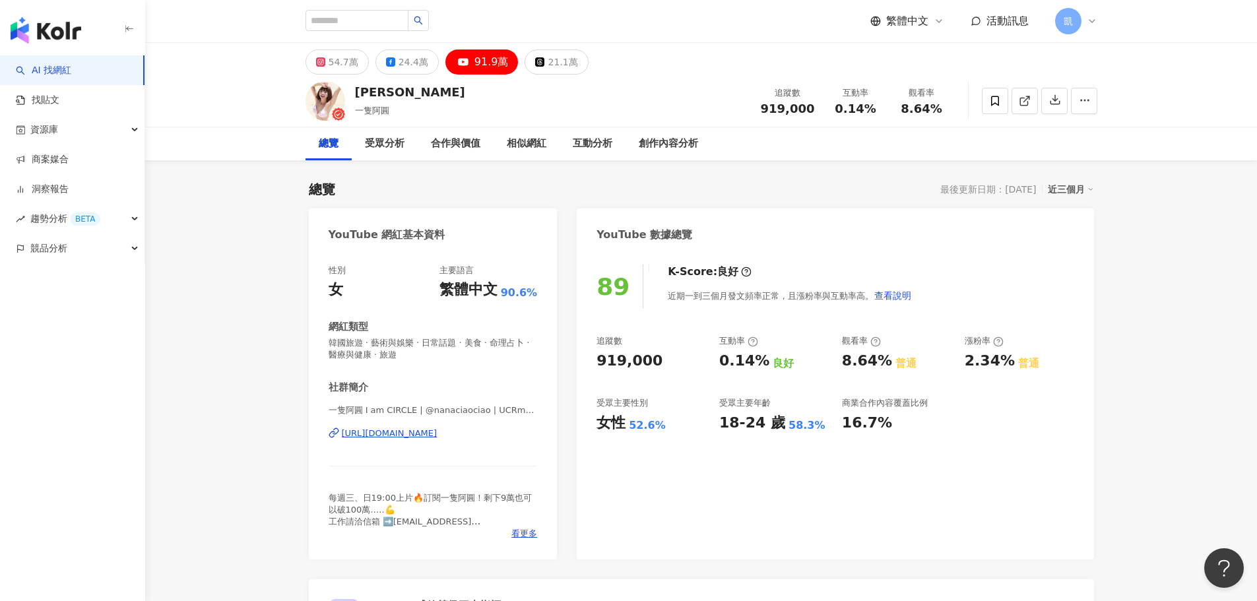
scroll to position [198, 0]
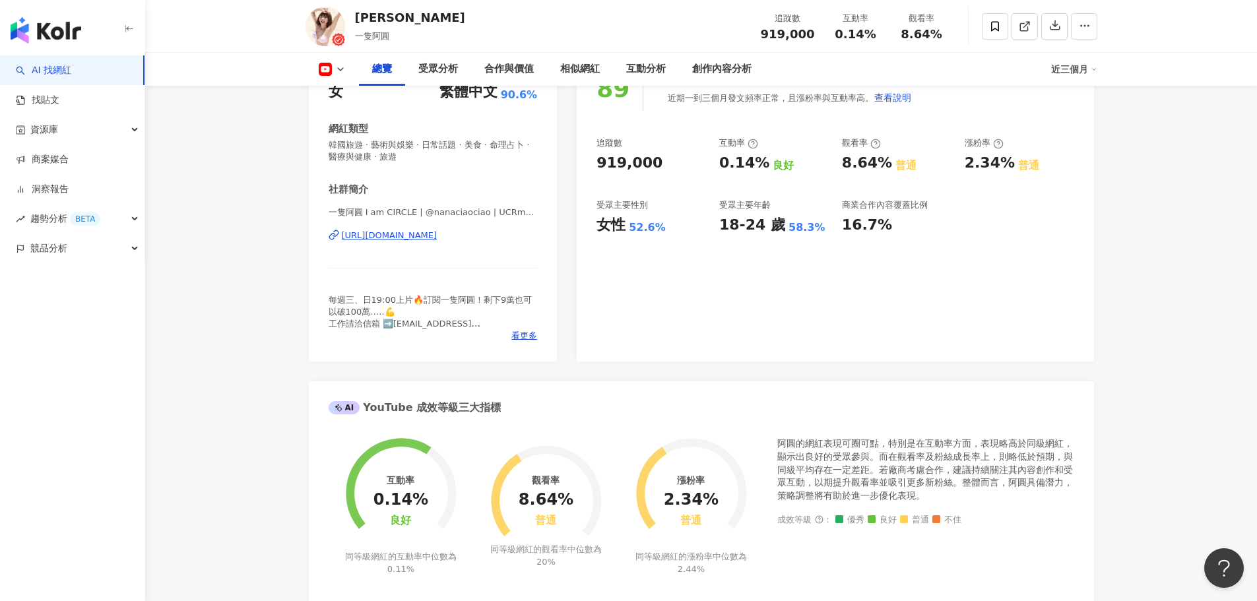
click at [826, 347] on div "89 K-Score : 良好 近期一到三個月發文頻率正常，且漲粉率與互動率高。 查看說明 追蹤數 919,000 互動率 0.14% 良好 觀看率 8.64…" at bounding box center [835, 207] width 517 height 308
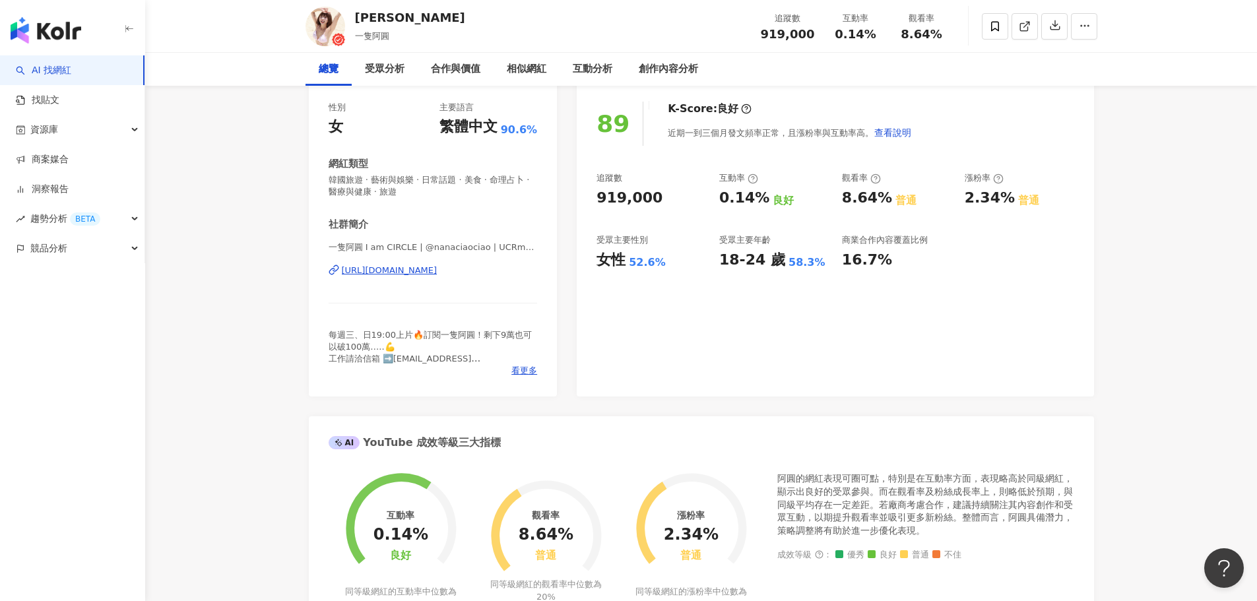
scroll to position [0, 0]
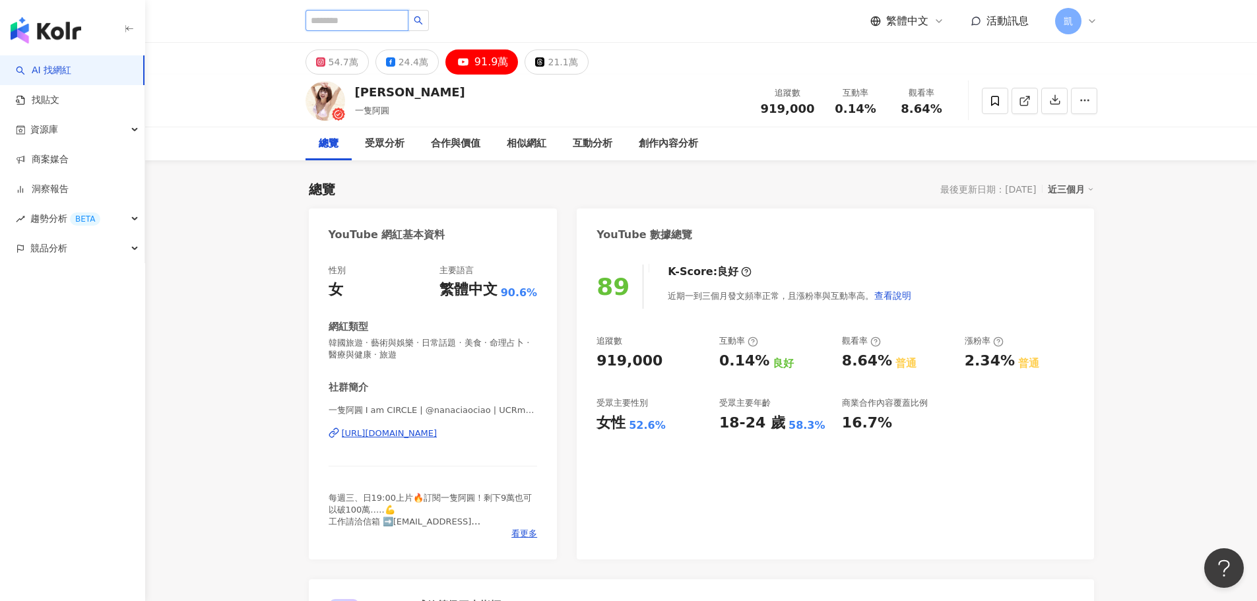
click at [352, 19] on input "search" at bounding box center [357, 20] width 103 height 21
paste input "***"
type input "***"
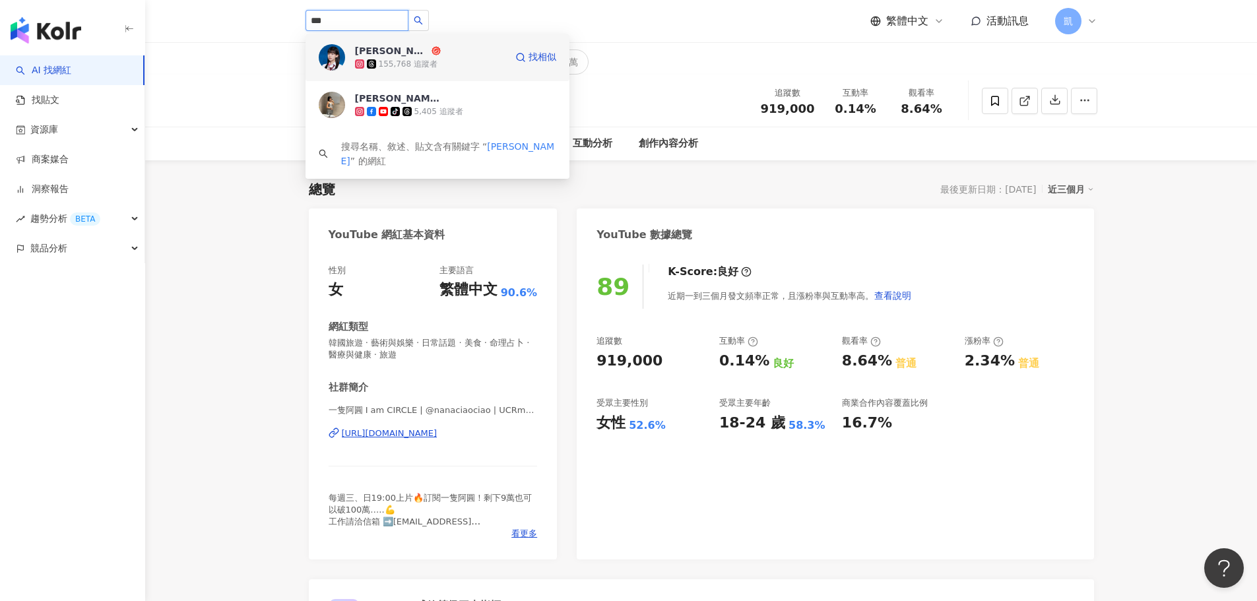
click at [488, 75] on div "林海兒 155,768 追蹤者 找相似" at bounding box center [438, 58] width 264 height 48
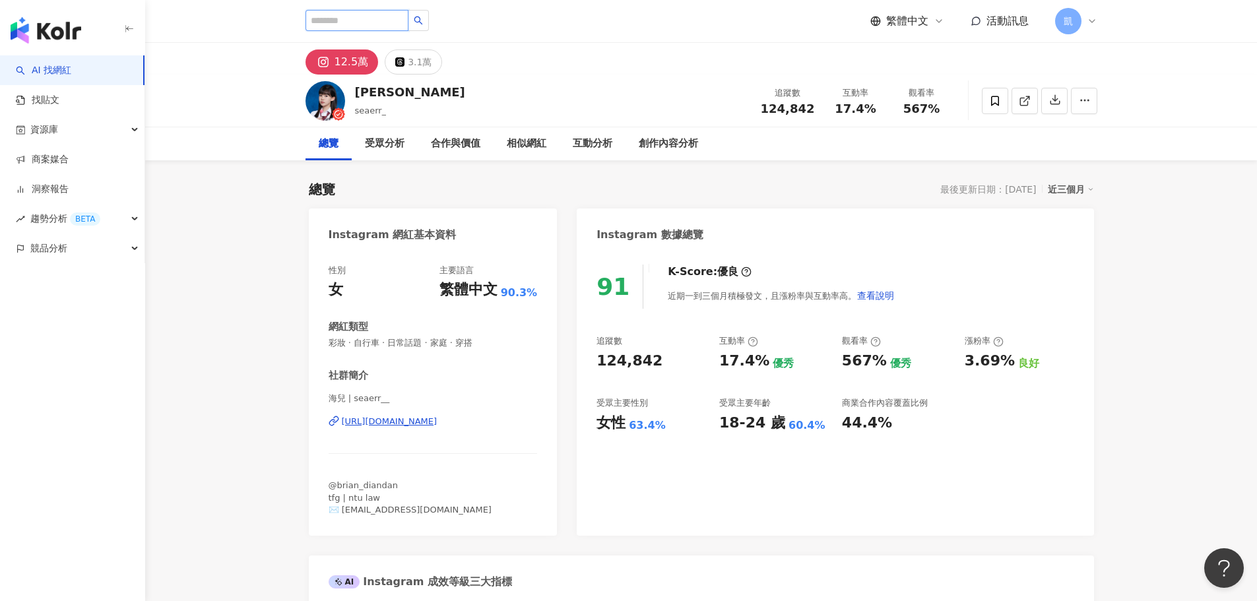
click at [391, 26] on input "search" at bounding box center [357, 20] width 103 height 21
paste input "**********"
type input "**********"
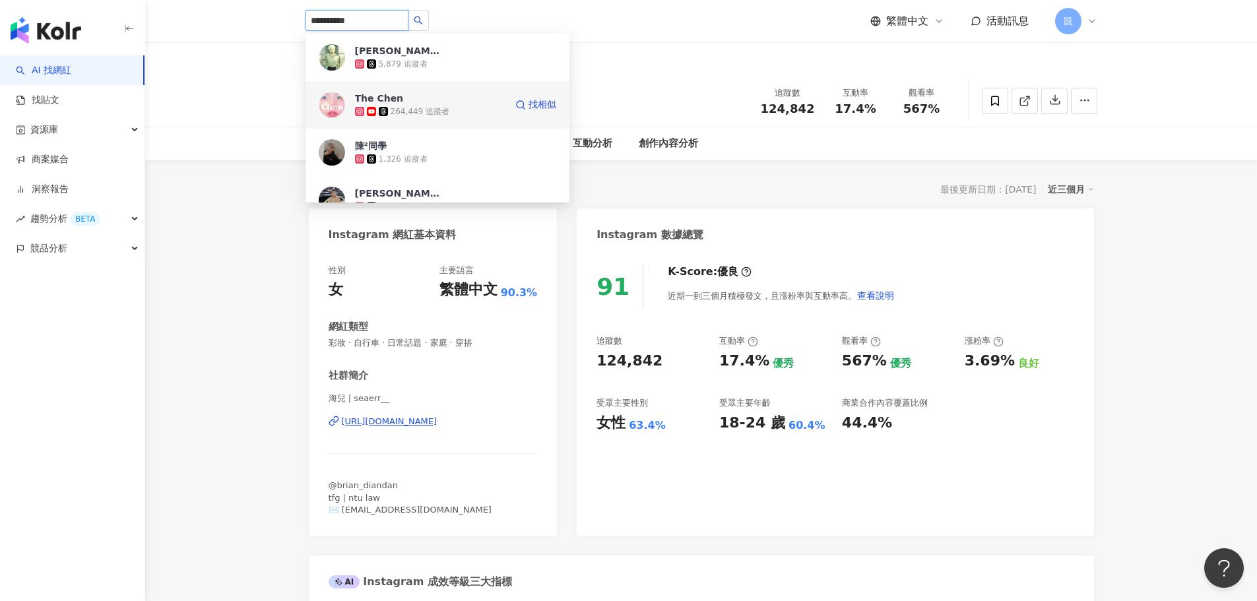
click at [466, 100] on div "The [PERSON_NAME] 264,449 追蹤者" at bounding box center [430, 105] width 150 height 26
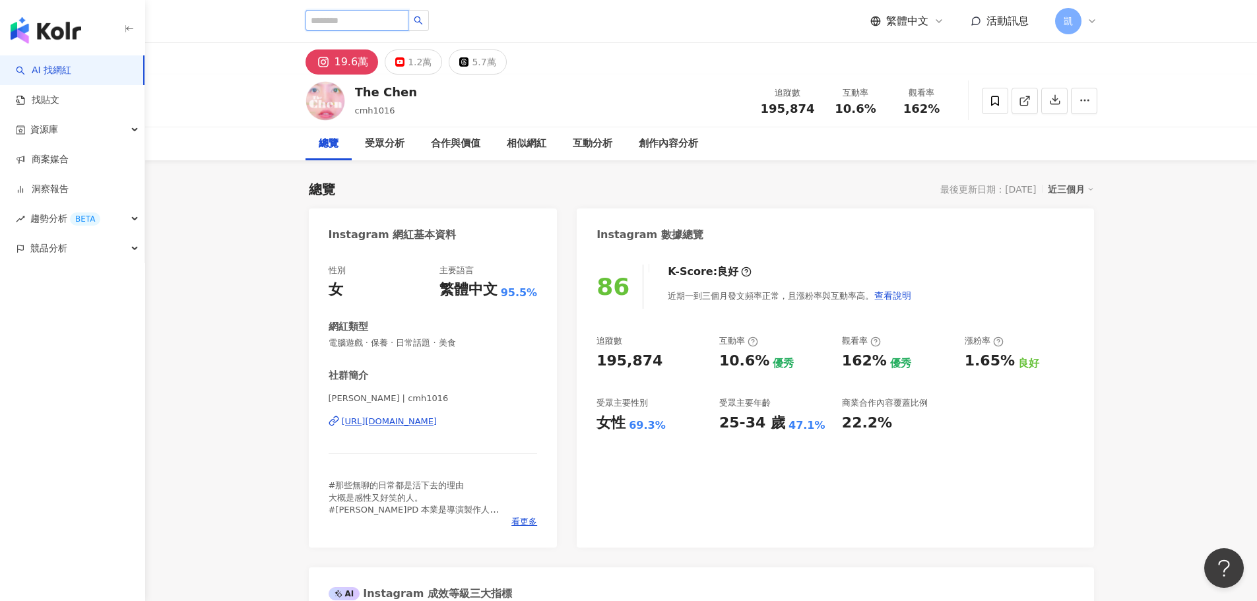
click at [395, 29] on input "search" at bounding box center [357, 20] width 103 height 21
paste input "**********"
type input "**********"
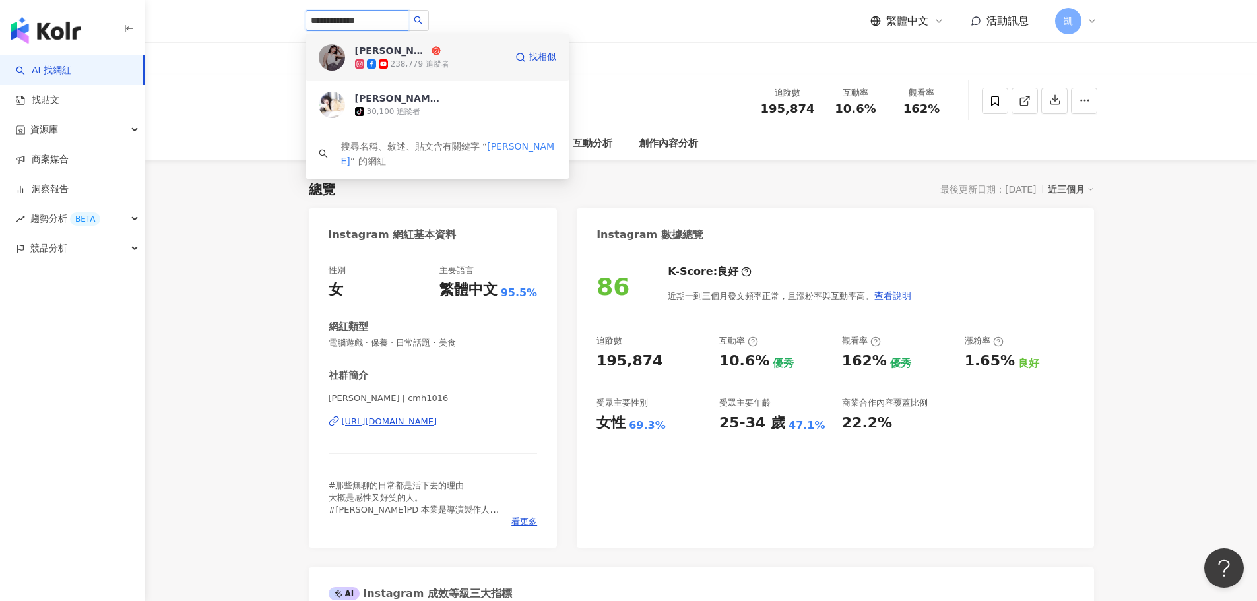
click at [427, 51] on span "[PERSON_NAME]" at bounding box center [398, 50] width 86 height 13
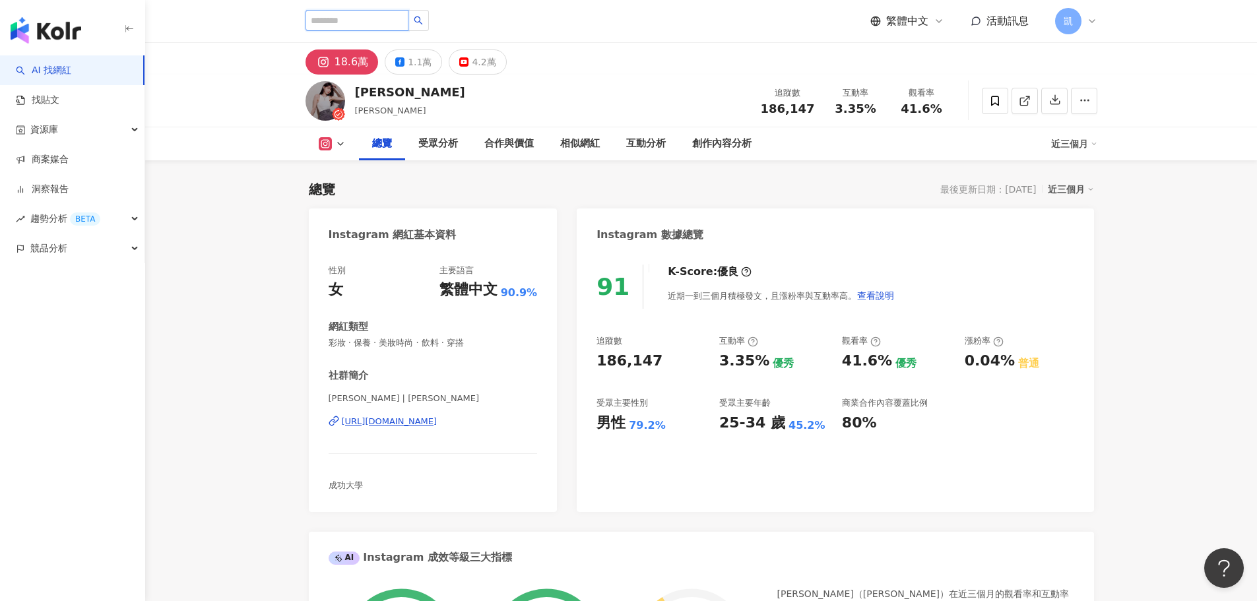
click at [360, 22] on input "search" at bounding box center [357, 20] width 103 height 21
paste input "**"
type input "**"
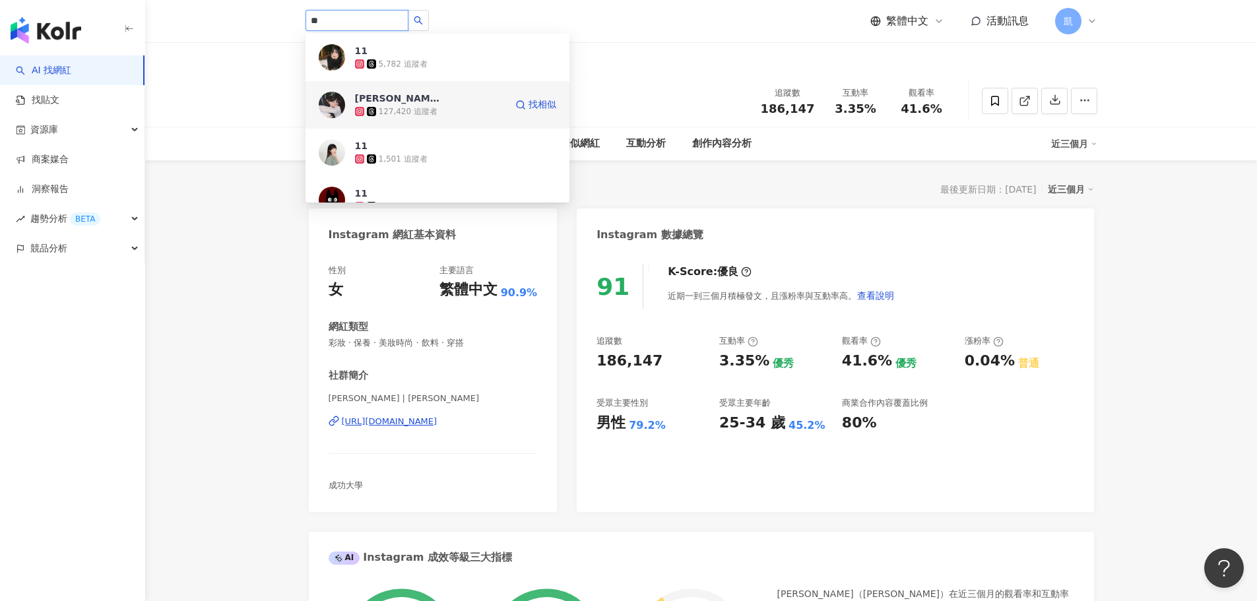
click at [490, 101] on div "陳映君 127,420 追蹤者" at bounding box center [430, 105] width 150 height 26
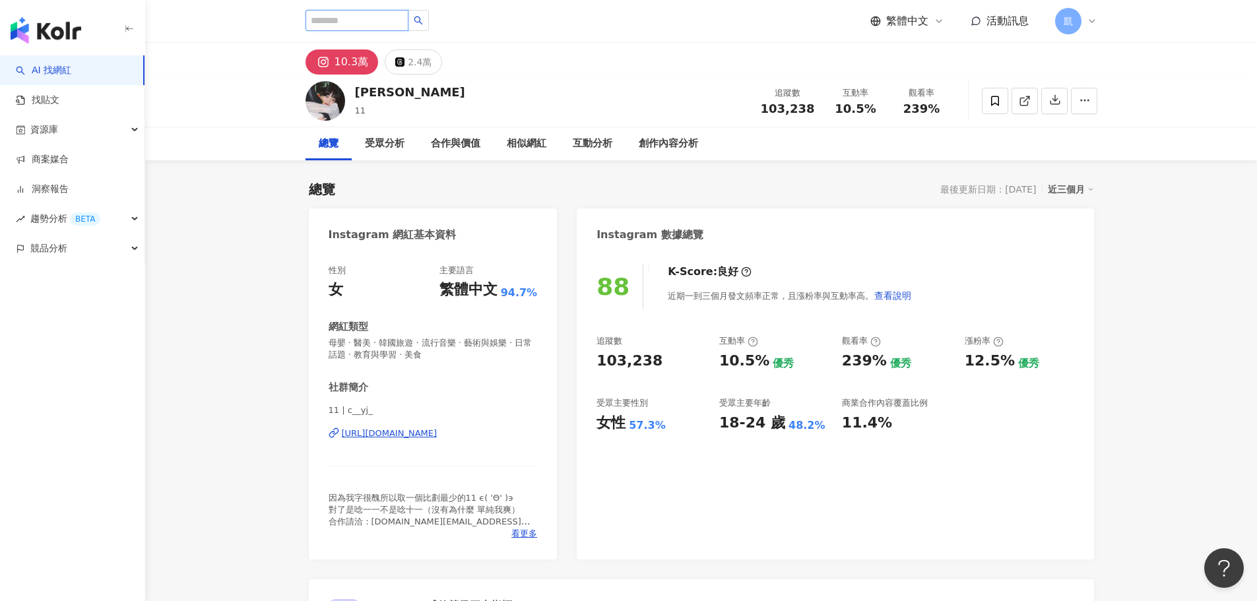
click at [352, 25] on input "search" at bounding box center [357, 20] width 103 height 21
paste input "**"
type input "**"
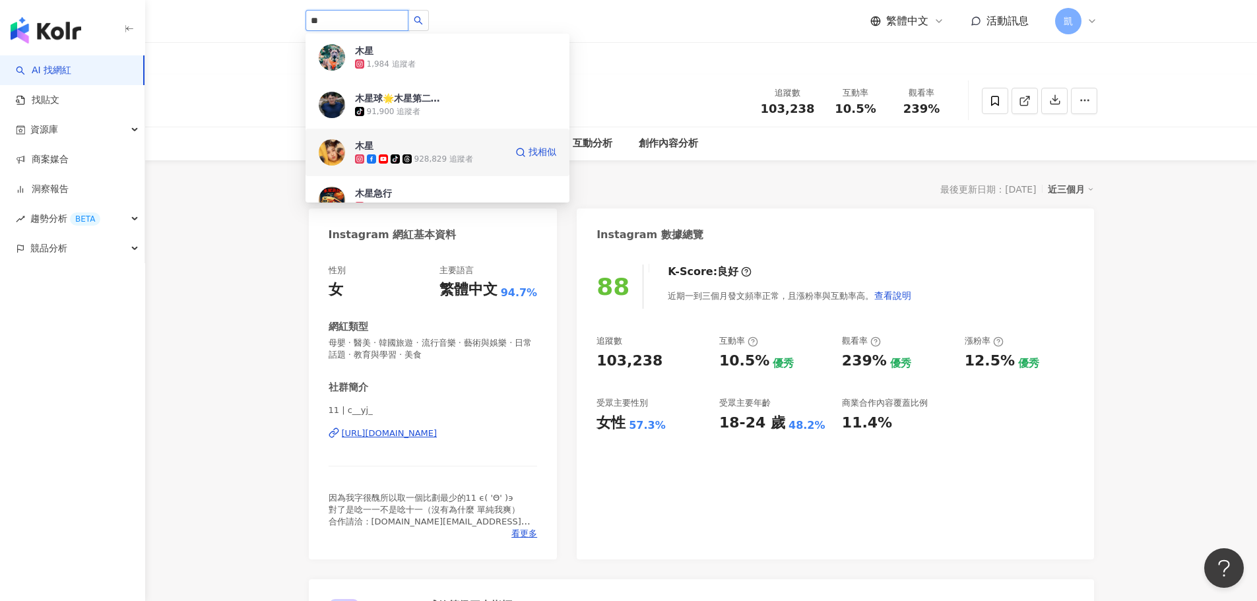
click at [468, 135] on div "木星 tiktok-icon 928,829 追蹤者 找相似" at bounding box center [438, 153] width 264 height 48
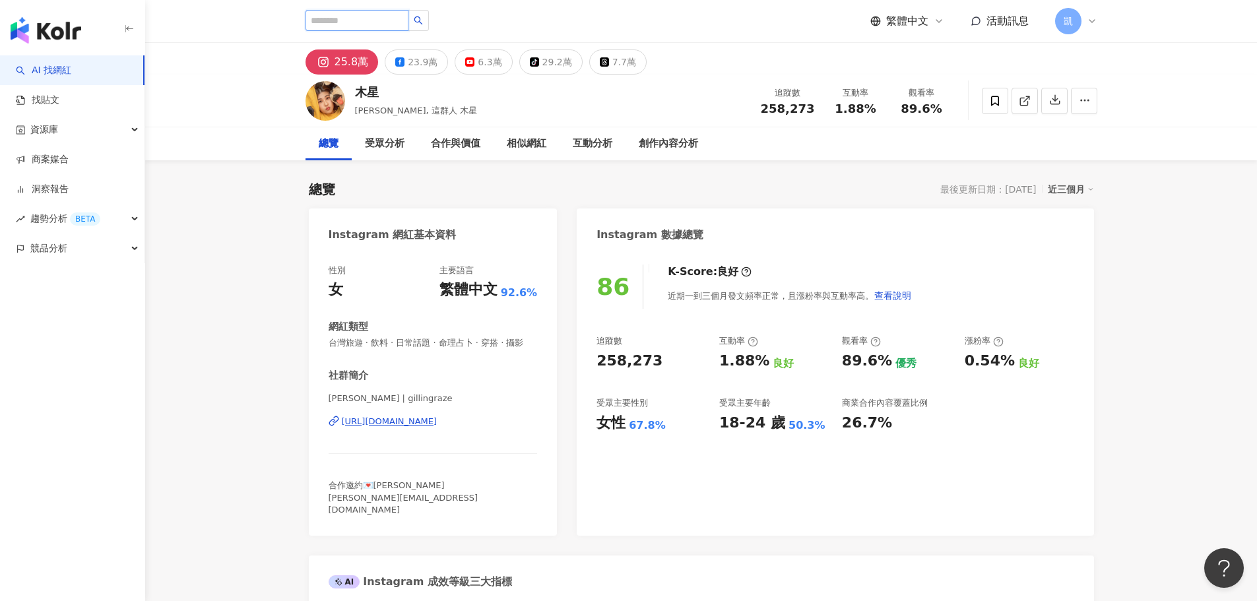
click at [352, 26] on input "search" at bounding box center [357, 20] width 103 height 21
paste input "****"
type input "****"
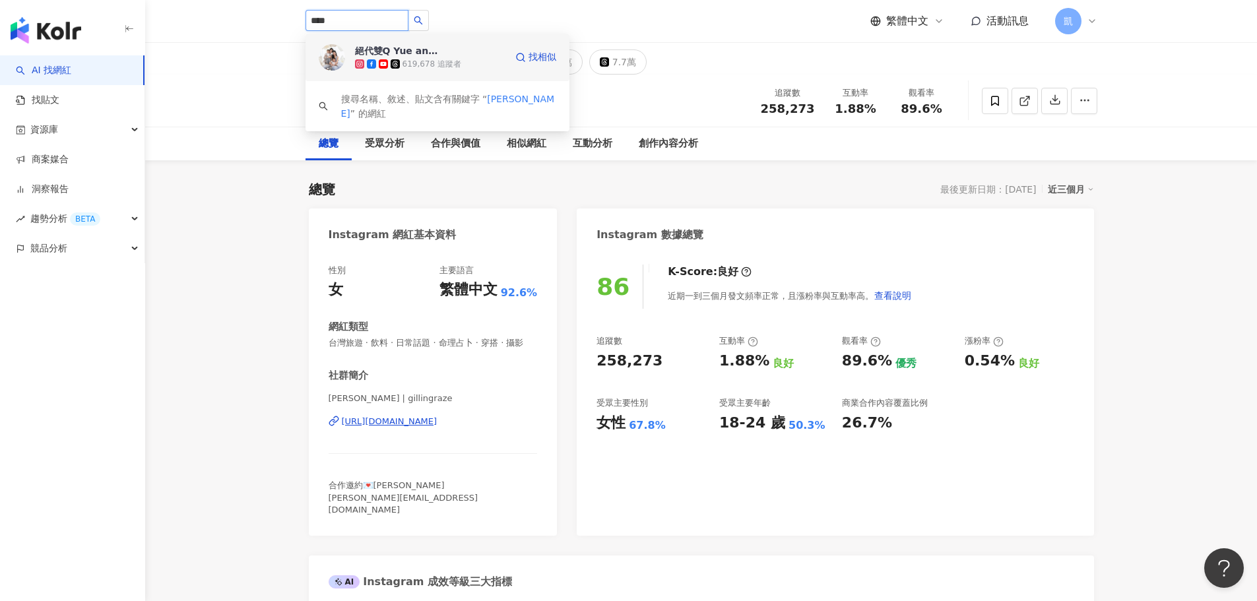
click at [457, 57] on div "絕代雙Q Yue and Wei 619,678 追蹤者" at bounding box center [430, 57] width 150 height 26
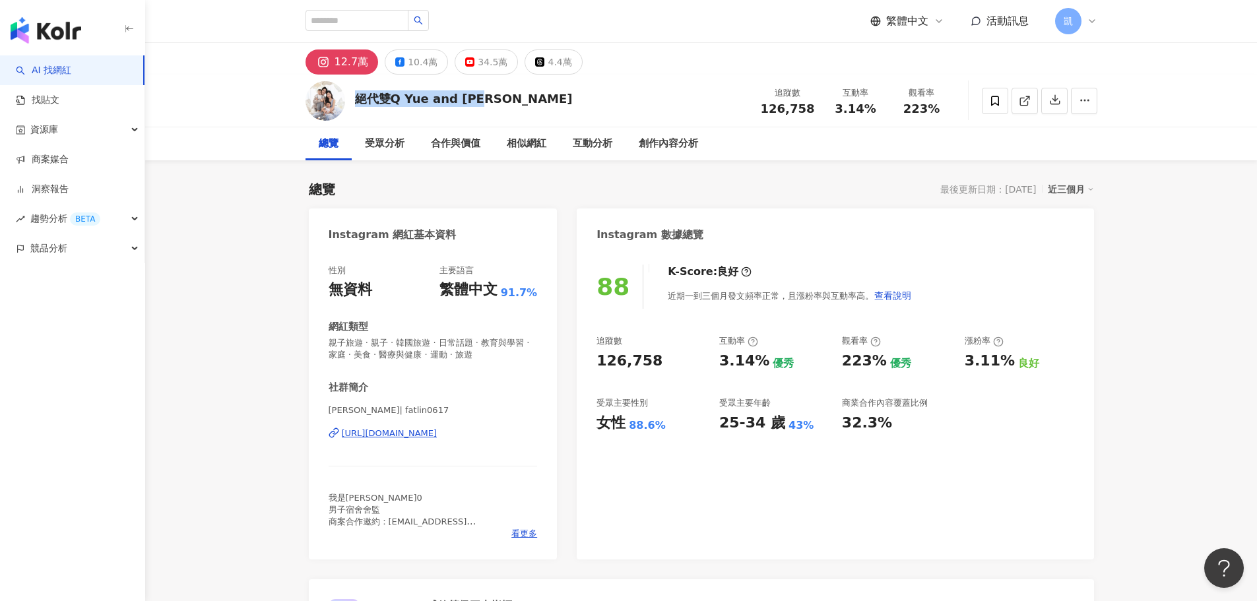
drag, startPoint x: 442, startPoint y: 97, endPoint x: 352, endPoint y: 98, distance: 89.1
click at [352, 98] on div "絕代雙Q Yue and [PERSON_NAME] 追蹤數 126,758 互動率 3.14% 觀看率 223%" at bounding box center [701, 101] width 845 height 52
click at [349, 24] on input "search" at bounding box center [357, 20] width 103 height 21
paste input "*****"
type input "*****"
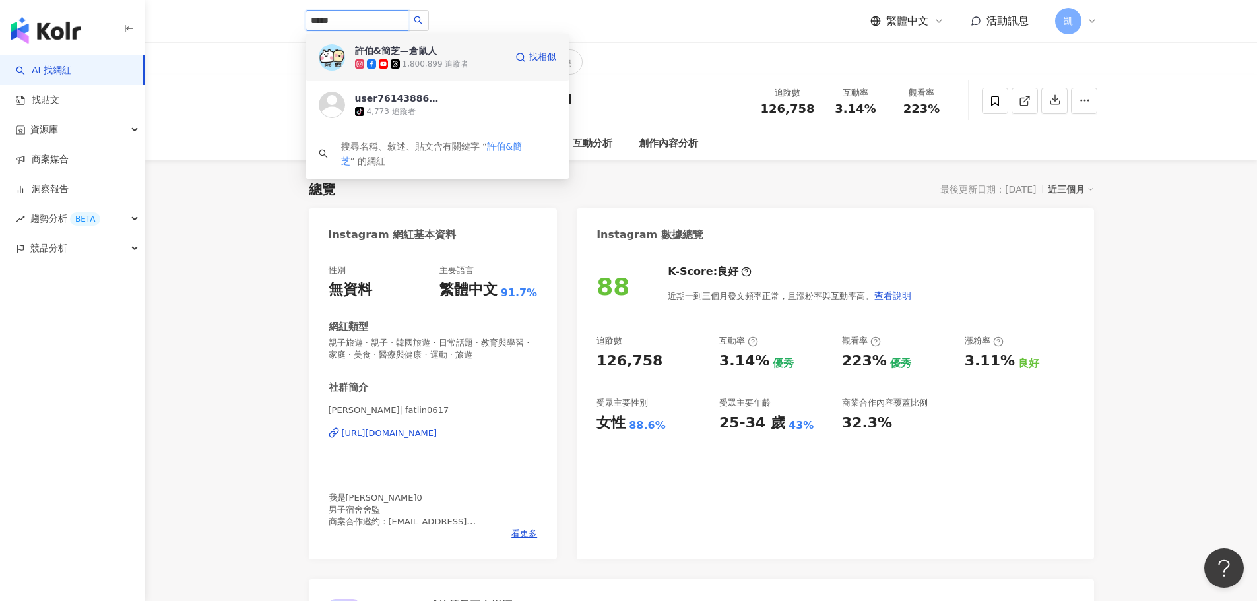
click at [450, 53] on div "[PERSON_NAME]&簡芝—倉鼠人 1,800,899 追蹤者" at bounding box center [430, 57] width 150 height 26
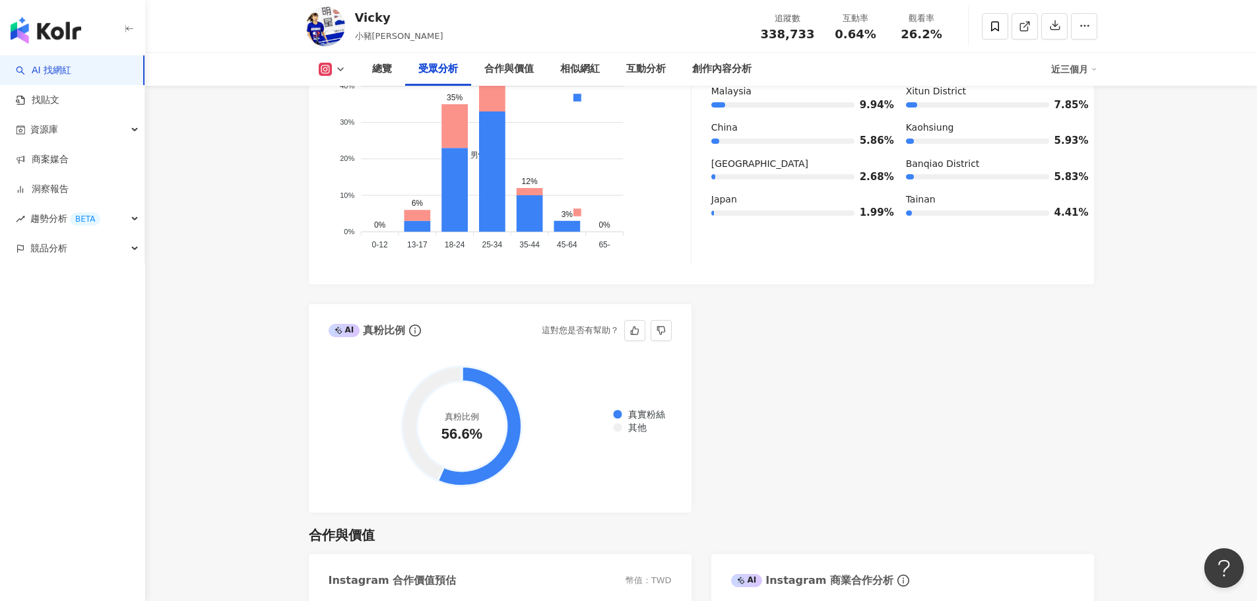
scroll to position [1320, 0]
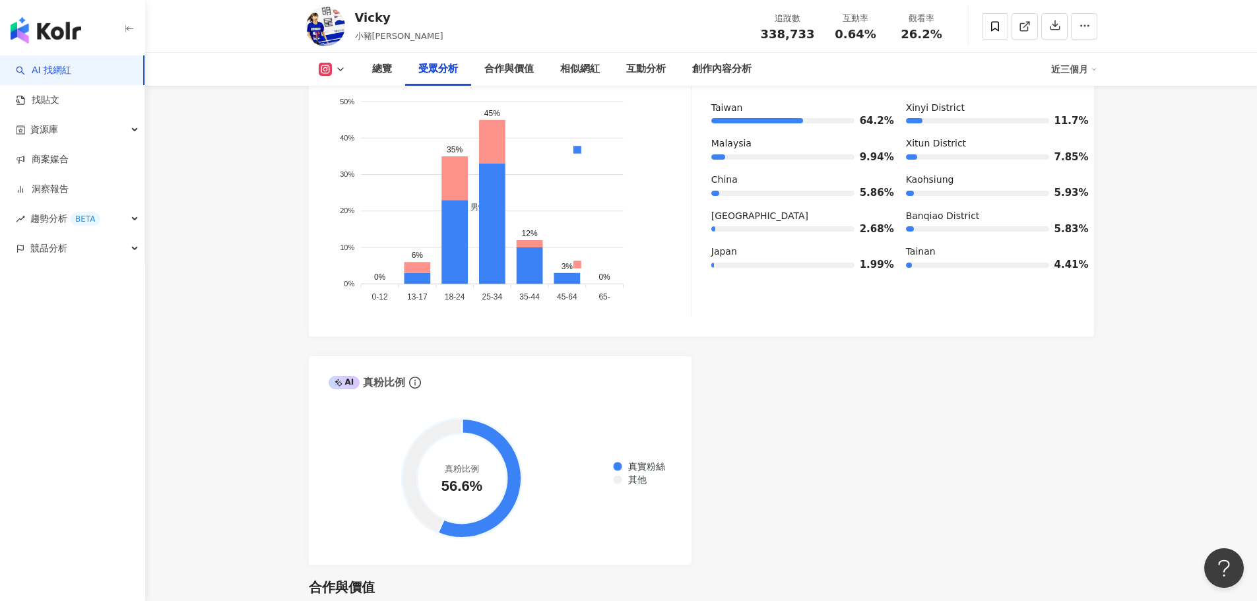
click at [616, 318] on div "受眾主要性別 男性 71.9% 受眾主要年齡 25-34 歲 44.4% 受眾年齡及性別分布 男性 女性 50% 50% 40% 40% 30% 30% 20…" at bounding box center [701, 162] width 785 height 347
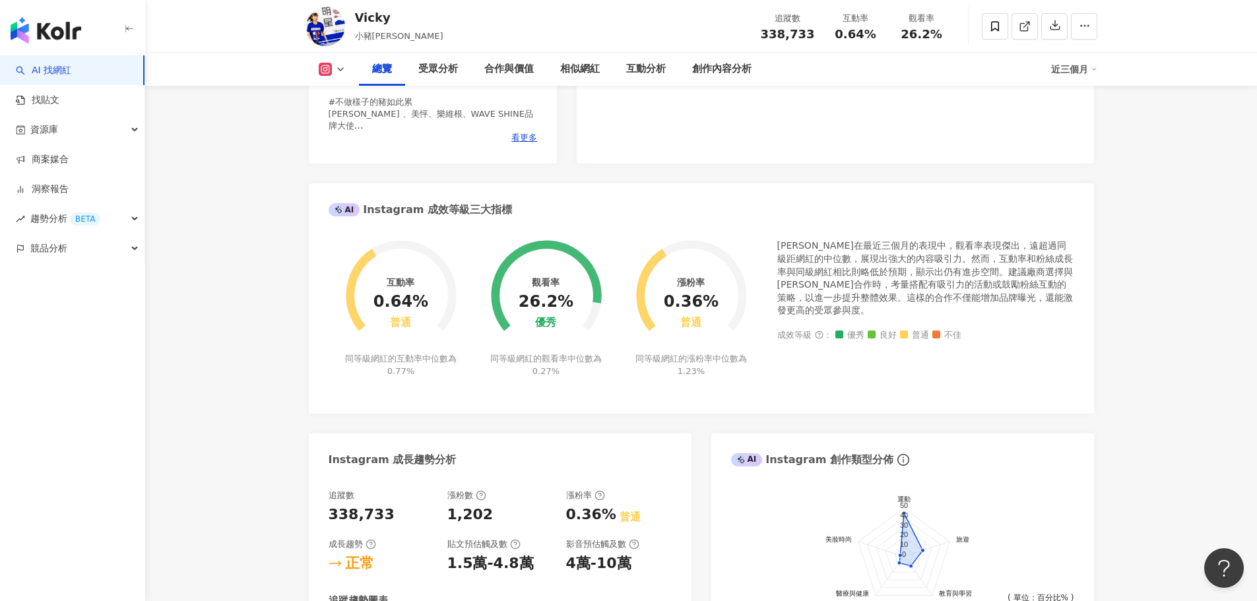
scroll to position [0, 0]
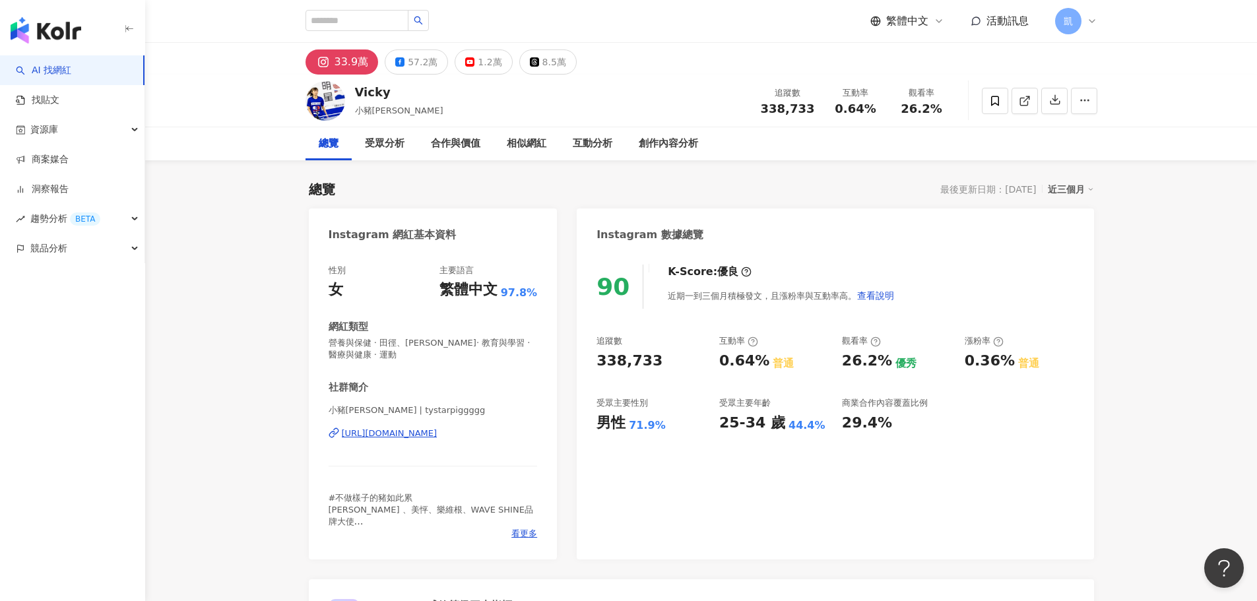
drag, startPoint x: 424, startPoint y: 66, endPoint x: 445, endPoint y: 108, distance: 46.6
click at [424, 66] on div "57.2萬" at bounding box center [423, 62] width 30 height 18
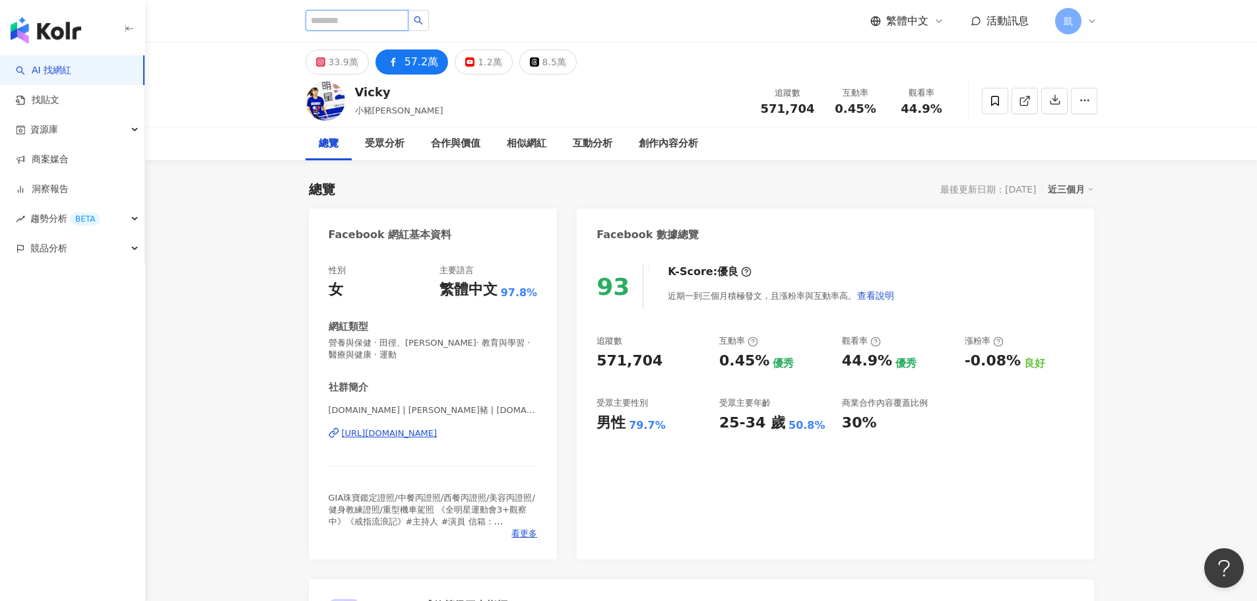
click at [357, 26] on input "search" at bounding box center [357, 20] width 103 height 21
paste input "***"
type input "***"
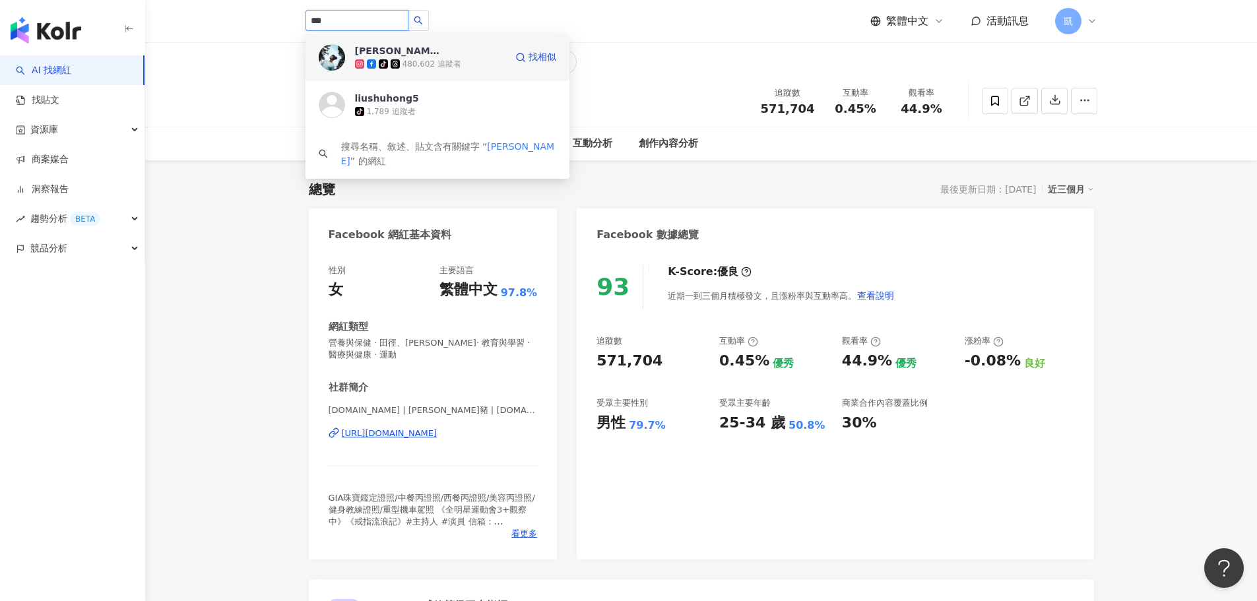
click at [457, 59] on div "tiktok-icon 480,602 追蹤者" at bounding box center [430, 63] width 150 height 13
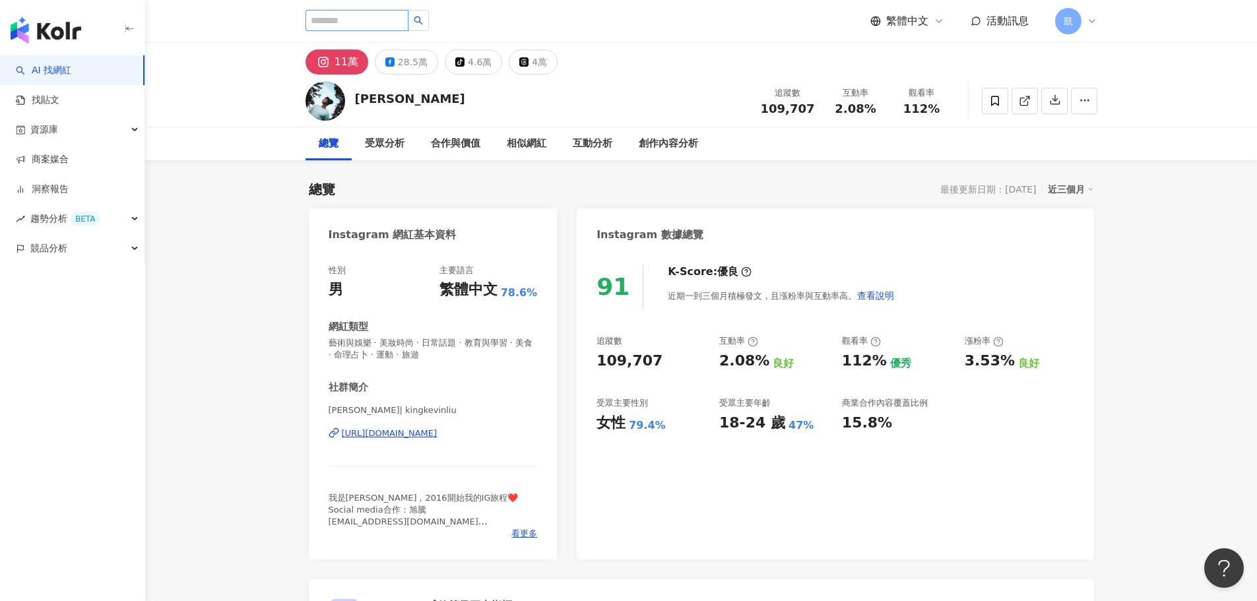
click at [349, 17] on input "search" at bounding box center [357, 20] width 103 height 21
paste input "***"
type input "***"
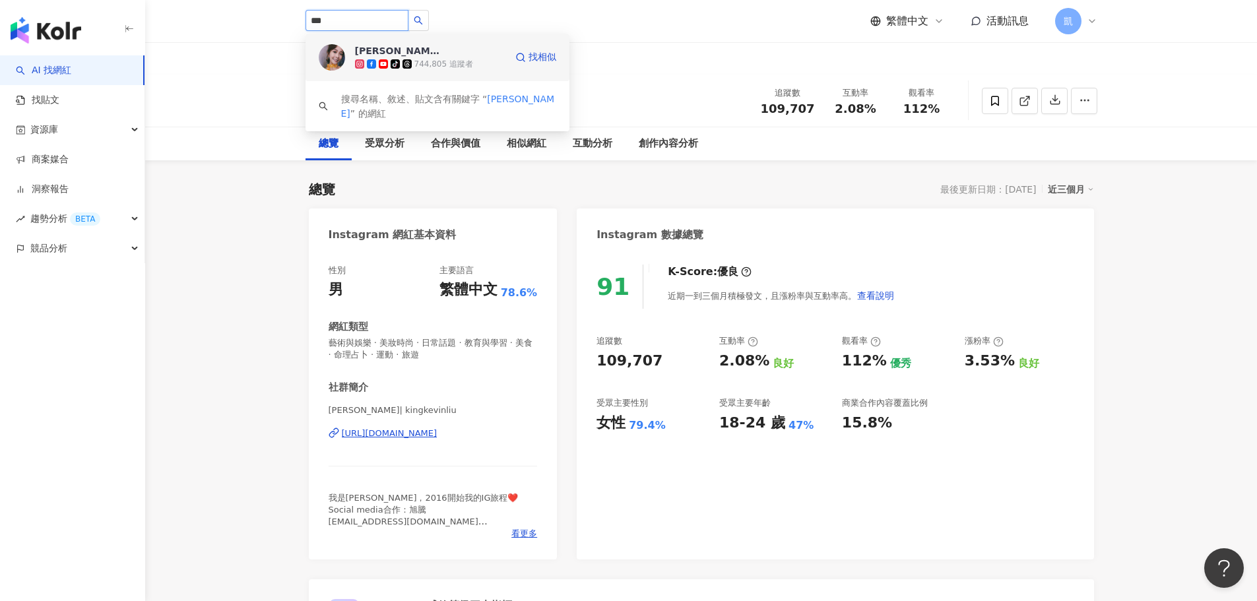
click at [462, 51] on div "[PERSON_NAME] tiktok-icon 744,805 追蹤者" at bounding box center [430, 57] width 150 height 26
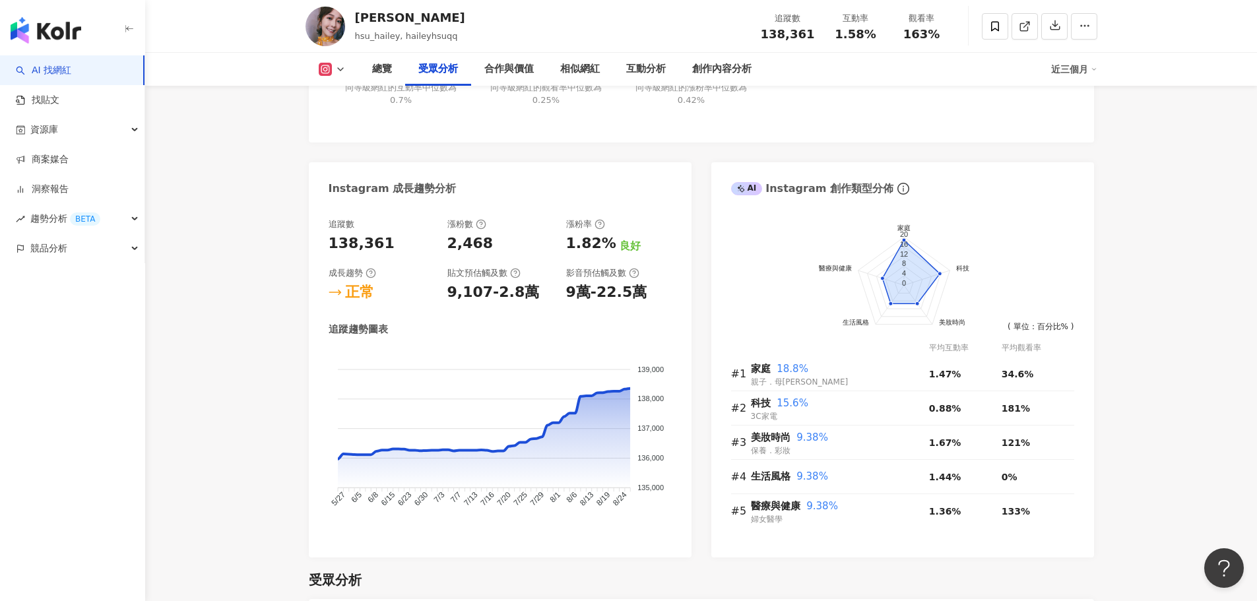
scroll to position [1122, 0]
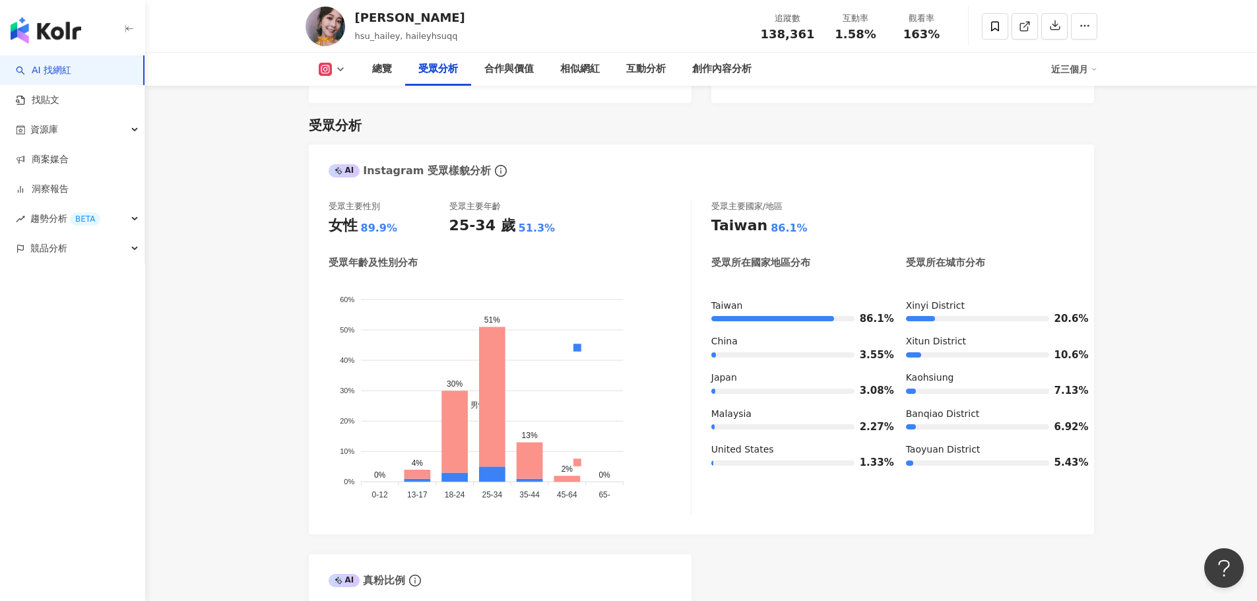
drag, startPoint x: 231, startPoint y: 438, endPoint x: 281, endPoint y: 422, distance: 52.8
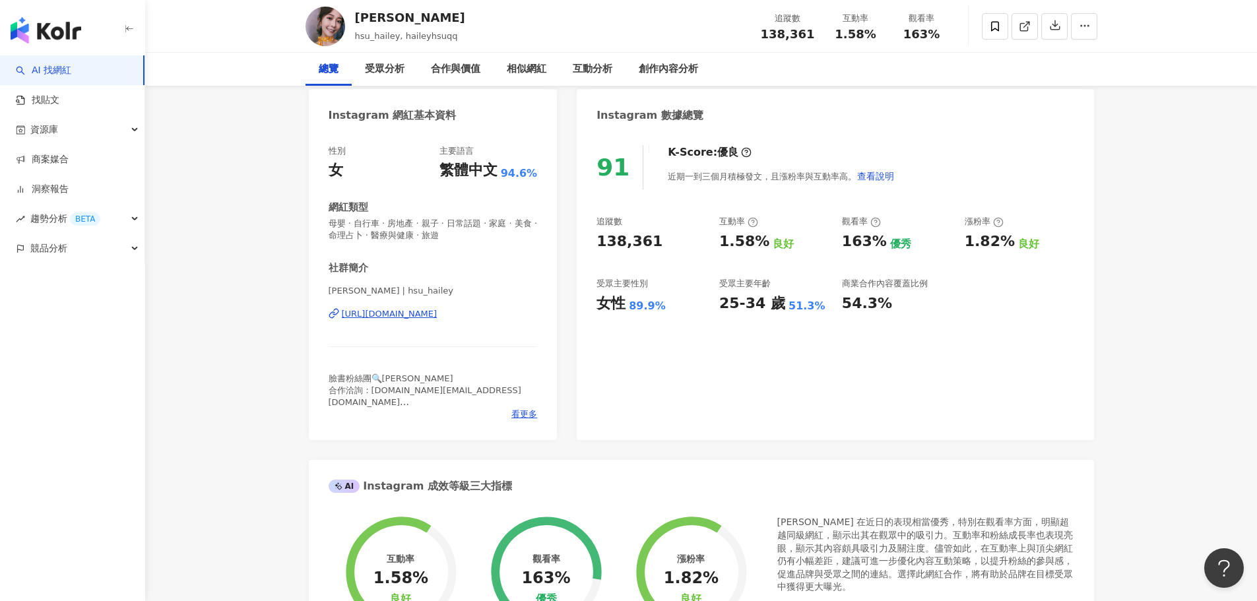
scroll to position [0, 0]
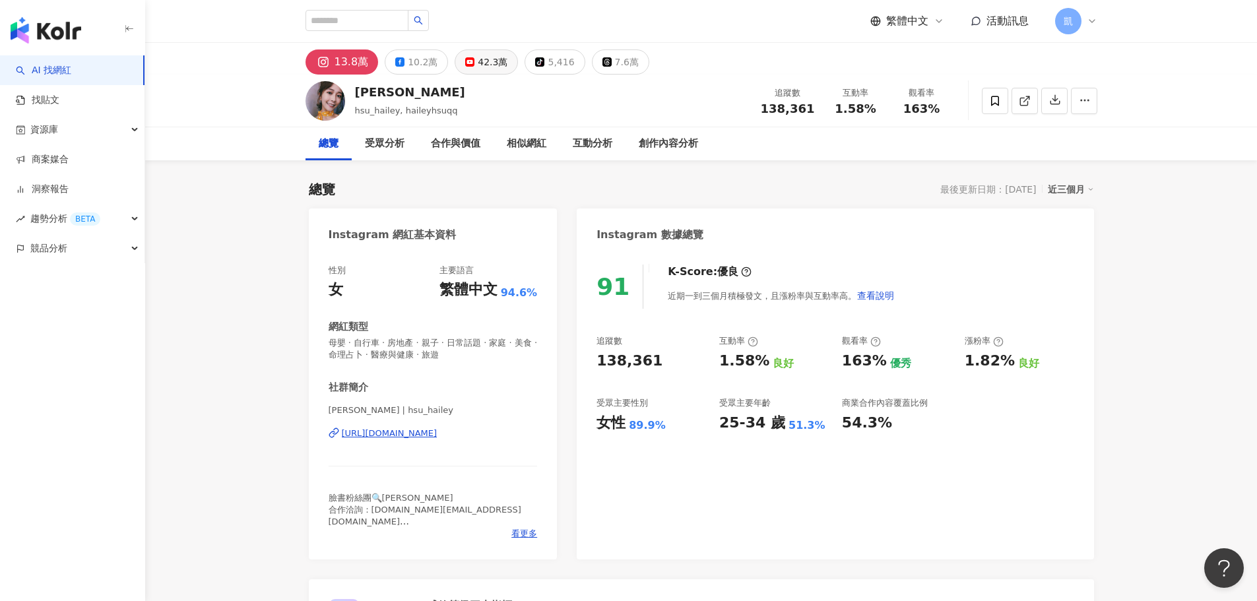
click at [482, 65] on div "42.3萬" at bounding box center [493, 62] width 30 height 18
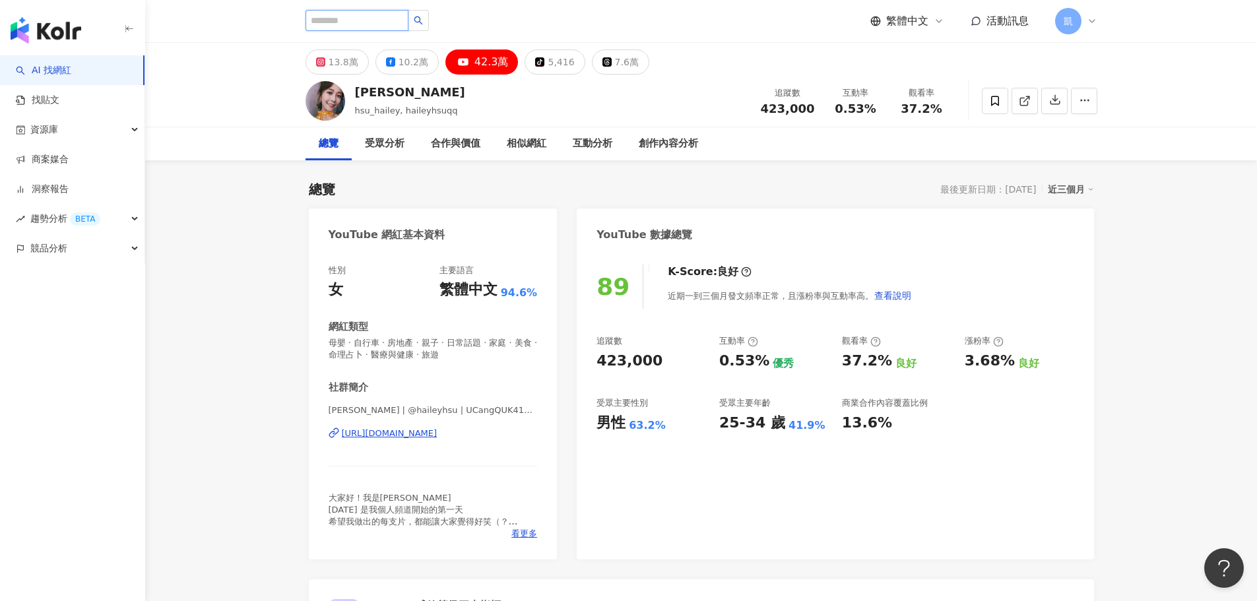
click at [409, 25] on input "search" at bounding box center [357, 20] width 103 height 21
click at [325, 20] on input "search" at bounding box center [357, 20] width 103 height 21
click at [378, 18] on input "search" at bounding box center [357, 20] width 103 height 21
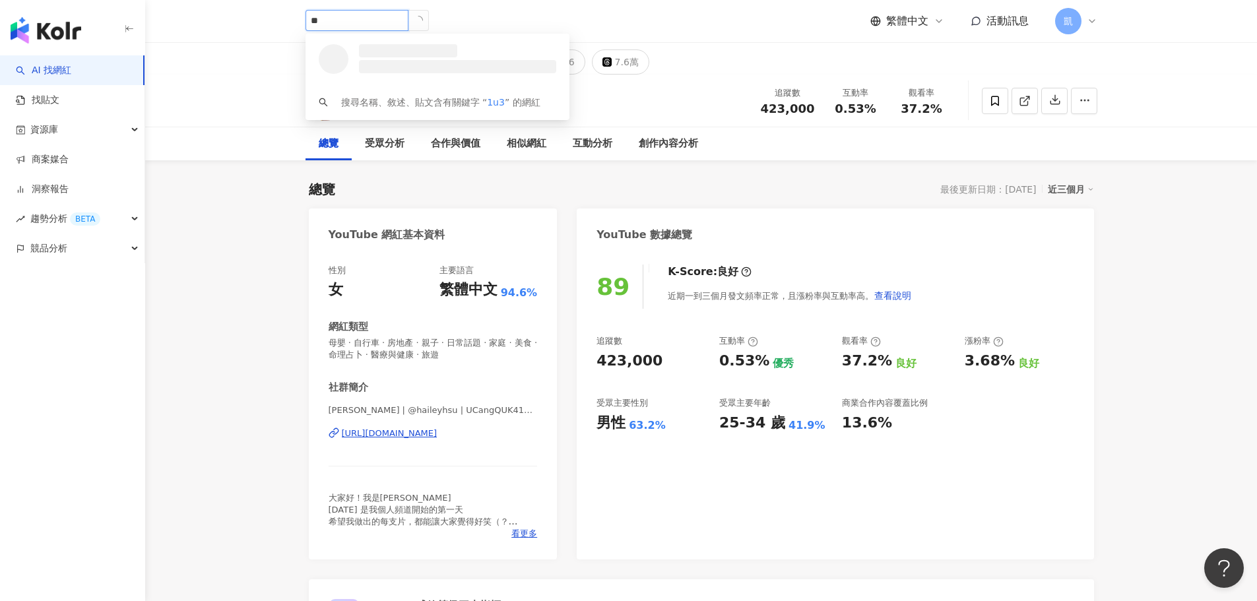
type input "*"
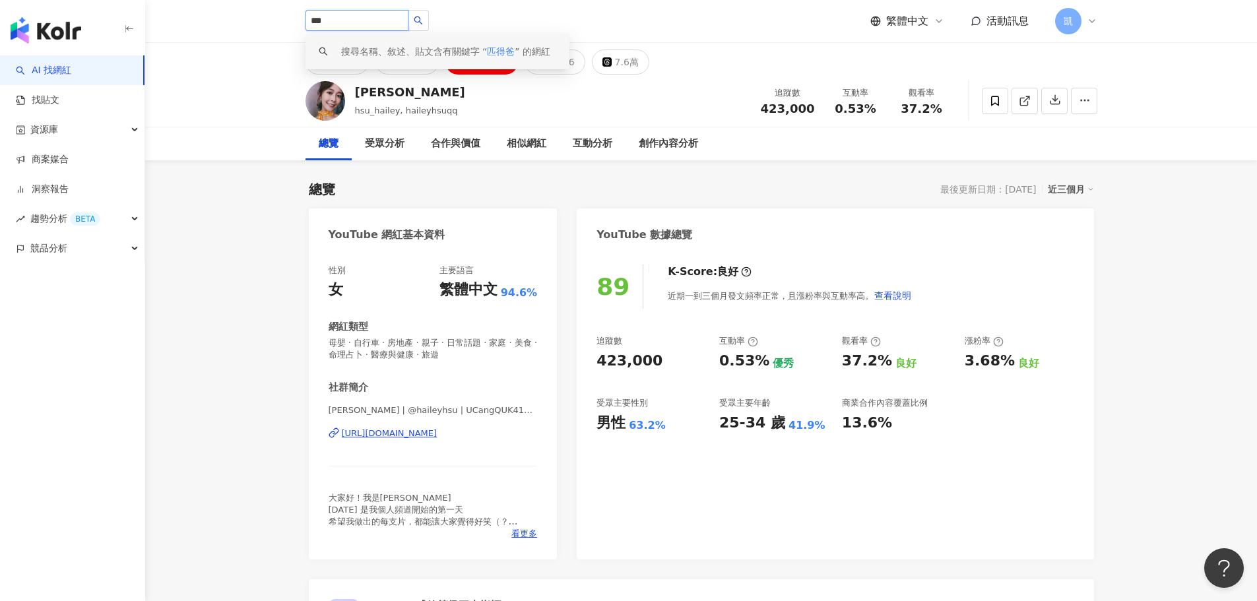
click at [319, 20] on input "***" at bounding box center [357, 20] width 103 height 21
drag, startPoint x: 323, startPoint y: 19, endPoint x: 312, endPoint y: 19, distance: 10.6
click at [312, 19] on input "***" at bounding box center [357, 20] width 103 height 21
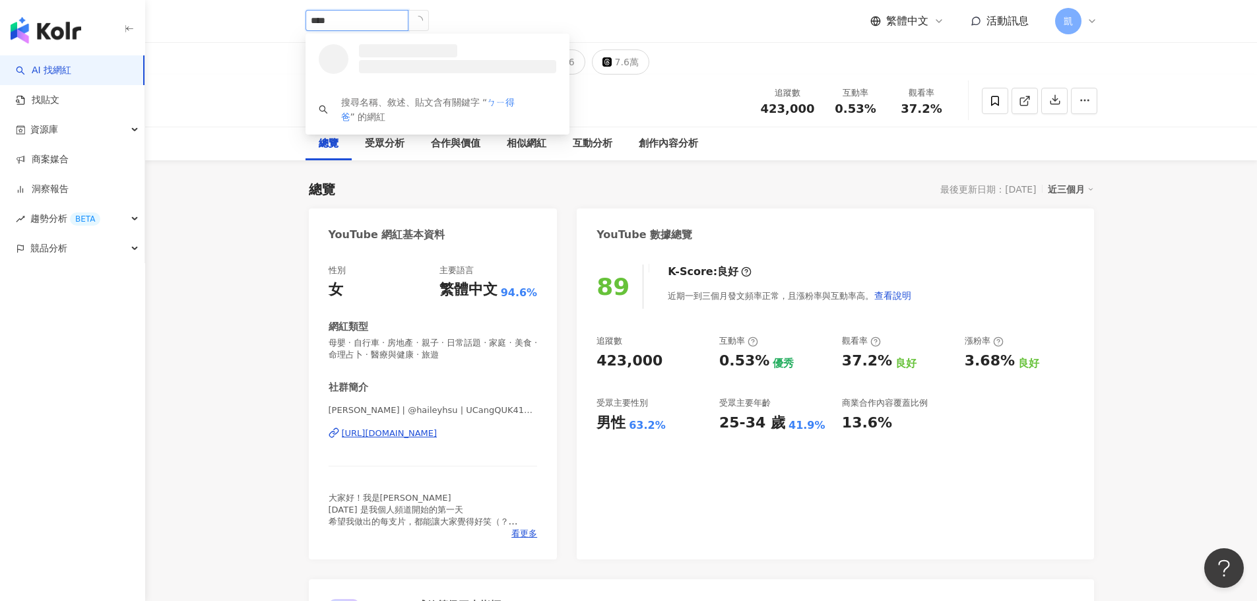
type input "***"
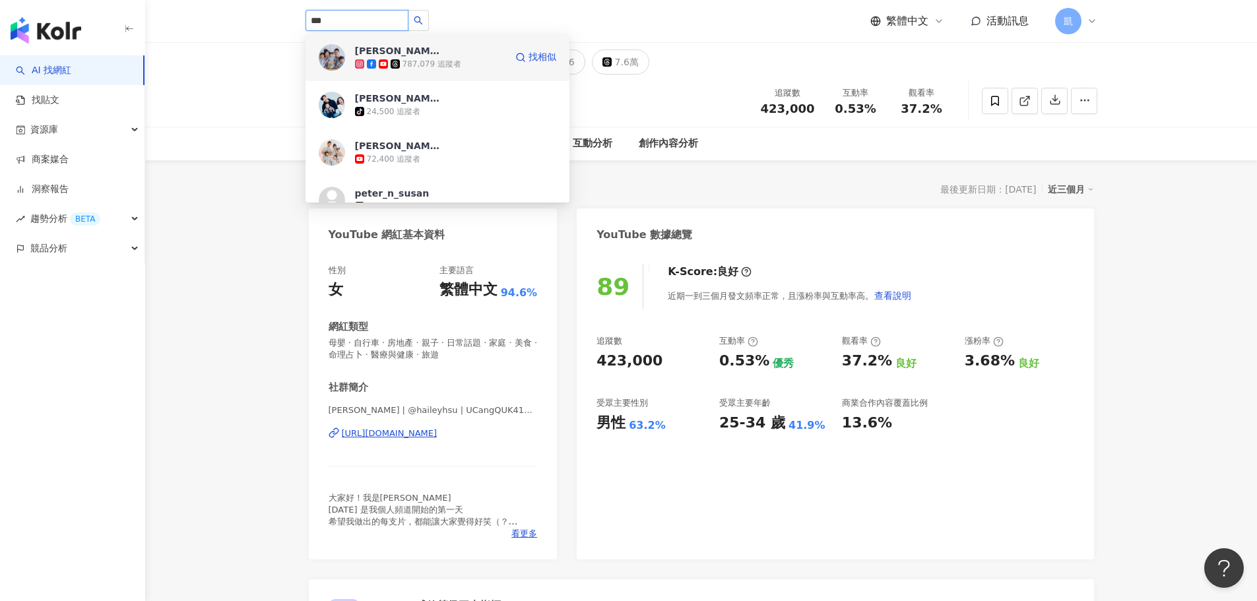
click at [459, 70] on div "787,079 追蹤者" at bounding box center [430, 63] width 150 height 13
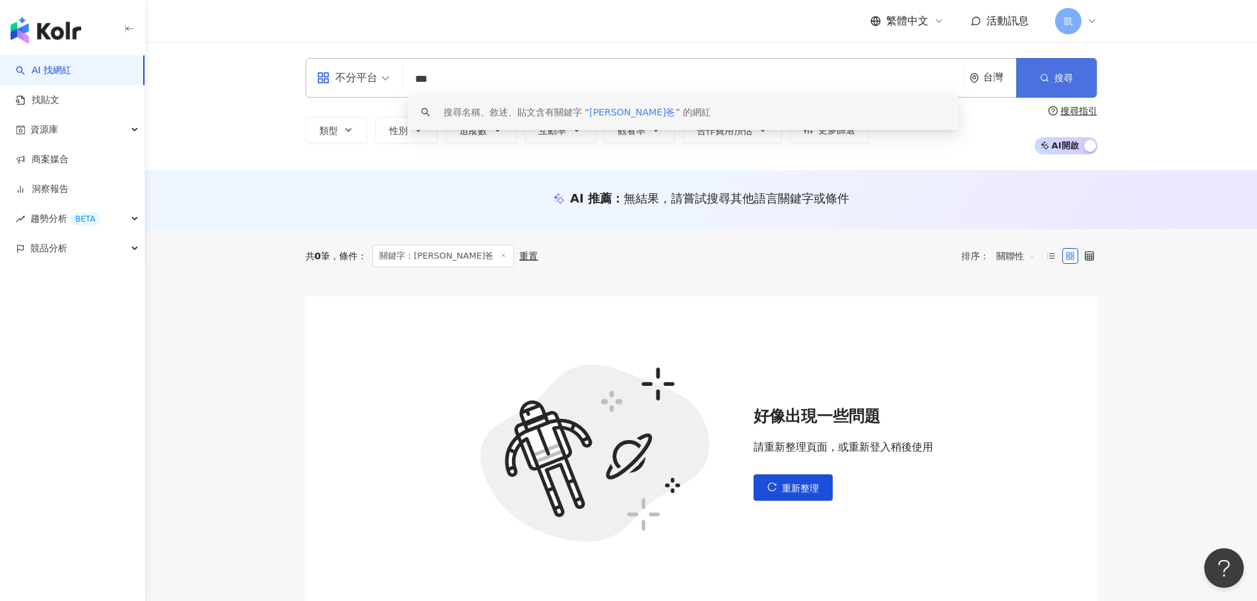
click at [1072, 79] on button "搜尋" at bounding box center [1056, 78] width 81 height 40
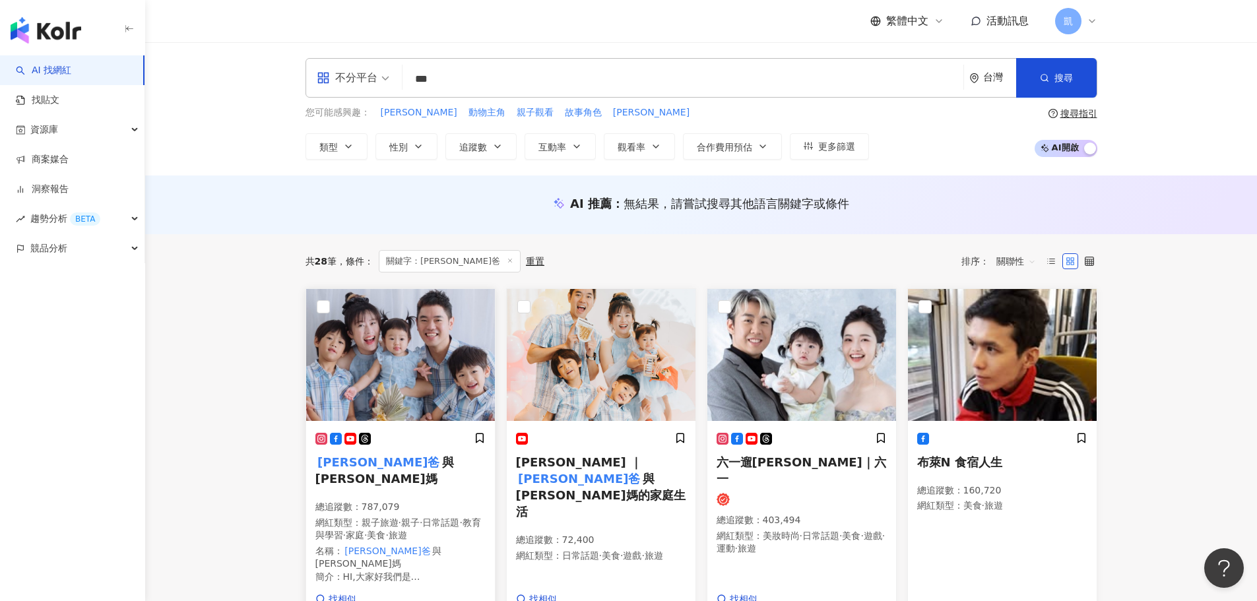
click at [457, 377] on img at bounding box center [400, 355] width 189 height 132
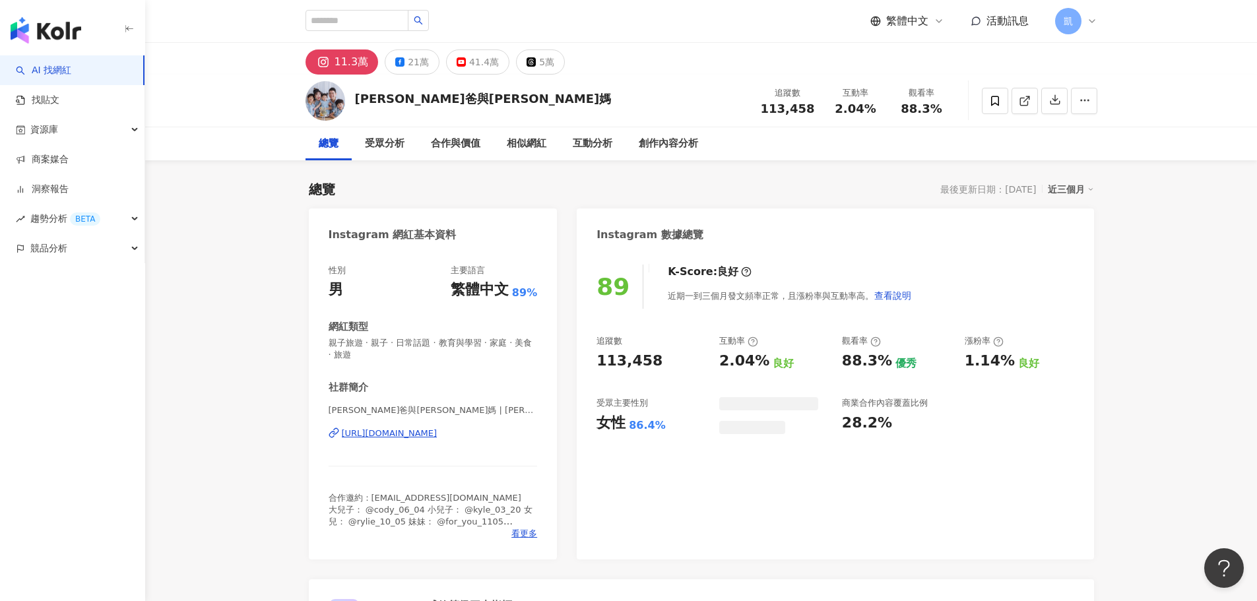
drag, startPoint x: 428, startPoint y: 100, endPoint x: 340, endPoint y: 119, distance: 89.8
click at [359, 100] on div "彼得爸與蘇珊媽 追蹤數 113,458 互動率 2.04% 觀看率 88.3%" at bounding box center [701, 101] width 845 height 52
click at [473, 61] on div "41.4萬" at bounding box center [484, 62] width 30 height 18
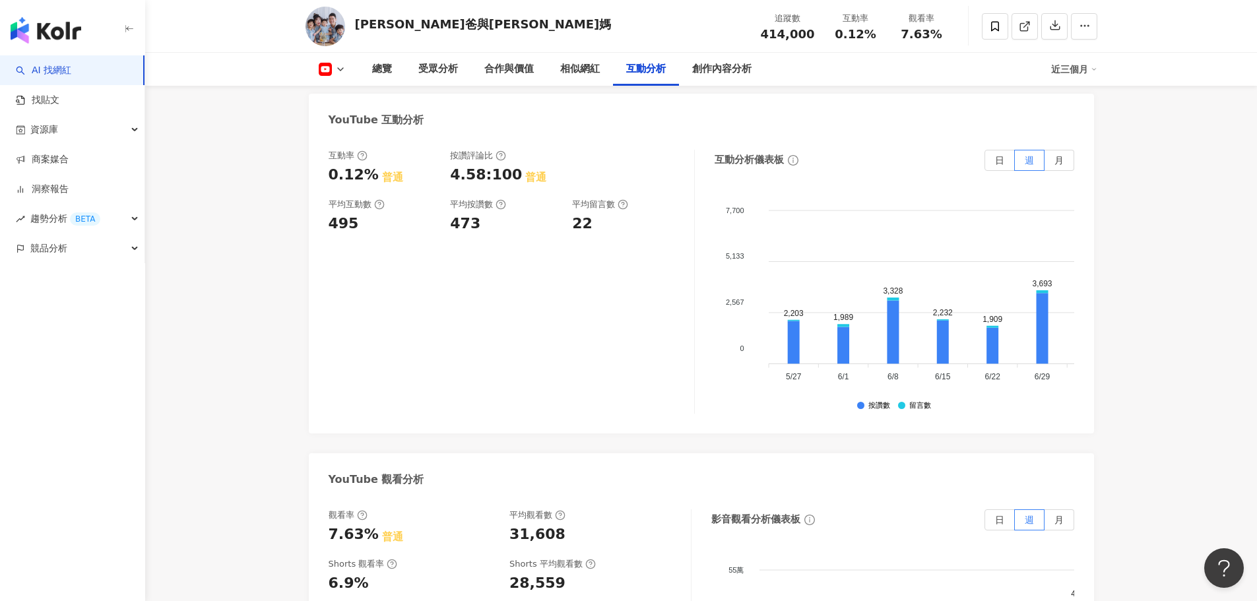
scroll to position [2310, 0]
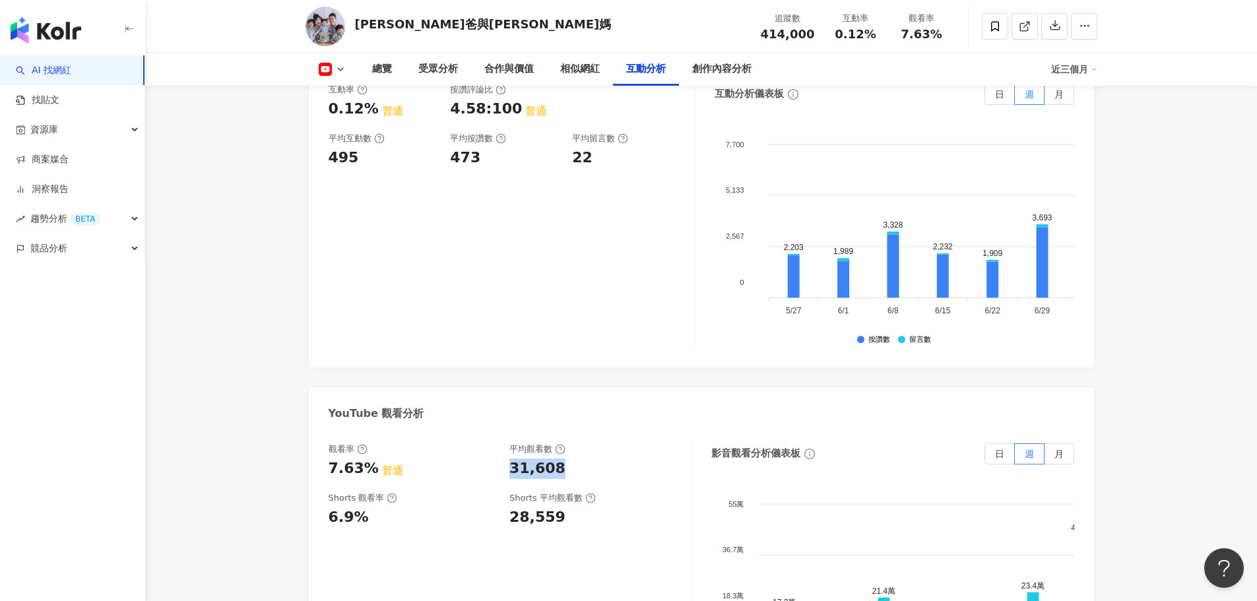
drag, startPoint x: 566, startPoint y: 436, endPoint x: 508, endPoint y: 440, distance: 58.2
click at [508, 444] on div "觀看率 7.63% 普通 平均觀看數 31,608" at bounding box center [503, 462] width 349 height 36
copy div "31,608"
drag, startPoint x: 551, startPoint y: 417, endPoint x: 504, endPoint y: 417, distance: 47.5
click at [504, 444] on div "觀看率 7.63% 普通 平均觀看數 31,608" at bounding box center [503, 462] width 349 height 36
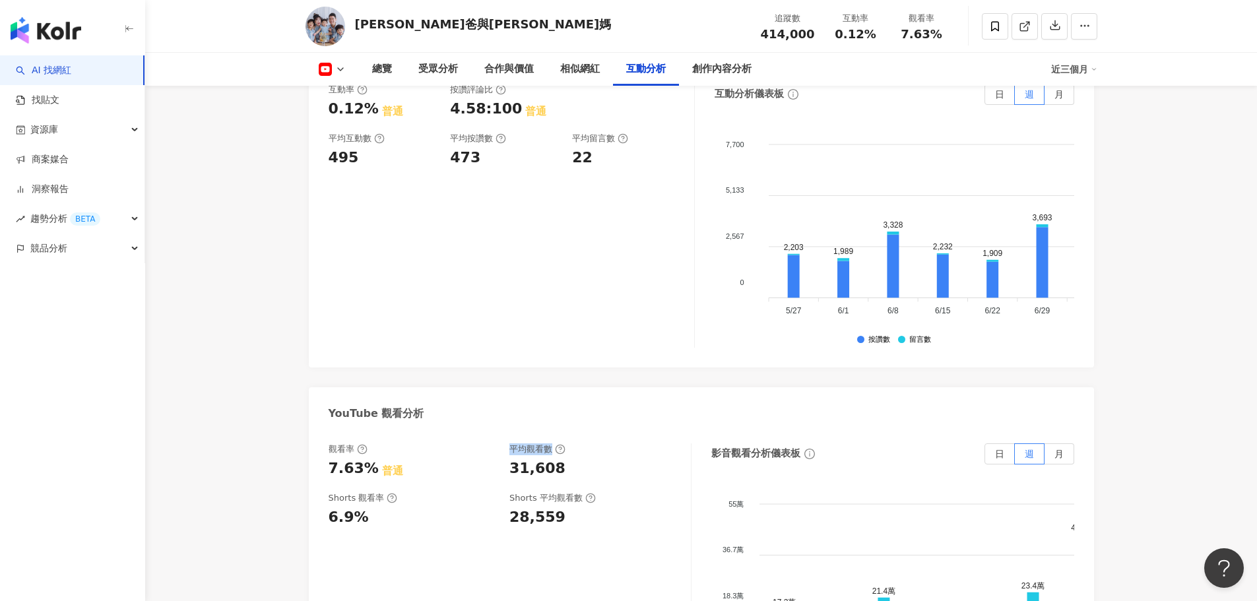
copy div "平均觀看數"
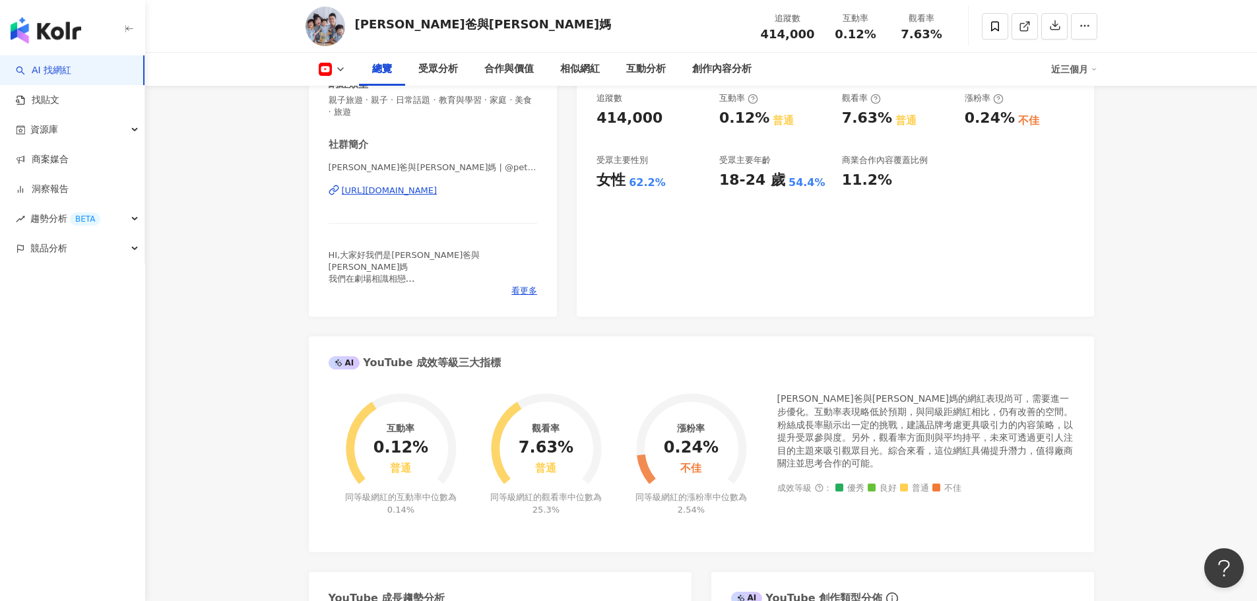
scroll to position [0, 0]
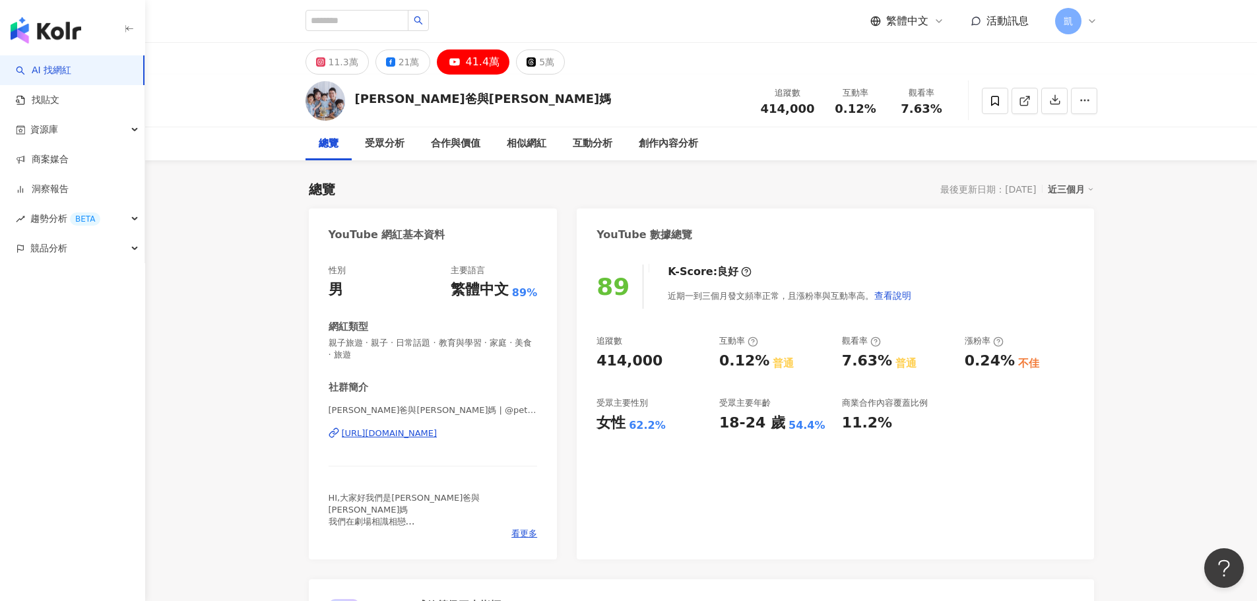
click at [337, 61] on div "11.3萬" at bounding box center [344, 62] width 30 height 18
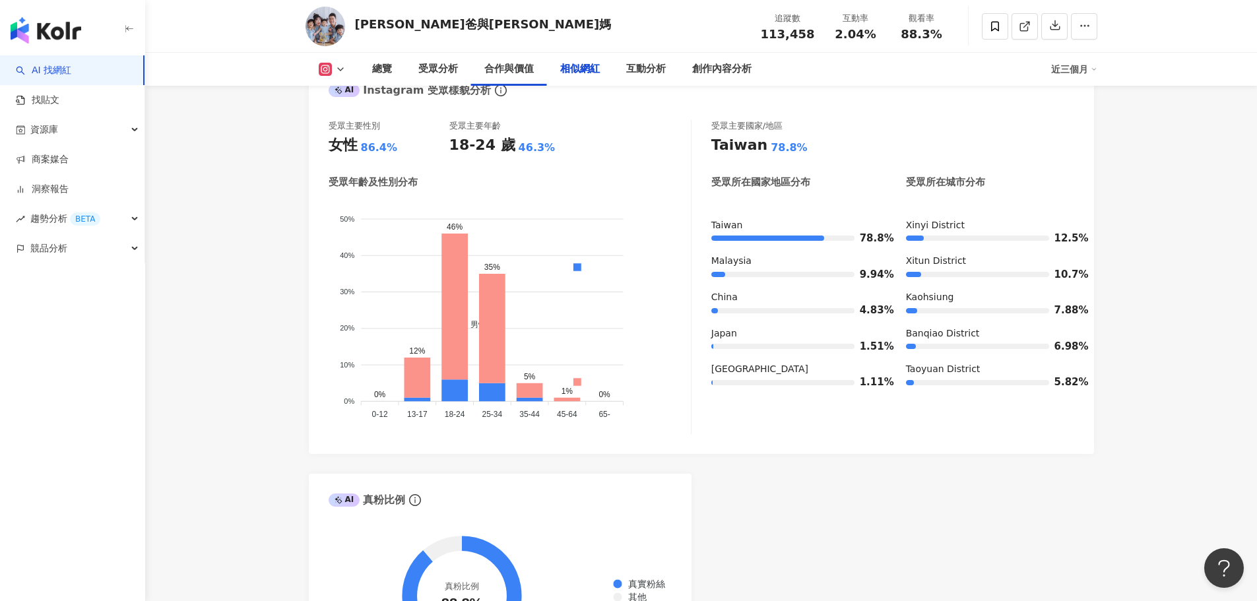
scroll to position [2574, 0]
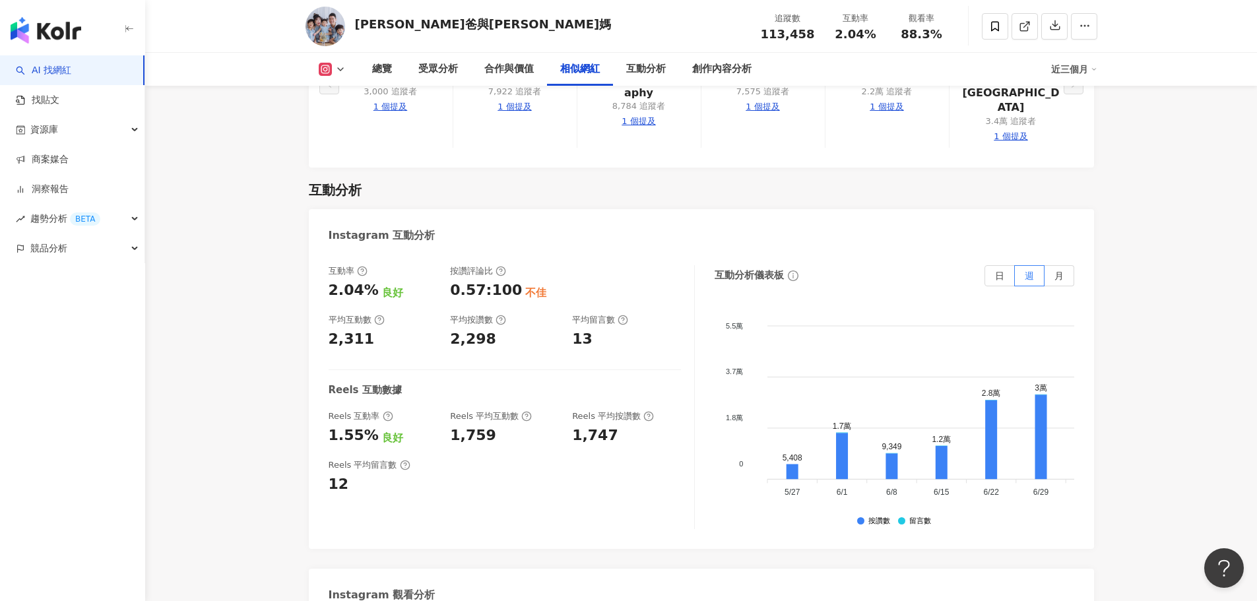
click at [490, 316] on div "互動率 2.04% 良好 按讚評論比 0.57:100 不佳 平均互動數 2,311 平均按讚數 2,298 平均留言數 13 Reels 互動數據 Reel…" at bounding box center [512, 397] width 366 height 264
drag, startPoint x: 493, startPoint y: 299, endPoint x: 445, endPoint y: 299, distance: 48.2
click at [445, 299] on div "互動率 2.04% 良好 按讚評論比 0.57:100 不佳 平均互動數 2,311 平均按讚數 2,298 平均留言數 13" at bounding box center [505, 307] width 352 height 84
copy div "2,298"
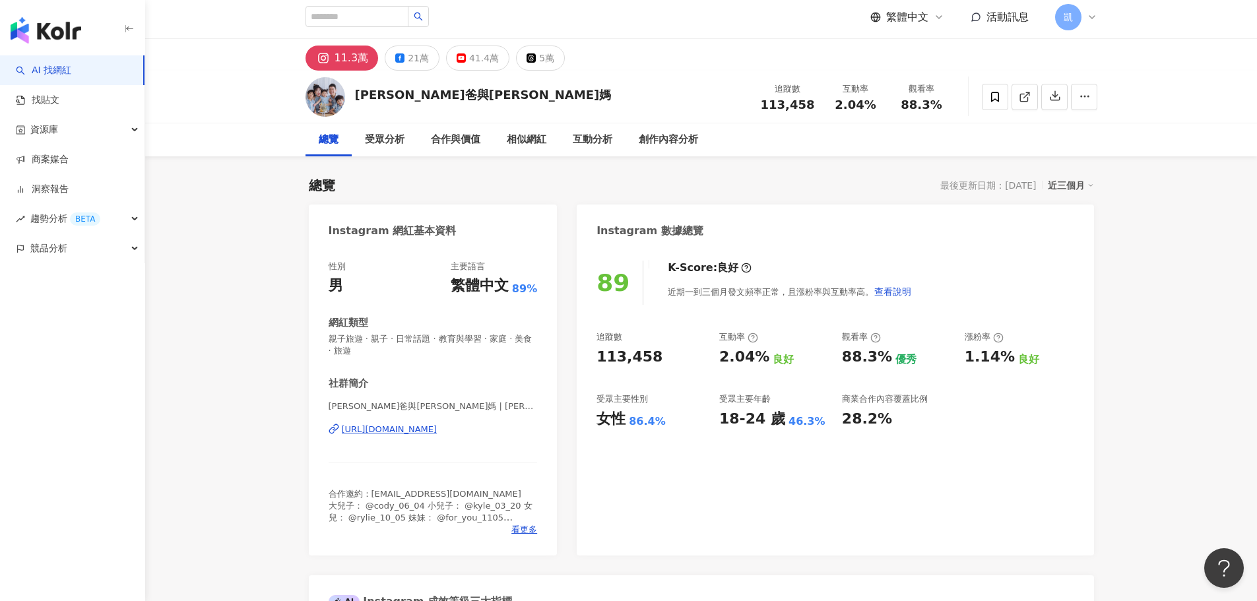
scroll to position [0, 0]
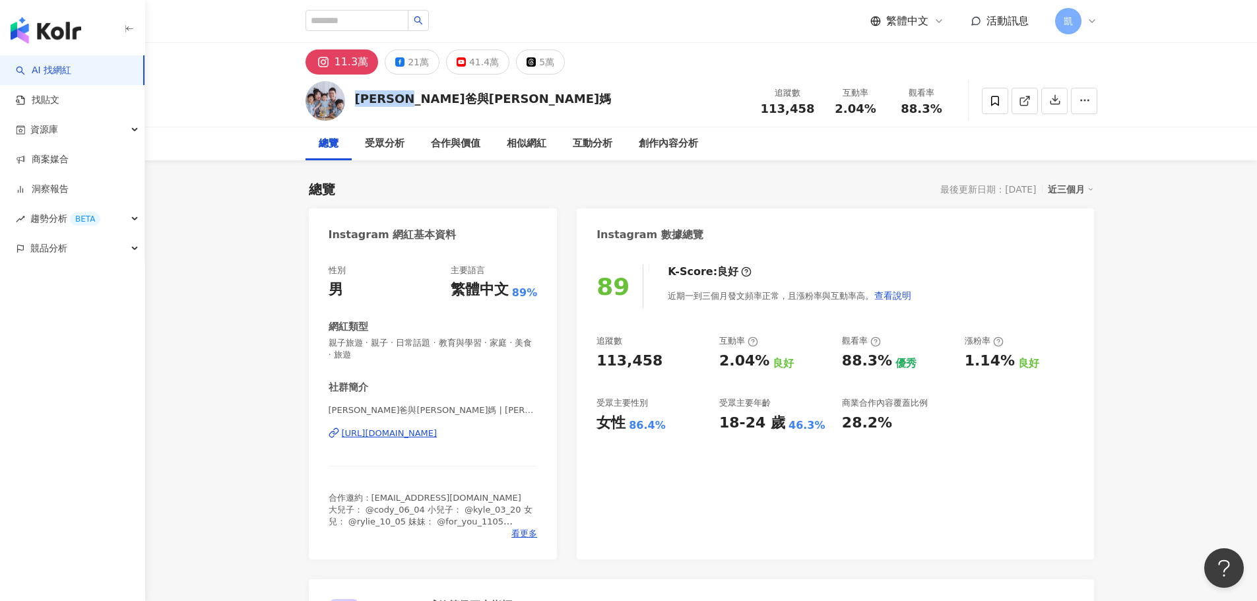
drag, startPoint x: 440, startPoint y: 96, endPoint x: 352, endPoint y: 101, distance: 88.6
click at [353, 100] on div "彼得爸與蘇珊媽 追蹤數 113,458 互動率 2.04% 觀看率 88.3%" at bounding box center [701, 101] width 845 height 52
copy div "彼得爸與蘇珊媽"
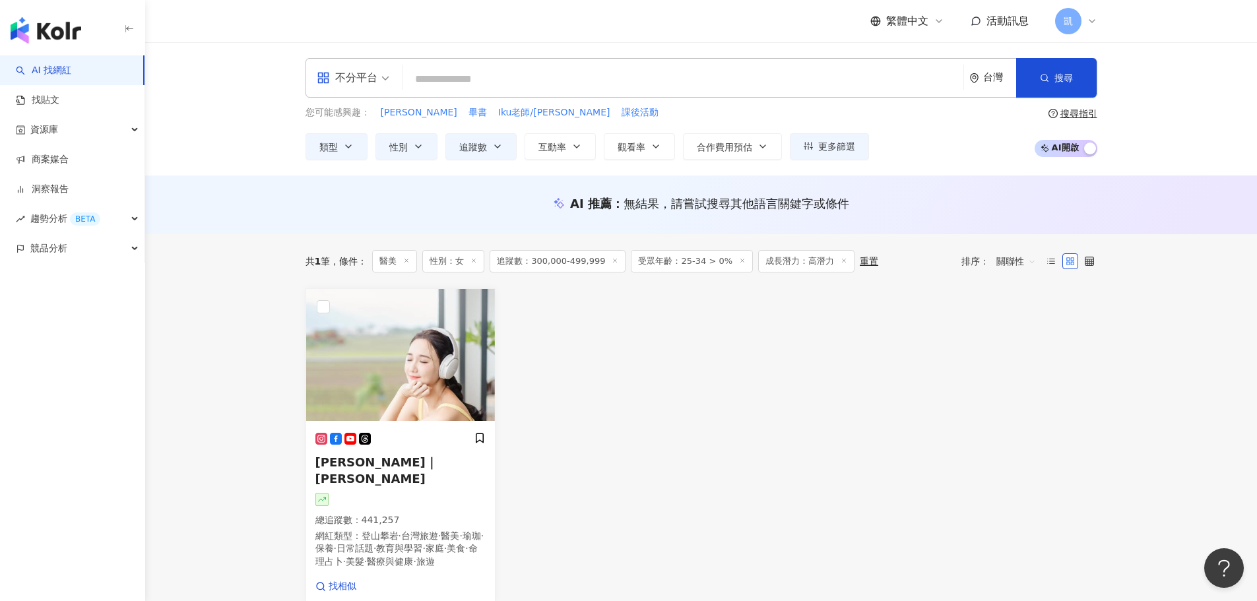
click at [843, 260] on line at bounding box center [844, 260] width 3 height 3
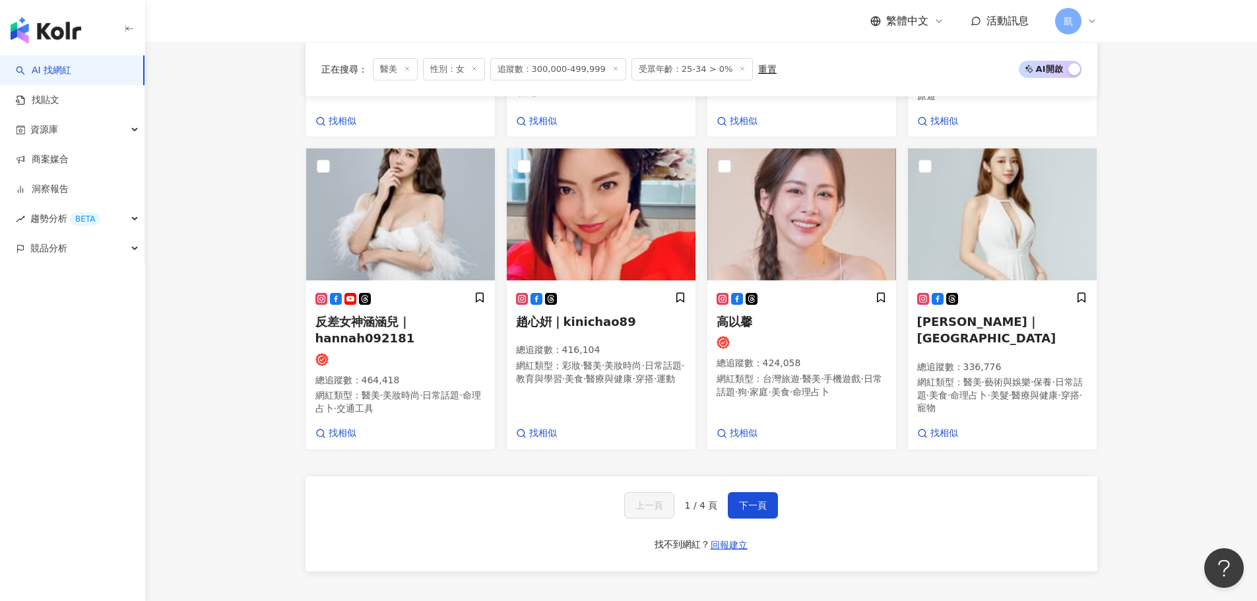
scroll to position [1056, 0]
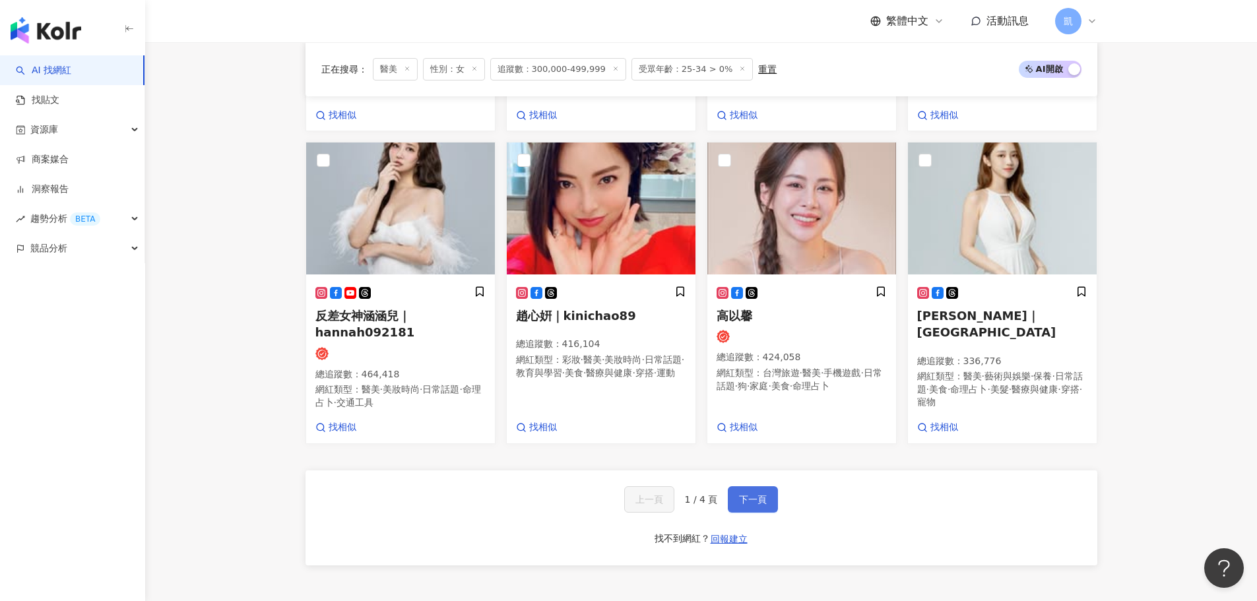
click at [760, 494] on span "下一頁" at bounding box center [753, 499] width 28 height 11
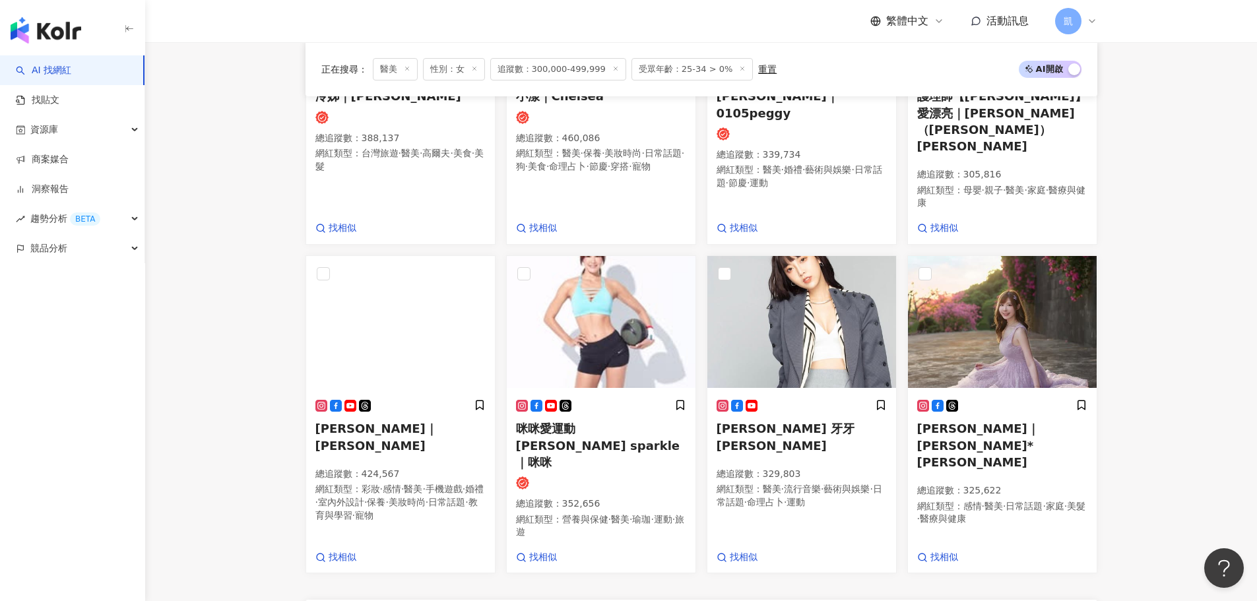
scroll to position [939, 0]
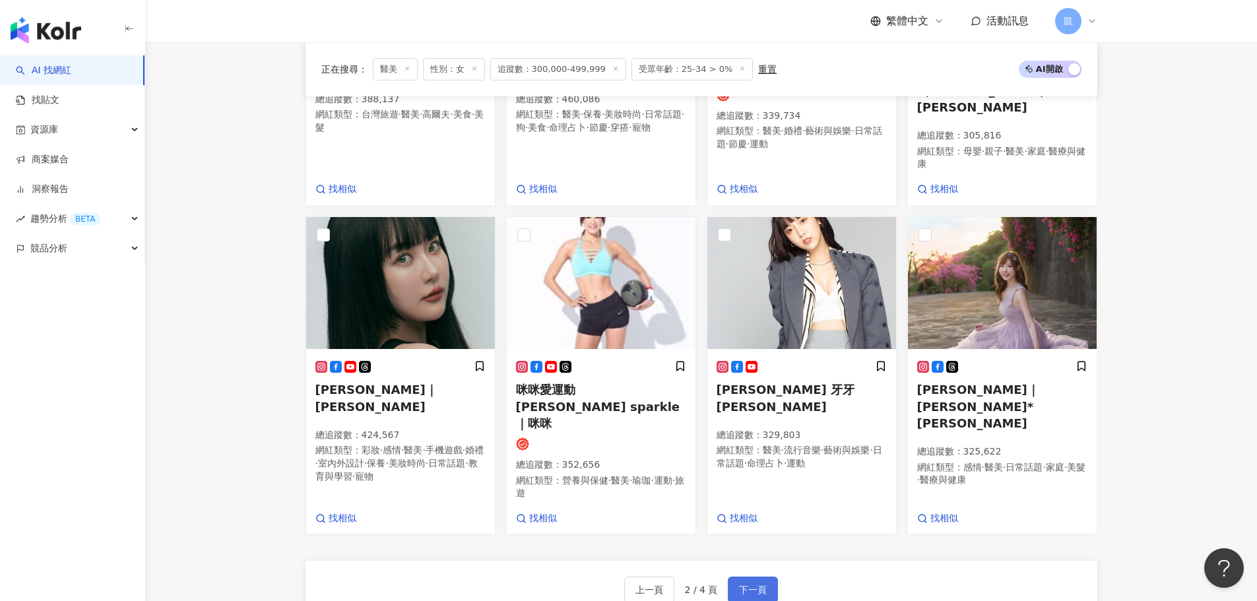
click at [766, 577] on button "下一頁" at bounding box center [753, 590] width 50 height 26
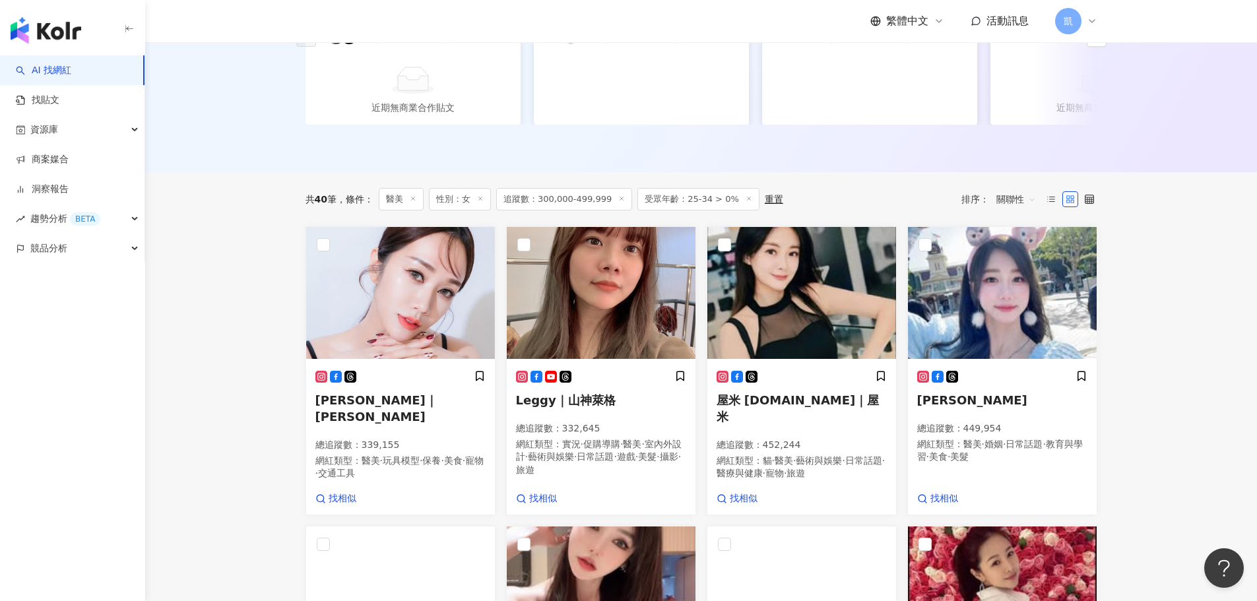
scroll to position [263, 0]
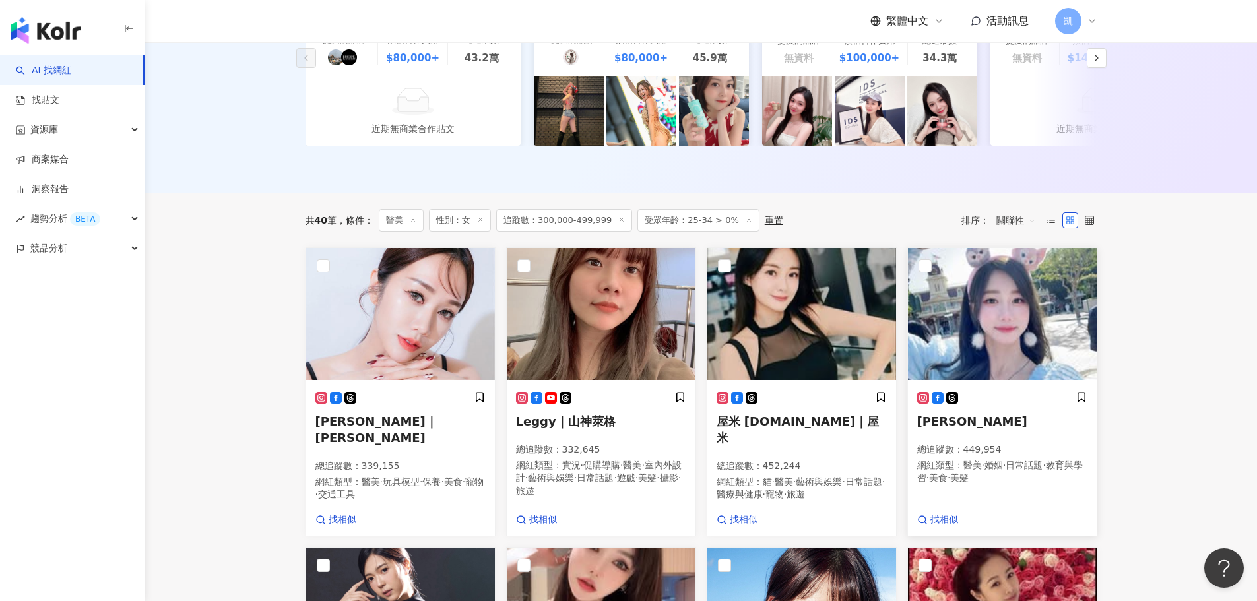
click at [1028, 327] on img at bounding box center [1002, 314] width 189 height 132
click at [422, 320] on img at bounding box center [400, 314] width 189 height 132
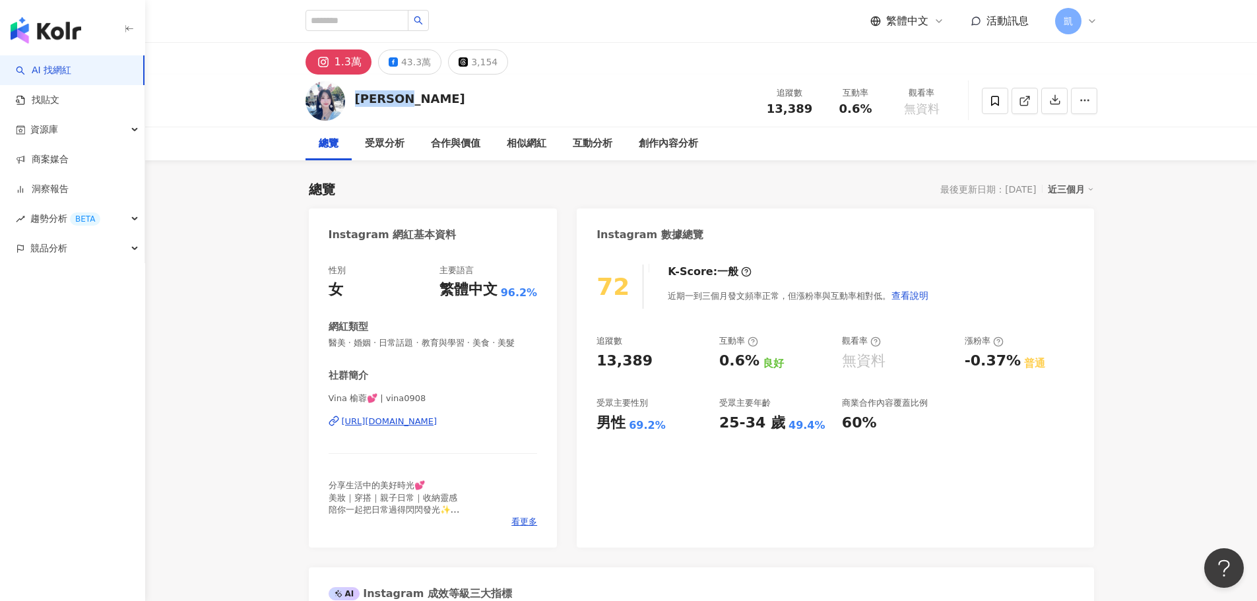
drag, startPoint x: 417, startPoint y: 99, endPoint x: 357, endPoint y: 98, distance: 60.1
click at [357, 98] on div "[PERSON_NAME] 追蹤數 13,389 互動率 0.6% 觀看率 無資料" at bounding box center [701, 101] width 845 height 52
copy div "[PERSON_NAME]"
click at [406, 69] on div "43.3萬" at bounding box center [416, 62] width 30 height 18
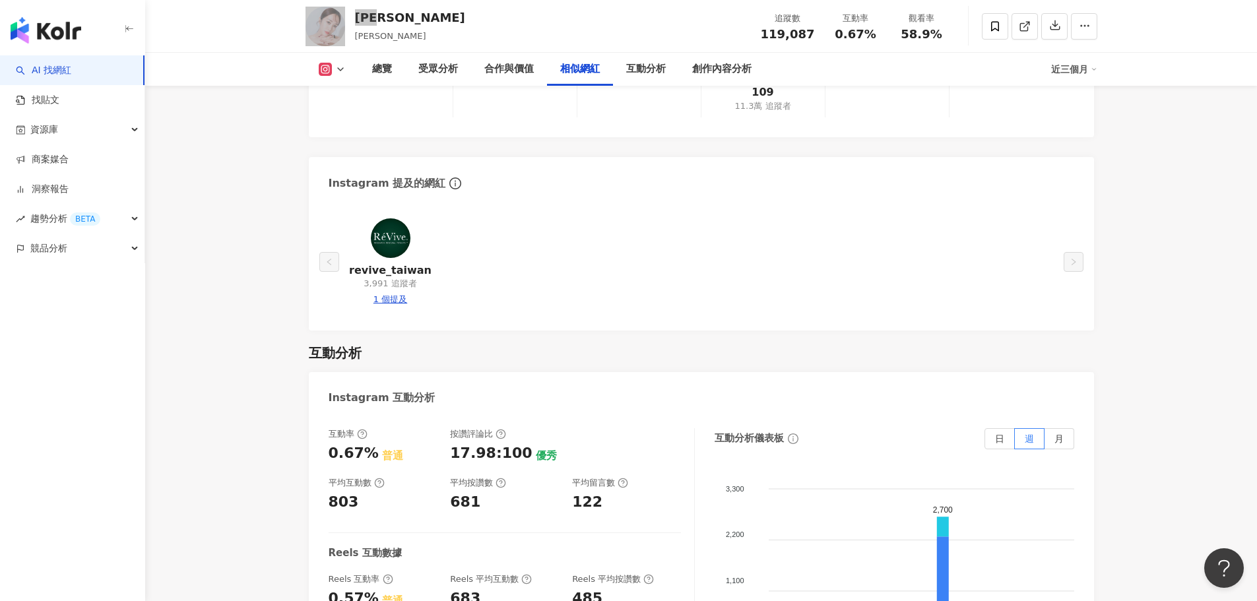
scroll to position [2442, 0]
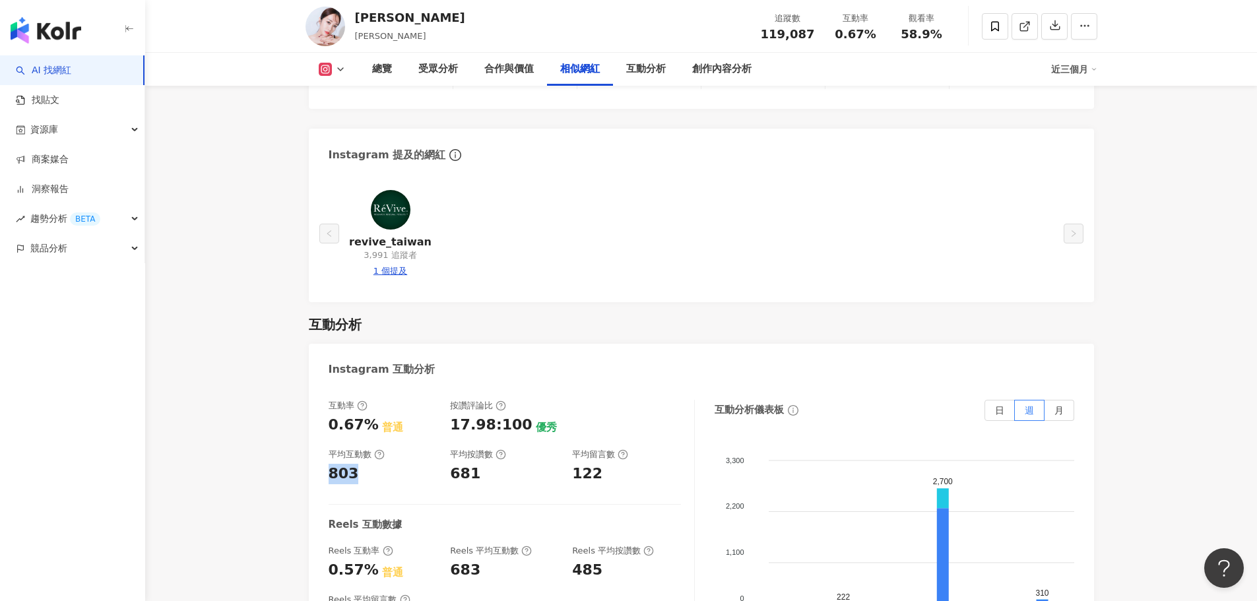
drag, startPoint x: 351, startPoint y: 410, endPoint x: 323, endPoint y: 412, distance: 27.8
click at [323, 412] on div "互動率 0.67% 普通 按讚評論比 17.98:100 優秀 平均互動數 803 平均按讚數 681 平均留言數 122 Reels 互動數據 Reels …" at bounding box center [701, 535] width 785 height 297
copy div "803"
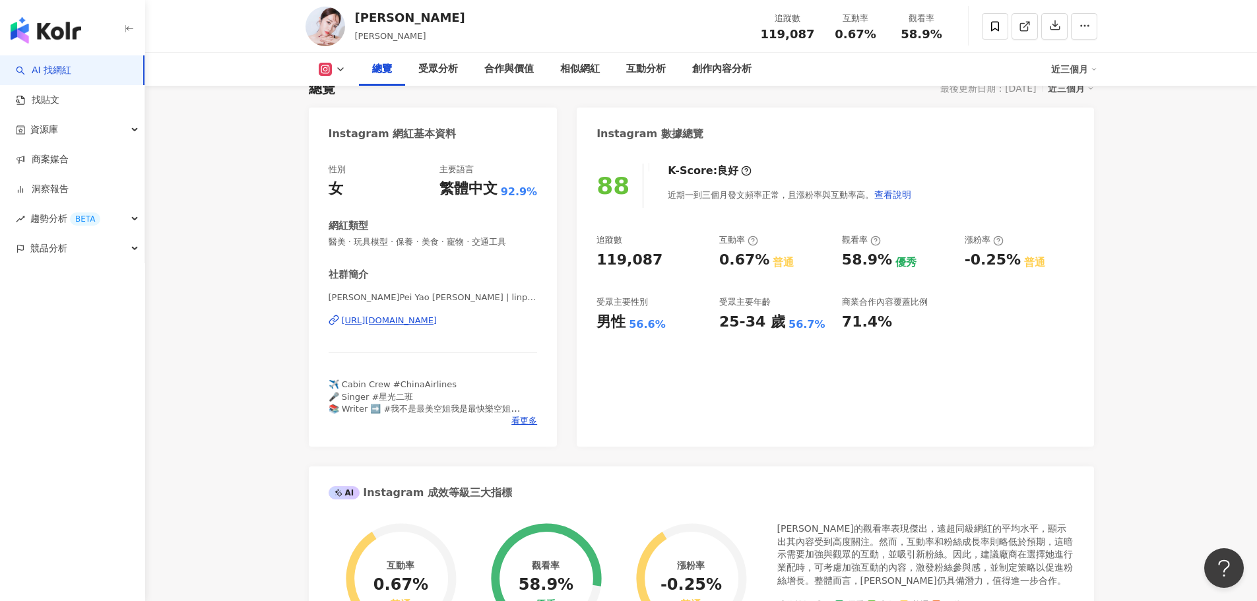
scroll to position [0, 0]
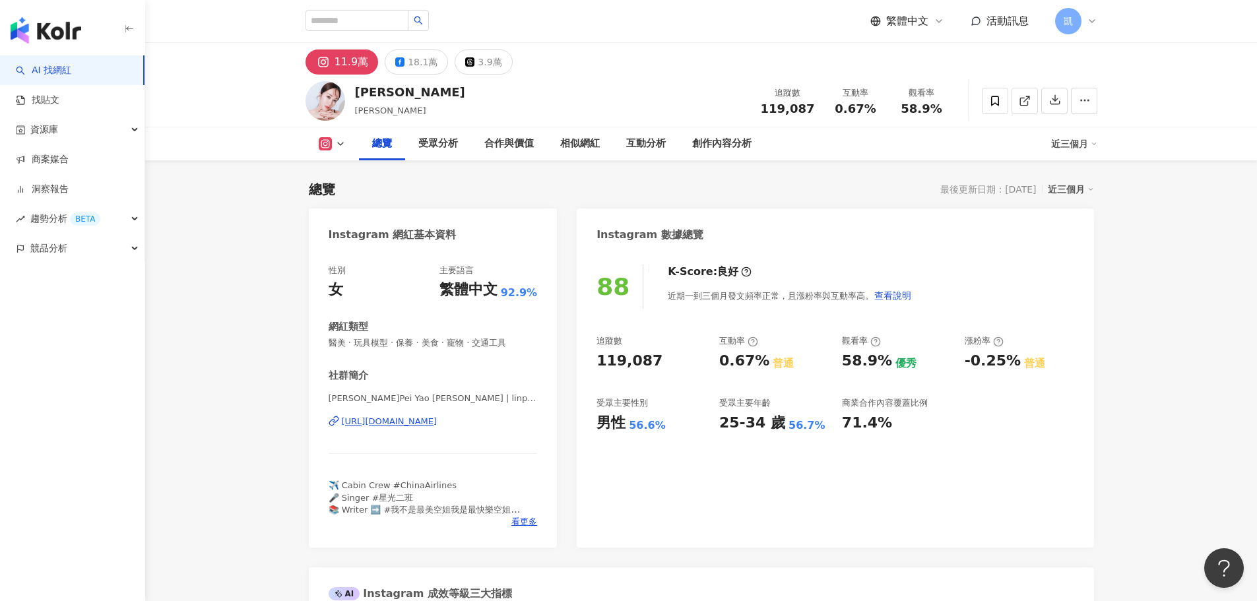
drag, startPoint x: 422, startPoint y: 61, endPoint x: 508, endPoint y: 221, distance: 182.2
click at [422, 61] on div "18.1萬" at bounding box center [423, 62] width 30 height 18
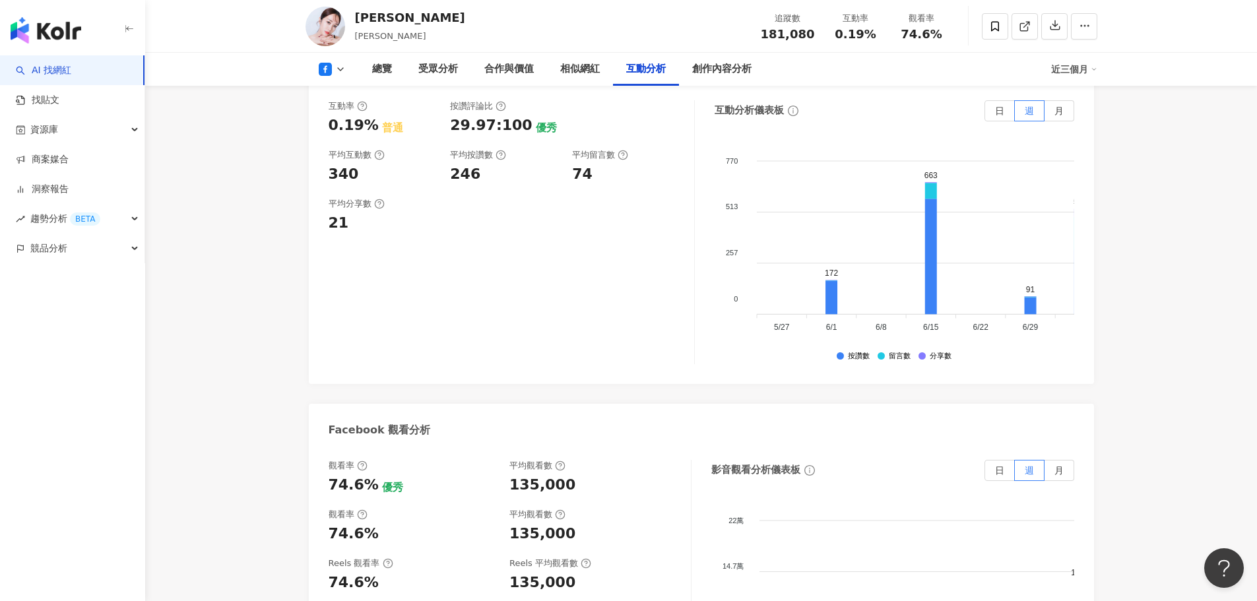
scroll to position [2310, 0]
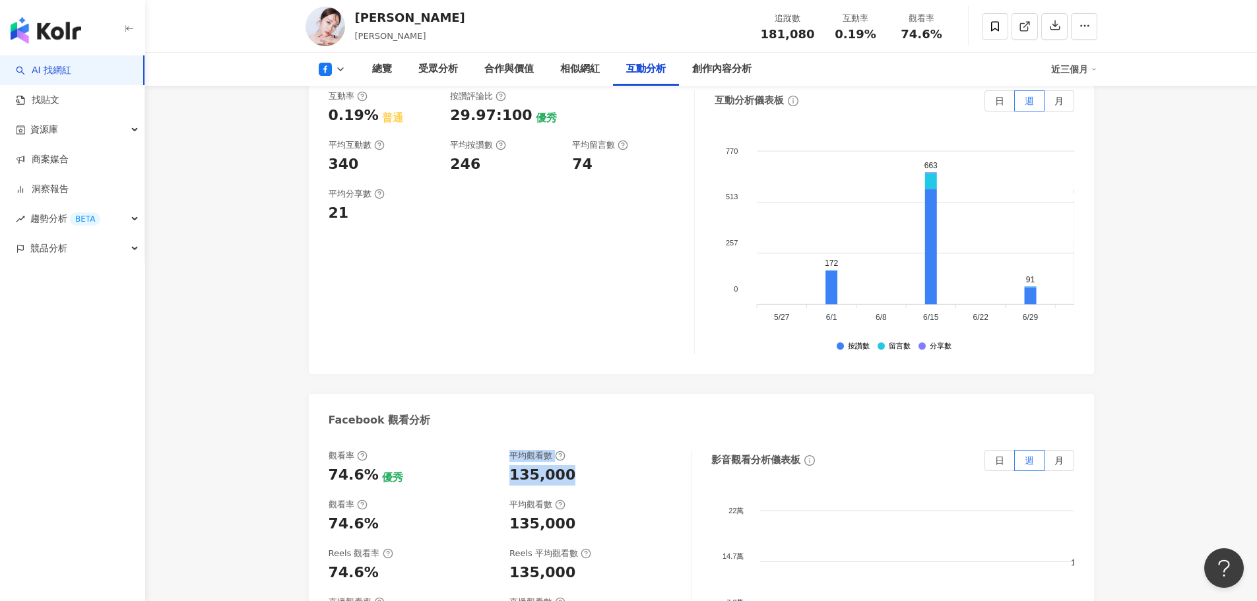
drag, startPoint x: 511, startPoint y: 374, endPoint x: 566, endPoint y: 391, distance: 57.8
click at [566, 450] on div "平均觀看數 135,000" at bounding box center [594, 468] width 168 height 36
copy div "平均觀看數 135,000"
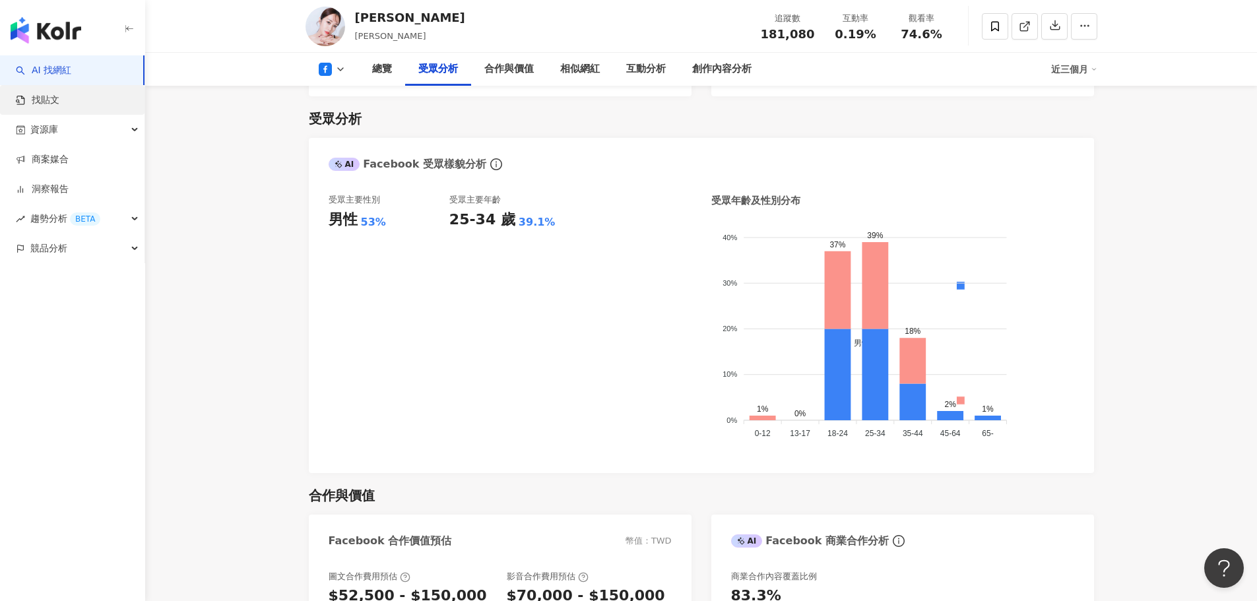
scroll to position [1107, 0]
